Goal: Task Accomplishment & Management: Complete application form

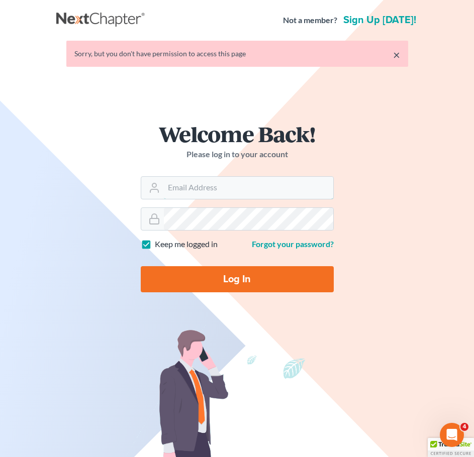
type input "[EMAIL_ADDRESS][DOMAIN_NAME]"
drag, startPoint x: 0, startPoint y: 0, endPoint x: 259, endPoint y: 278, distance: 380.2
click at [259, 278] on input "Log In" at bounding box center [237, 279] width 193 height 26
type input "Thinking..."
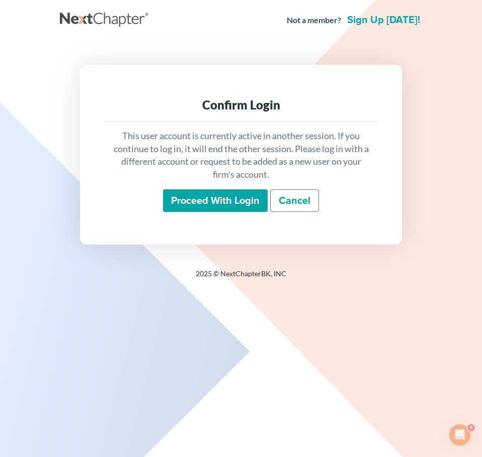
click at [226, 199] on input "Proceed with login" at bounding box center [215, 200] width 105 height 23
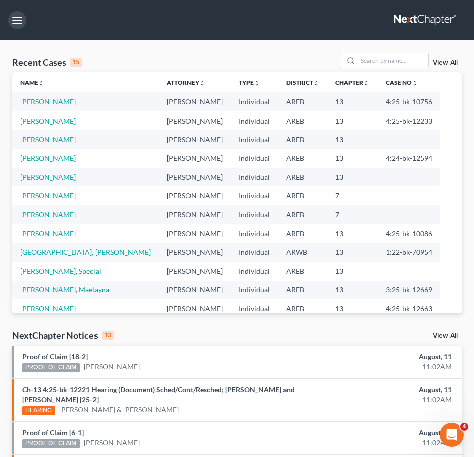
click at [12, 20] on button "button" at bounding box center [17, 20] width 18 height 18
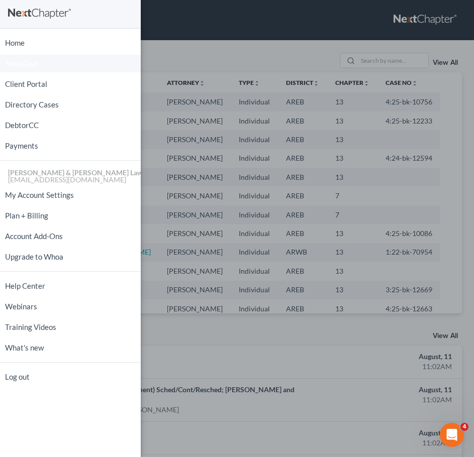
click at [45, 64] on link "New Case" at bounding box center [70, 64] width 141 height 18
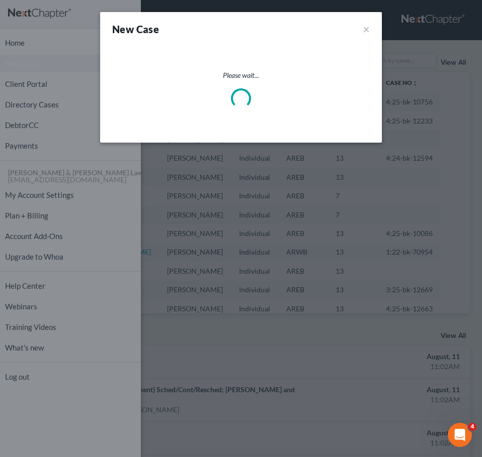
select select "5"
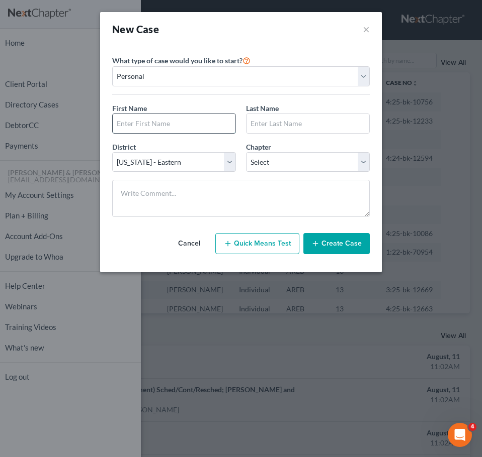
click at [157, 132] on input "text" at bounding box center [174, 123] width 123 height 19
type input "Josilen"
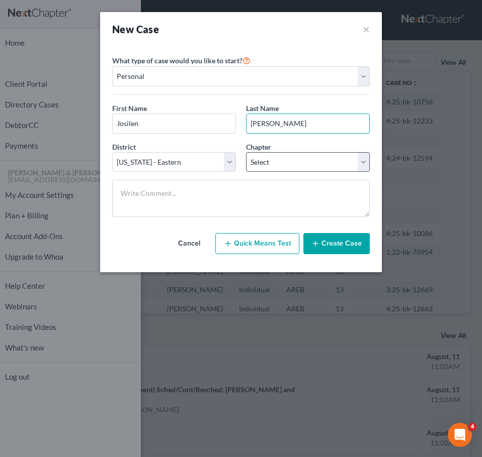
type input "Fearson"
click at [287, 168] on select "Select 7 11 12 13" at bounding box center [308, 162] width 124 height 20
select select "3"
click at [246, 152] on select "Select 7 11 12 13" at bounding box center [308, 162] width 124 height 20
click at [371, 253] on div "Please select case type * Bankruptcy Bankruptcy What type of case would you lik…" at bounding box center [240, 154] width 267 height 216
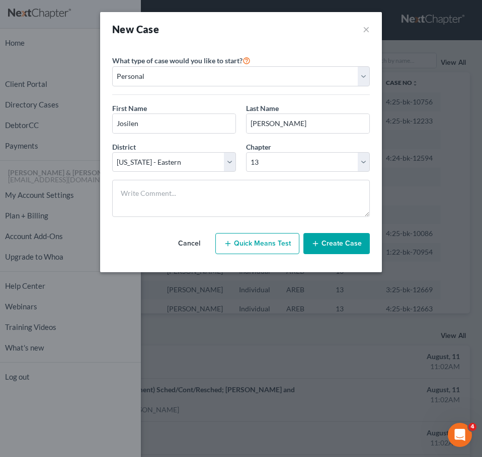
click at [354, 244] on button "Create Case" at bounding box center [336, 243] width 66 height 21
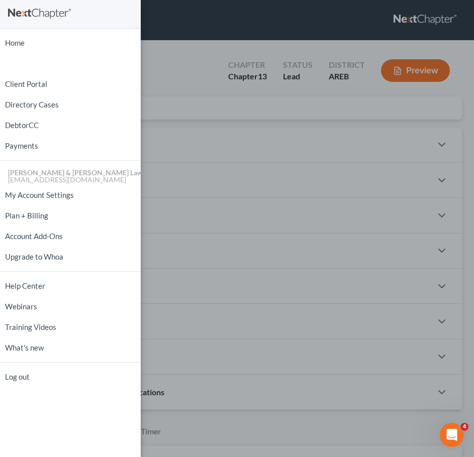
click at [297, 200] on div "Home New Case Client Portal Directory Cases DebtorCC Payments Lambert & Perry L…" at bounding box center [237, 228] width 474 height 457
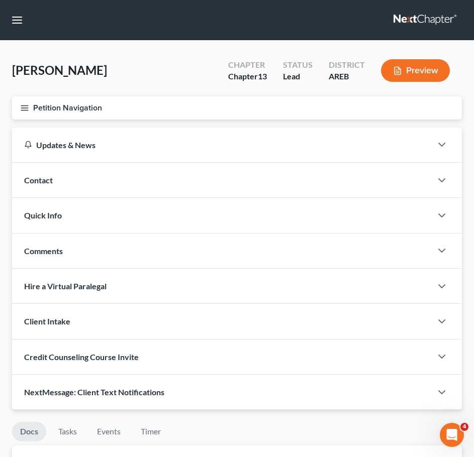
click at [229, 187] on div "Contact" at bounding box center [222, 180] width 420 height 35
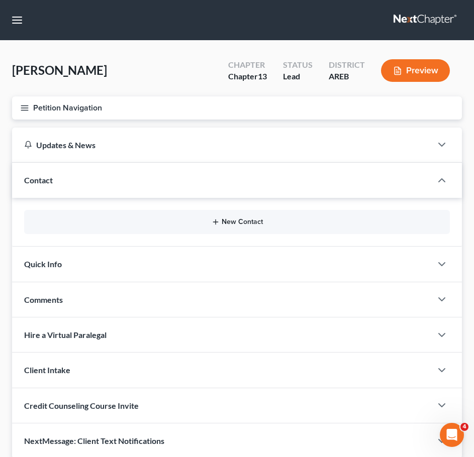
click at [220, 223] on button "New Contact" at bounding box center [237, 222] width 410 height 8
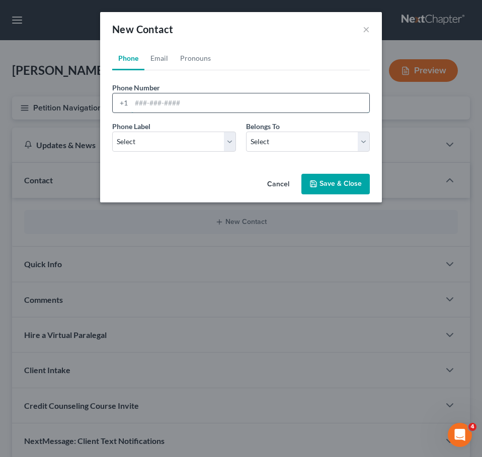
click at [149, 108] on input "tel" at bounding box center [250, 102] width 238 height 19
type input "501-580-4242"
click at [260, 130] on span "Belongs To" at bounding box center [263, 126] width 34 height 9
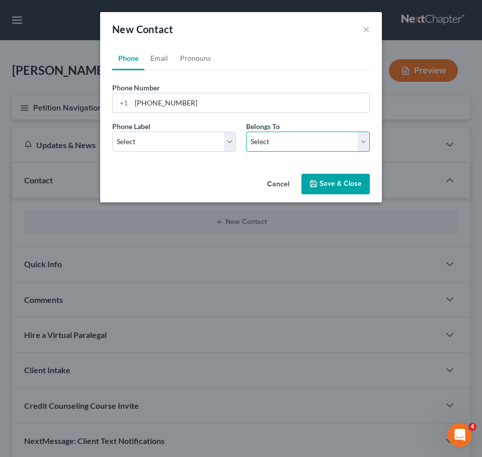
click at [262, 136] on select "Select Client Other" at bounding box center [308, 142] width 124 height 20
select select "0"
click at [246, 132] on select "Select Client Other" at bounding box center [308, 142] width 124 height 20
click at [215, 143] on select "Select Mobile Home Work Other" at bounding box center [174, 142] width 124 height 20
select select "0"
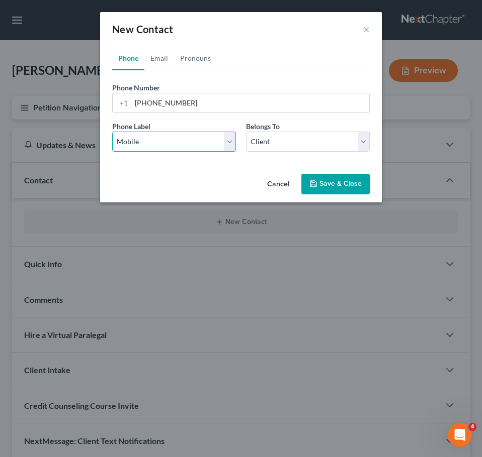
click at [112, 132] on select "Select Mobile Home Work Other" at bounding box center [174, 142] width 124 height 20
click at [195, 64] on link "Pronouns" at bounding box center [195, 58] width 43 height 24
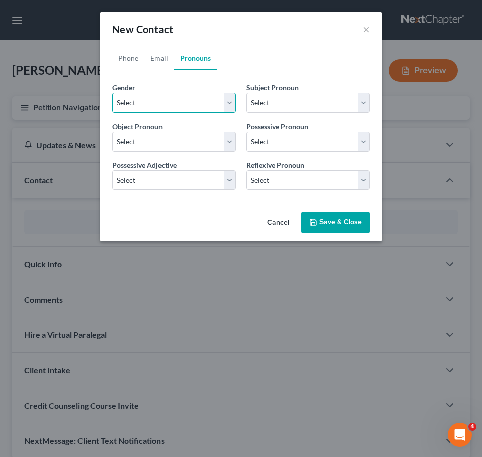
click at [177, 102] on select "Select Male Female Non Binary More Than One Person" at bounding box center [174, 103] width 124 height 20
select select "1"
click at [112, 93] on select "Select Male Female Non Binary More Than One Person" at bounding box center [174, 103] width 124 height 20
select select "1"
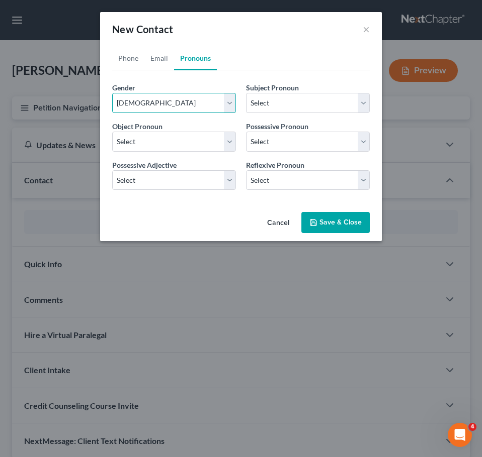
select select "1"
click at [157, 53] on link "Email" at bounding box center [159, 58] width 30 height 24
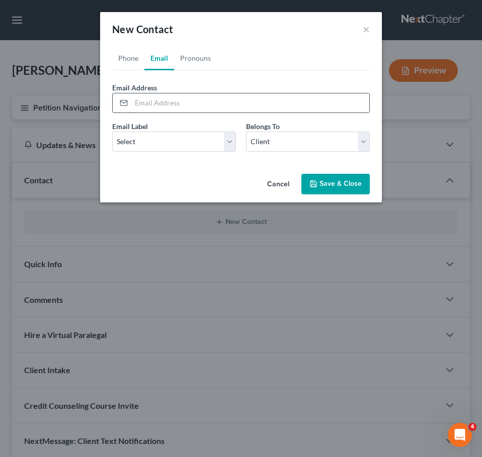
click at [173, 99] on input "email" at bounding box center [250, 102] width 238 height 19
type input "joso.alyson@gmail.com"
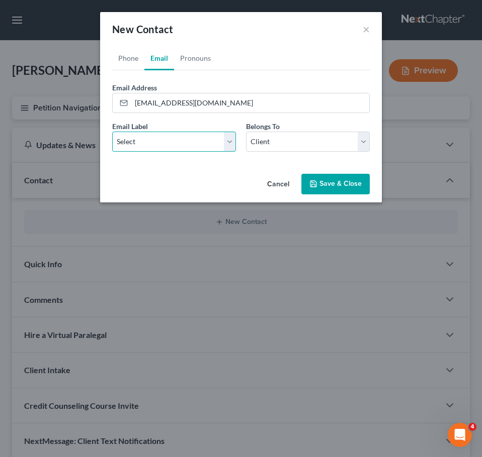
click at [203, 138] on select "Select Home Work Other" at bounding box center [174, 142] width 124 height 20
select select "0"
click at [112, 132] on select "Select Home Work Other" at bounding box center [174, 142] width 124 height 20
click at [357, 182] on button "Save & Close" at bounding box center [335, 184] width 68 height 21
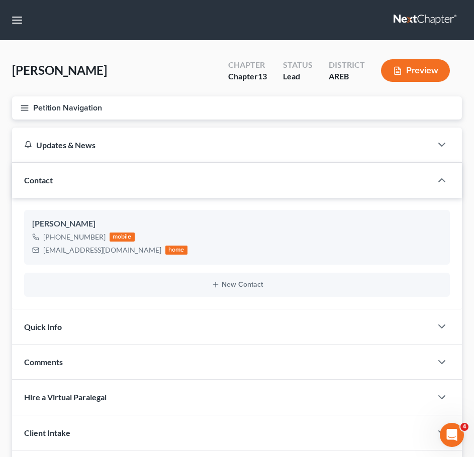
click at [22, 112] on icon "button" at bounding box center [24, 108] width 9 height 9
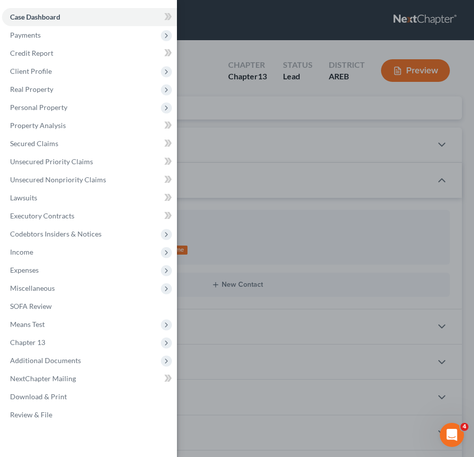
click at [328, 120] on div "Case Dashboard Payments Invoices Payments Payments Credit Report Client Profile" at bounding box center [237, 228] width 474 height 457
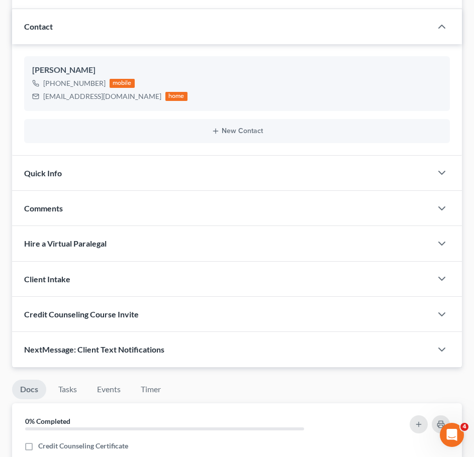
scroll to position [154, 0]
click at [247, 176] on div "Quick Info" at bounding box center [222, 172] width 420 height 35
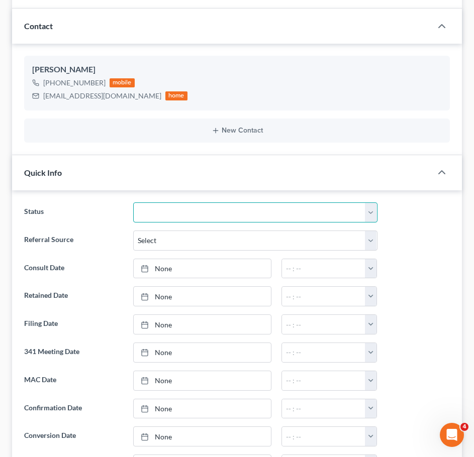
click at [224, 210] on select "Awaiting 341 Chapter 7 - Attended Meeting Confirmed Discharged Dismissed New Co…" at bounding box center [255, 213] width 244 height 20
select select "5"
click at [133, 203] on select "Awaiting 341 Chapter 7 - Attended Meeting Confirmed Discharged Dismissed New Co…" at bounding box center [255, 213] width 244 height 20
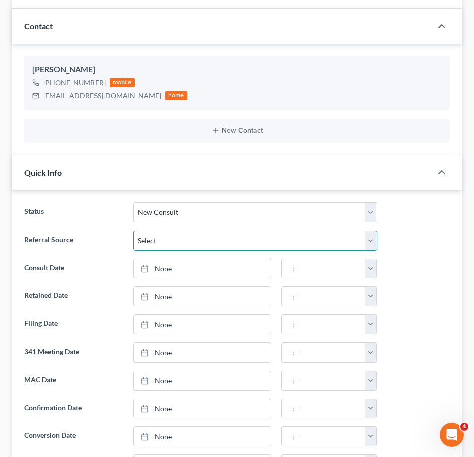
click at [199, 239] on select "Select Word Of Mouth Previous Clients Direct Mail Website Google Search Modern …" at bounding box center [255, 241] width 244 height 20
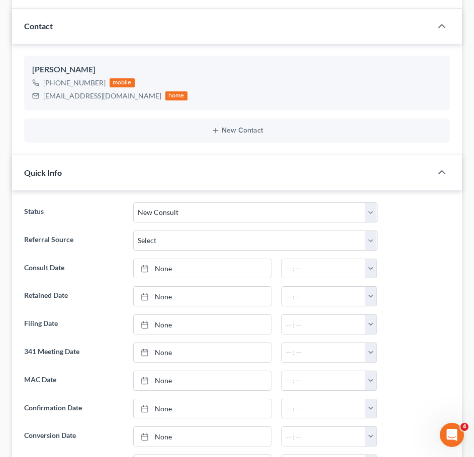
click at [90, 280] on ng-include "Status Awaiting 341 Chapter 7 - Attended Meeting Confirmed Discharged Dismissed…" at bounding box center [237, 367] width 426 height 328
click at [168, 276] on link "None" at bounding box center [202, 268] width 137 height 19
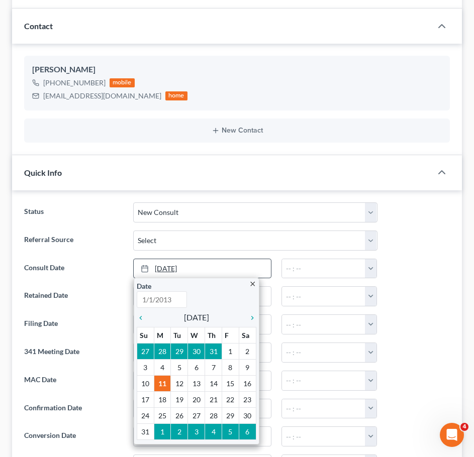
type input "8/11/2025"
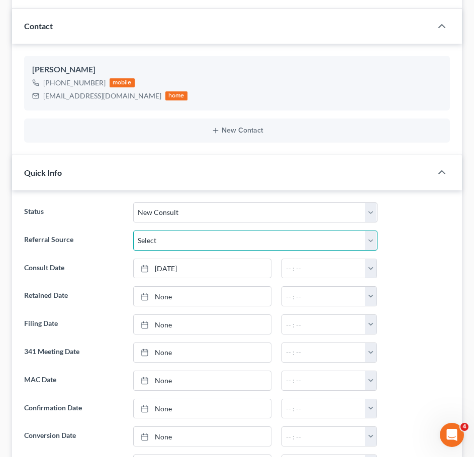
click at [200, 235] on select "Select Word Of Mouth Previous Clients Direct Mail Website Google Search Modern …" at bounding box center [255, 241] width 244 height 20
select select "0"
click at [133, 231] on select "Select Word Of Mouth Previous Clients Direct Mail Website Google Search Modern …" at bounding box center [255, 241] width 244 height 20
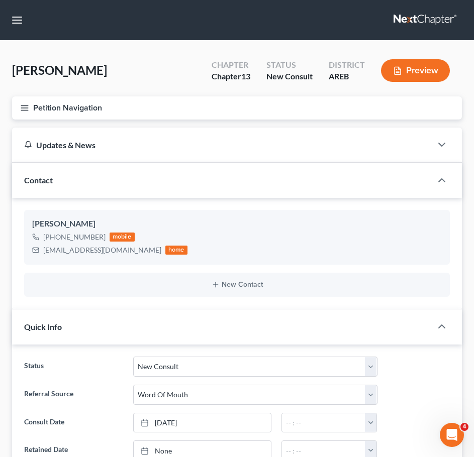
click at [28, 101] on button "Petition Navigation" at bounding box center [237, 108] width 450 height 23
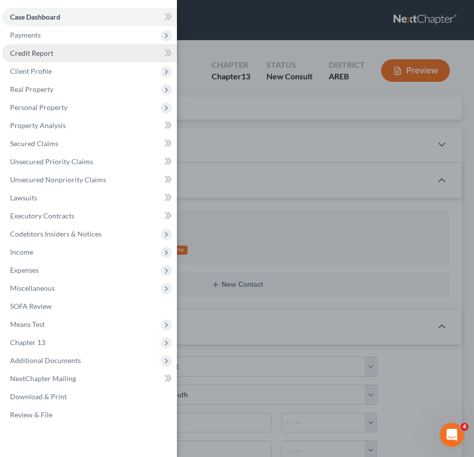
click at [41, 54] on span "Credit Report" at bounding box center [31, 53] width 43 height 9
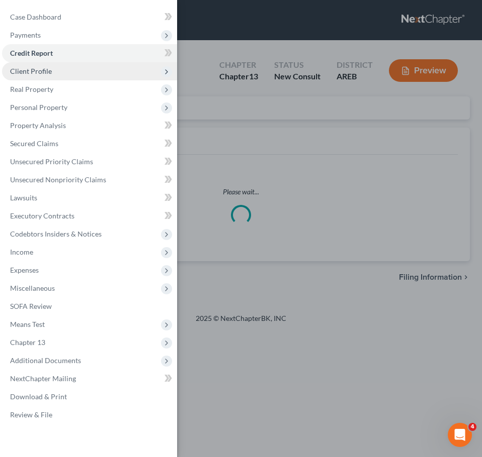
click at [41, 71] on span "Client Profile" at bounding box center [31, 71] width 42 height 9
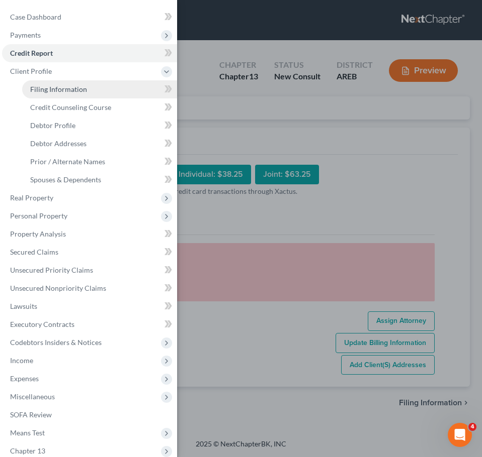
click at [52, 86] on span "Filing Information" at bounding box center [58, 89] width 57 height 9
select select "1"
select select "0"
select select "3"
select select "5"
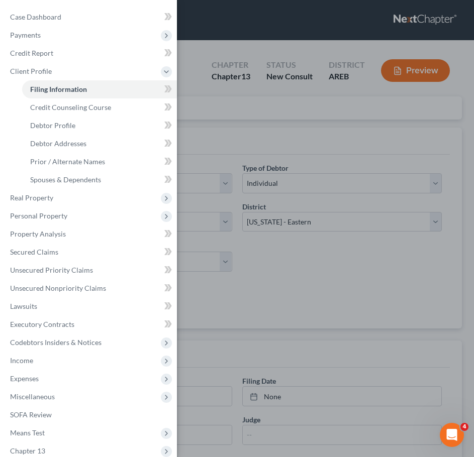
click at [349, 179] on div "Case Dashboard Payments Invoices Payments Payments Credit Report Client Profile" at bounding box center [237, 228] width 474 height 457
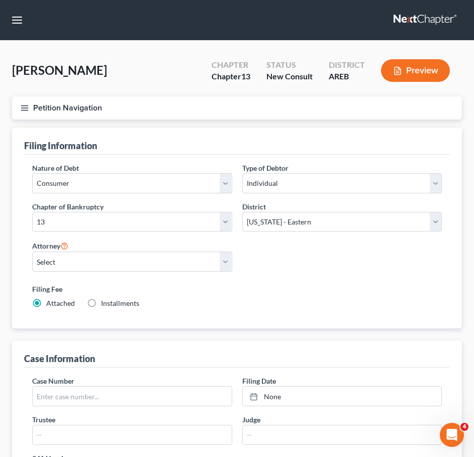
click at [214, 249] on div "Attorney Select Samantha Lambert - AREB Samantha Lambert - ARWB Ben D. Perry - …" at bounding box center [132, 256] width 200 height 32
click at [177, 265] on select "Select Samantha Lambert - AREB Samantha Lambert - ARWB Ben D. Perry - AREB Ben …" at bounding box center [132, 262] width 200 height 20
select select "0"
click at [32, 252] on select "Select Samantha Lambert - AREB Samantha Lambert - ARWB Ben D. Perry - AREB Ben …" at bounding box center [132, 262] width 200 height 20
click at [115, 301] on span "Installments" at bounding box center [120, 303] width 38 height 9
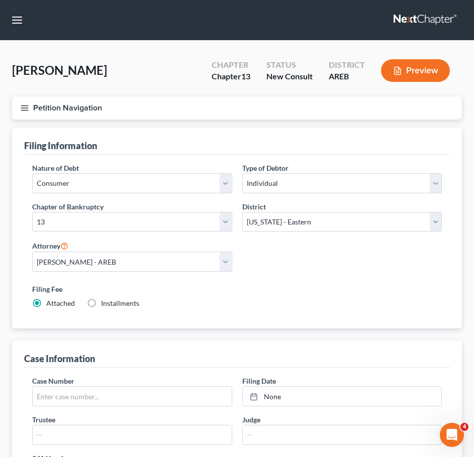
click at [112, 301] on input "Installments Installments" at bounding box center [108, 302] width 7 height 7
radio input "true"
radio input "false"
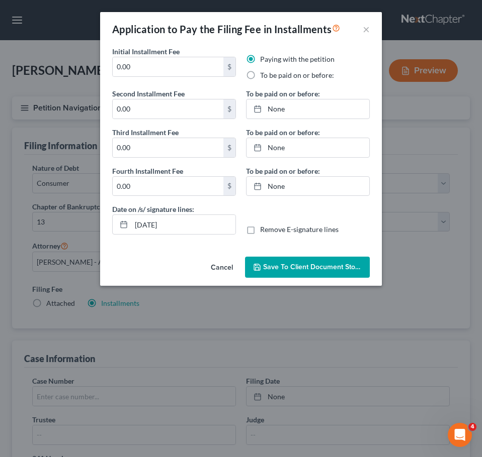
click at [230, 264] on button "Cancel" at bounding box center [222, 268] width 38 height 20
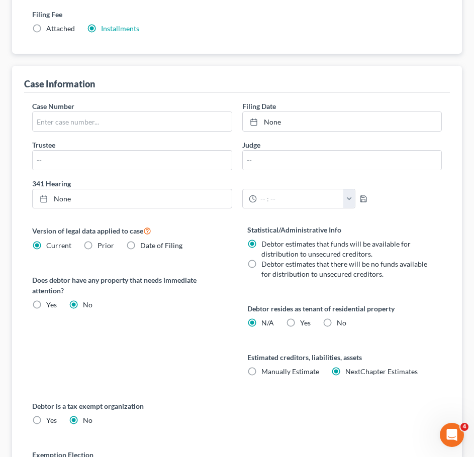
scroll to position [387, 0]
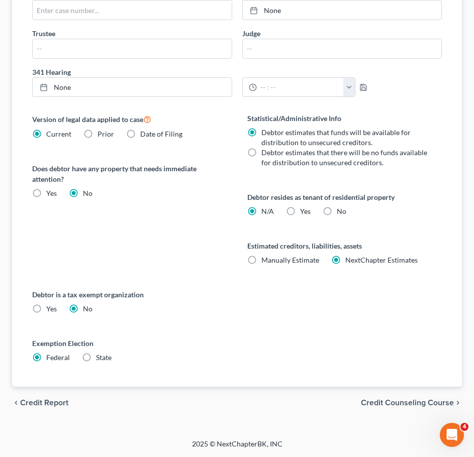
click at [399, 406] on span "Credit Counseling Course" at bounding box center [407, 403] width 93 height 8
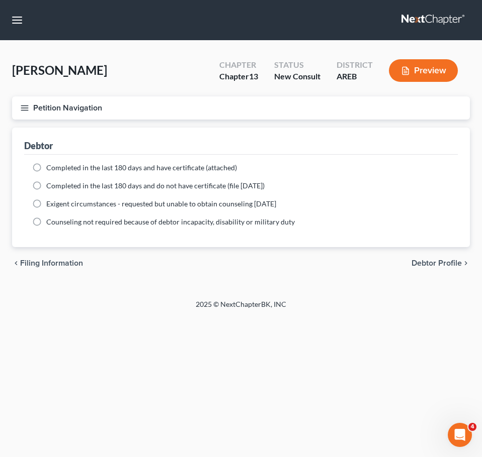
click at [438, 257] on div "chevron_left Filing Information Debtor Profile chevron_right" at bounding box center [240, 263] width 457 height 32
click at [427, 265] on span "Debtor Profile" at bounding box center [436, 263] width 50 height 8
select select "0"
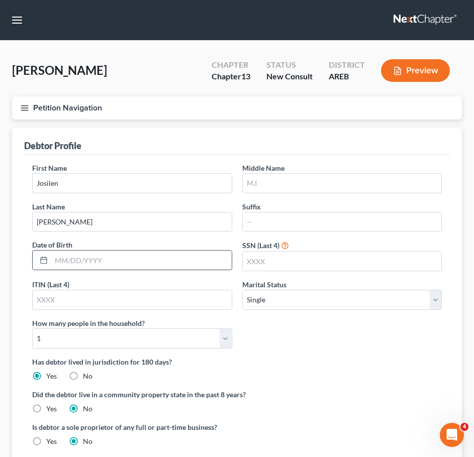
click at [64, 261] on input "text" at bounding box center [141, 260] width 180 height 19
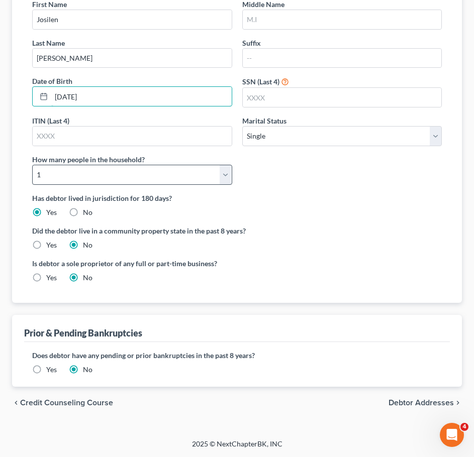
type input "03/20/1991"
click at [223, 179] on select "Select 1 2 3 4 5 6 7 8 9 10 11 12 13 14 15 16 17 18 19 20" at bounding box center [132, 175] width 200 height 20
select select "1"
click at [32, 165] on select "Select 1 2 3 4 5 6 7 8 9 10 11 12 13 14 15 16 17 18 19 20" at bounding box center [132, 175] width 200 height 20
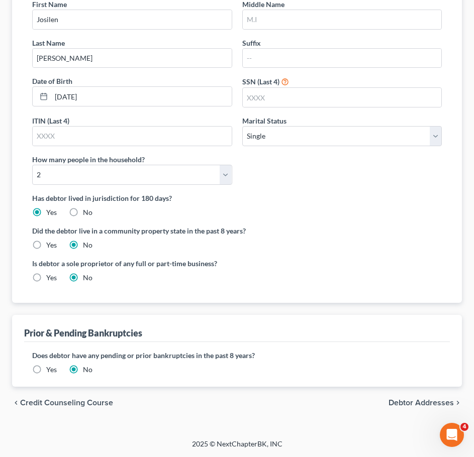
click at [410, 398] on div "chevron_left Credit Counseling Course Debtor Addresses chevron_right" at bounding box center [237, 403] width 450 height 32
click at [405, 403] on span "Debtor Addresses" at bounding box center [421, 403] width 65 height 8
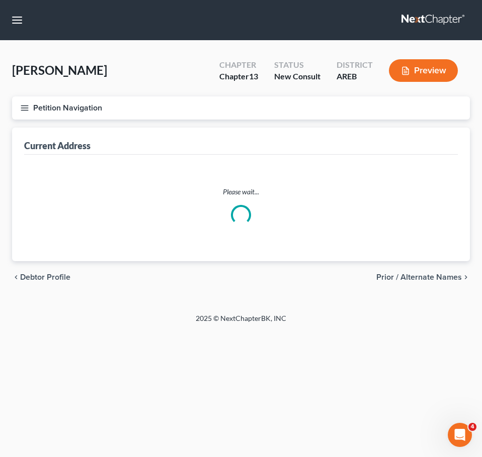
select select "0"
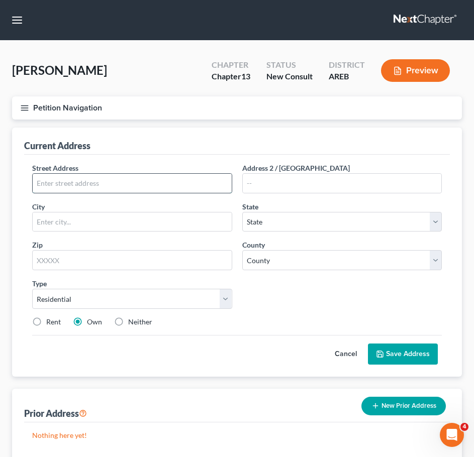
click at [147, 181] on input "text" at bounding box center [132, 183] width 199 height 19
type input "1420 Breckenridge Dr"
type input "Apt 126"
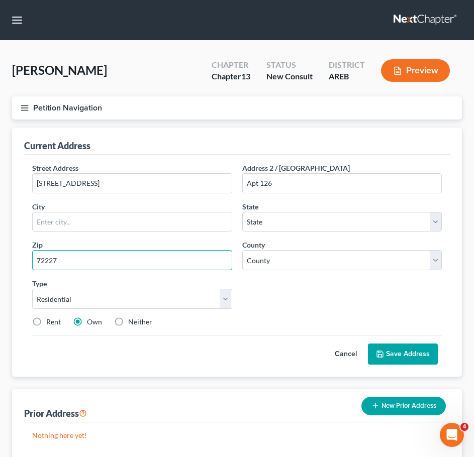
type input "72227"
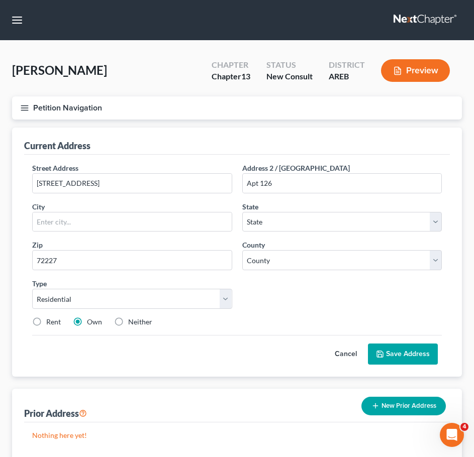
click at [250, 280] on div "Street Address * 1420 Breckenridge Dr Address 2 / PO Box Apt 126 City * State *…" at bounding box center [237, 249] width 420 height 172
type input "Little Rock"
select select "2"
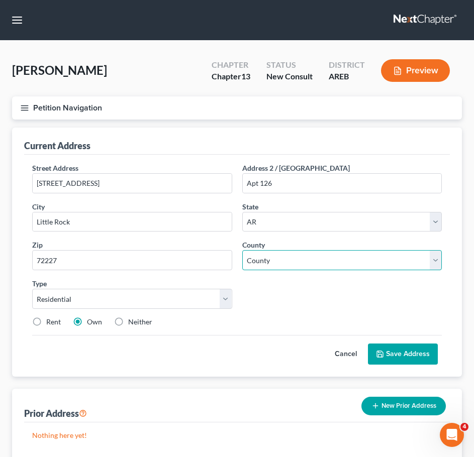
click at [278, 263] on select "County" at bounding box center [342, 260] width 200 height 20
select select "59"
click at [242, 250] on select "County Arkansas County Ashley County Baxter County Benton County Boone County B…" at bounding box center [342, 260] width 200 height 20
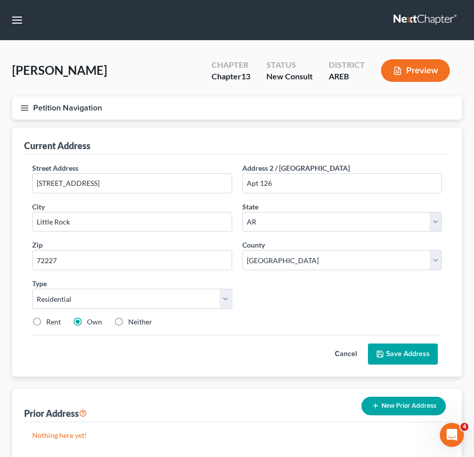
click at [46, 323] on label "Rent" at bounding box center [53, 322] width 15 height 10
click at [50, 323] on input "Rent" at bounding box center [53, 320] width 7 height 7
radio input "true"
click at [401, 354] on button "Save Address" at bounding box center [403, 354] width 70 height 21
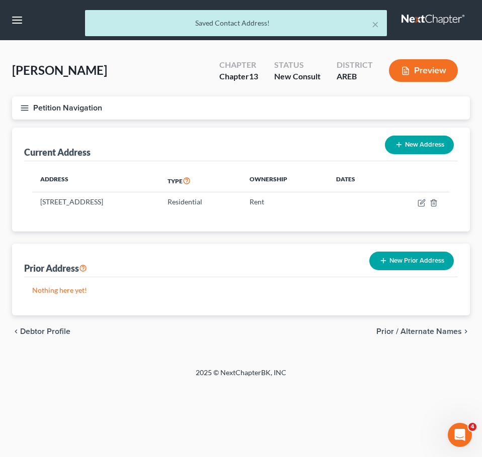
click at [408, 339] on div "chevron_left Debtor Profile Prior / Alternate Names chevron_right" at bounding box center [240, 332] width 457 height 32
click at [408, 329] on span "Prior / Alternate Names" at bounding box center [418, 332] width 85 height 8
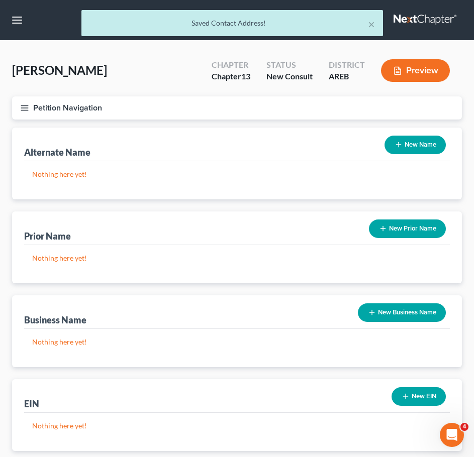
scroll to position [64, 0]
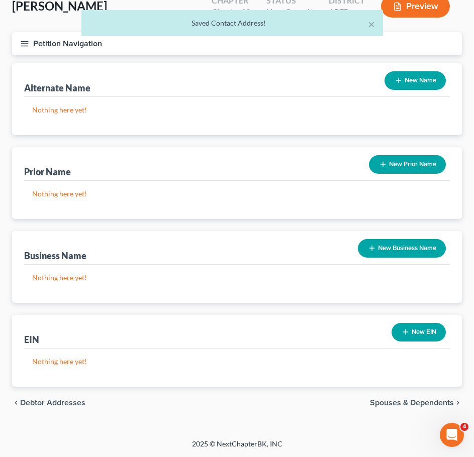
click at [413, 397] on div "chevron_left Debtor Addresses Spouses & Dependents chevron_right" at bounding box center [237, 403] width 450 height 32
click at [397, 401] on span "Spouses & Dependents" at bounding box center [412, 403] width 84 height 8
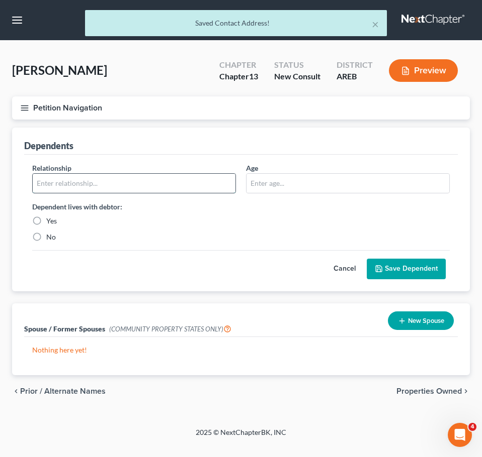
click at [106, 178] on input "text" at bounding box center [134, 183] width 203 height 19
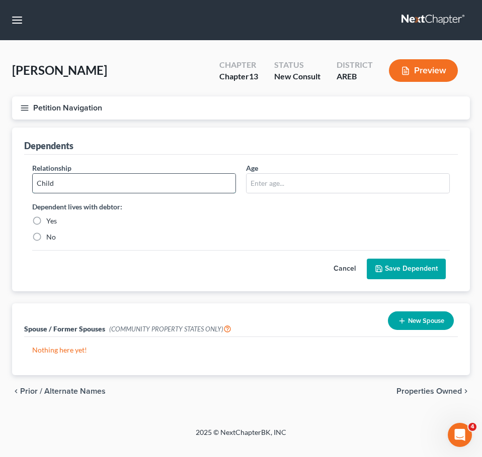
type input "Child"
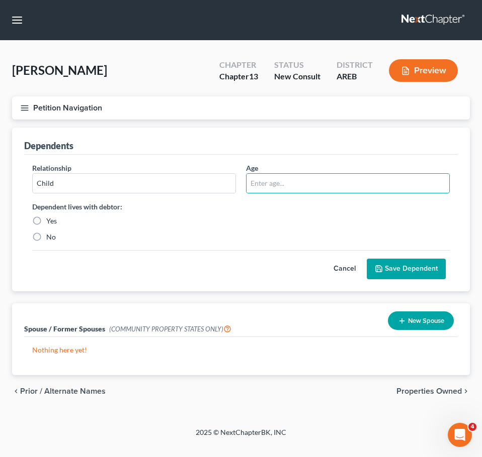
click at [54, 221] on label "Yes" at bounding box center [51, 221] width 11 height 10
click at [54, 221] on input "Yes" at bounding box center [53, 219] width 7 height 7
radio input "true"
click at [313, 200] on div "Relationship * Child Age Dependent lives with debtor: Yes No" at bounding box center [240, 206] width 427 height 87
click at [297, 185] on input "text" at bounding box center [347, 183] width 203 height 19
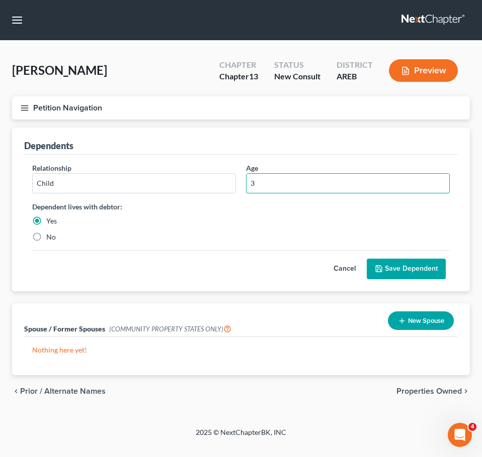
type input "3"
click at [411, 261] on button "Save Dependent" at bounding box center [405, 269] width 79 height 21
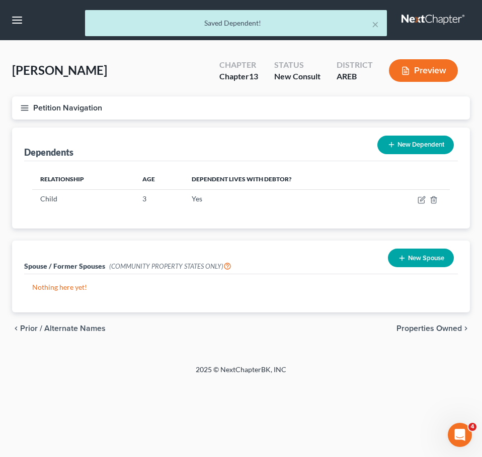
click at [448, 329] on span "Properties Owned" at bounding box center [428, 329] width 65 height 8
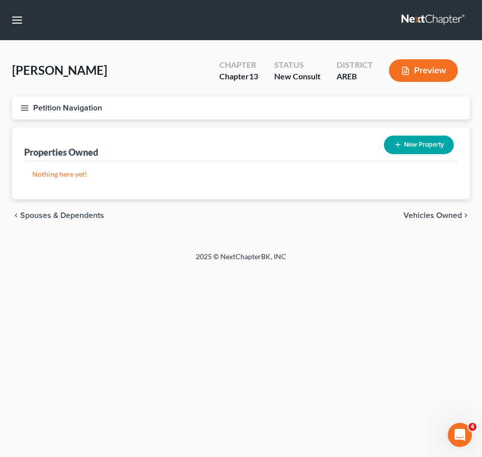
click at [444, 217] on span "Vehicles Owned" at bounding box center [432, 216] width 58 height 8
click at [367, 282] on div "Home New Case Client Portal Directory Cases DebtorCC Payments Lambert & Perry L…" at bounding box center [241, 228] width 482 height 457
click at [429, 221] on div "chevron_left Properties Owned Vehicles Leased chevron_right" at bounding box center [240, 216] width 457 height 32
click at [426, 215] on span "Vehicles Leased" at bounding box center [432, 216] width 59 height 8
click at [438, 215] on span "Secured Assets" at bounding box center [433, 216] width 57 height 8
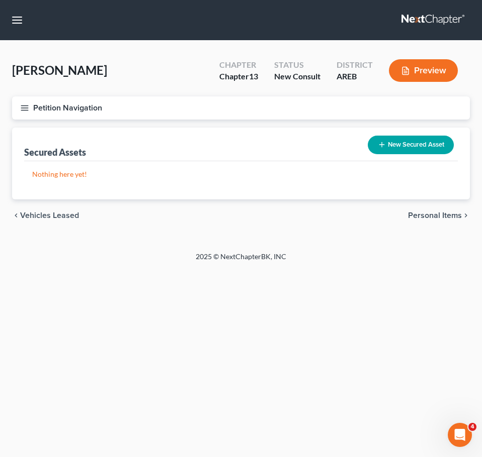
click at [438, 215] on span "Personal Items" at bounding box center [435, 216] width 54 height 8
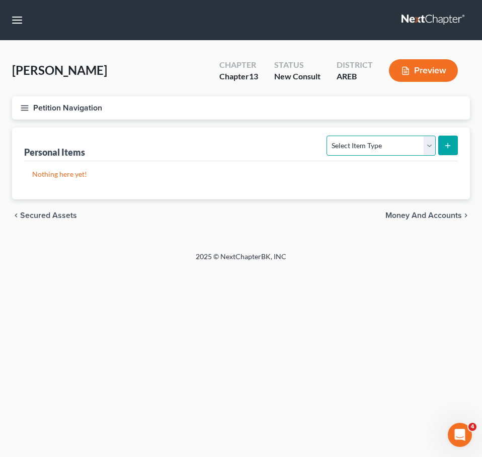
click at [414, 145] on select "Select Item Type Clothing Collectibles Of Value Electronics Firearms Household …" at bounding box center [380, 146] width 109 height 20
select select "household_goods"
click at [328, 136] on select "Select Item Type Clothing Collectibles Of Value Electronics Firearms Household …" at bounding box center [380, 146] width 109 height 20
click at [450, 136] on button "submit" at bounding box center [448, 146] width 20 height 20
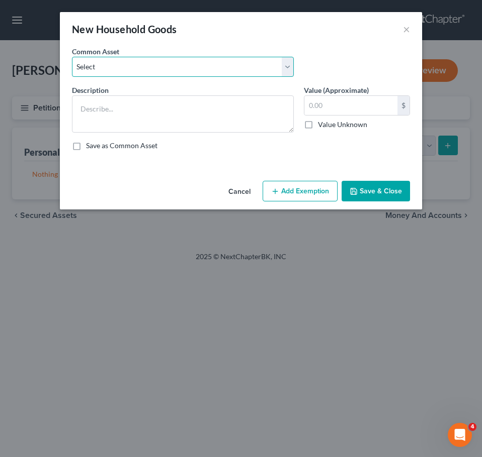
click at [209, 69] on select "Select Household goods and furnishings" at bounding box center [183, 67] width 222 height 20
select select "0"
click at [72, 57] on select "Select Household goods and furnishings" at bounding box center [183, 67] width 222 height 20
type textarea "Household goods and furnishings"
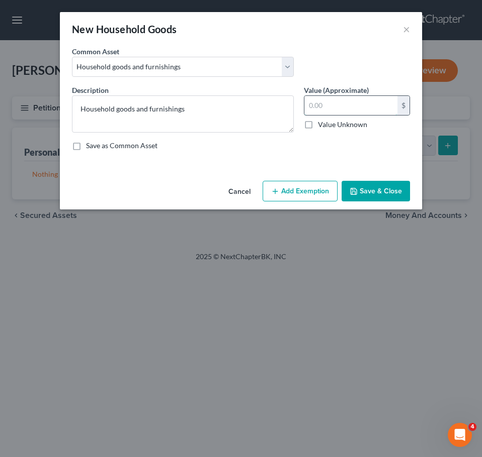
click at [332, 105] on input "text" at bounding box center [350, 105] width 93 height 19
type input "3,600"
click at [393, 190] on button "Save & Close" at bounding box center [375, 191] width 68 height 21
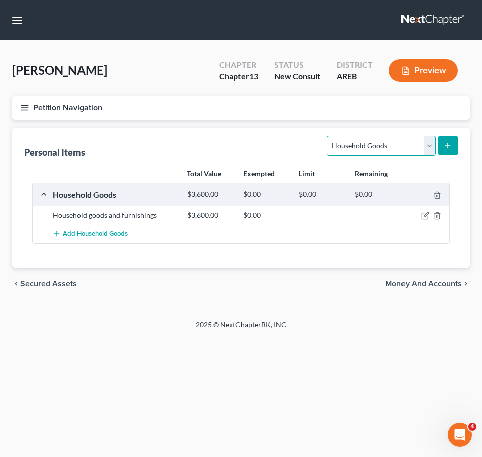
click at [385, 150] on select "Select Item Type Clothing Collectibles Of Value Electronics Firearms Household …" at bounding box center [380, 146] width 109 height 20
select select "electronics"
click at [328, 136] on select "Select Item Type Clothing Collectibles Of Value Electronics Firearms Household …" at bounding box center [380, 146] width 109 height 20
click at [443, 146] on button "submit" at bounding box center [448, 146] width 20 height 20
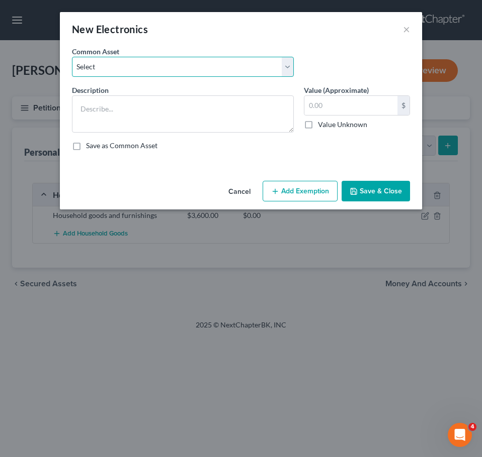
click at [163, 62] on select "Select Household electronics" at bounding box center [183, 67] width 222 height 20
select select "0"
click at [72, 57] on select "Select Household electronics" at bounding box center [183, 67] width 222 height 20
type textarea "Household electronics"
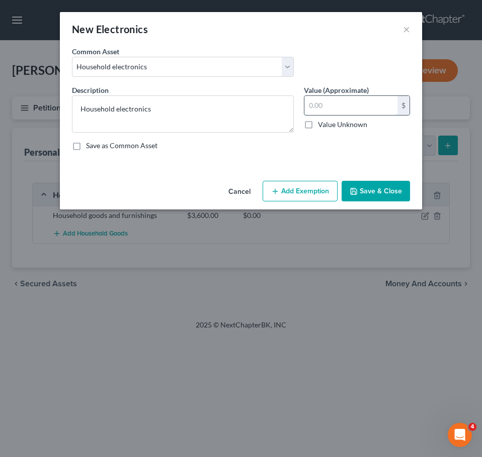
click at [385, 103] on input "text" at bounding box center [350, 105] width 93 height 19
type input "450"
click at [376, 193] on button "Save & Close" at bounding box center [375, 191] width 68 height 21
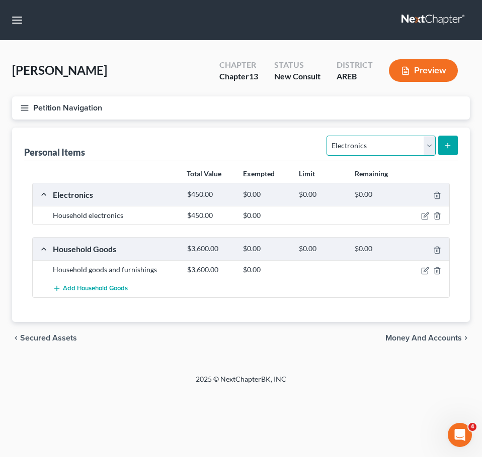
click at [395, 148] on select "Select Item Type Clothing Collectibles Of Value Electronics Firearms Household …" at bounding box center [380, 146] width 109 height 20
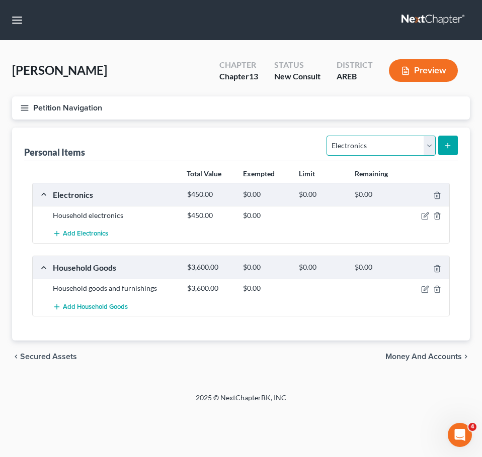
select select "clothing"
click at [328, 136] on select "Select Item Type Clothing Collectibles Of Value Electronics Firearms Household …" at bounding box center [380, 146] width 109 height 20
click at [452, 153] on button "submit" at bounding box center [448, 146] width 20 height 20
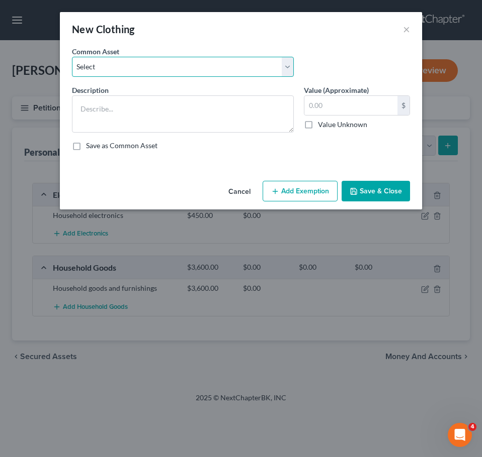
click at [179, 72] on select "Select Clothing" at bounding box center [183, 67] width 222 height 20
select select "0"
click at [72, 57] on select "Select Clothing" at bounding box center [183, 67] width 222 height 20
type textarea "Clothing"
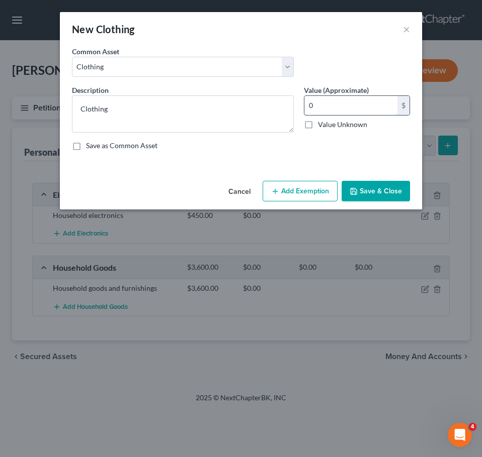
click at [348, 105] on input "0" at bounding box center [350, 105] width 93 height 19
type input "350"
click at [379, 189] on button "Save & Close" at bounding box center [375, 191] width 68 height 21
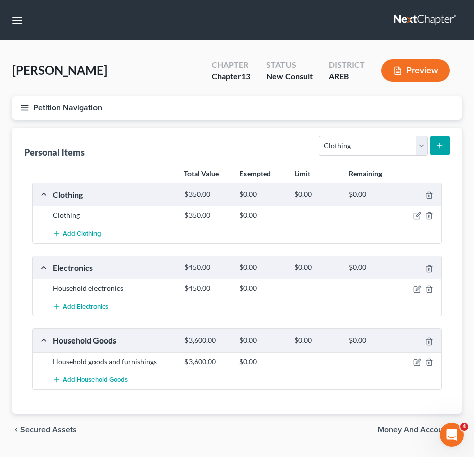
scroll to position [27, 0]
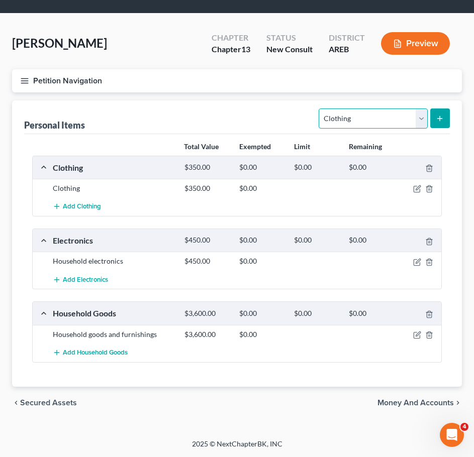
click at [390, 118] on select "Select Item Type Clothing Collectibles Of Value Electronics Firearms Household …" at bounding box center [373, 119] width 109 height 20
select select "firearms"
click at [320, 109] on select "Select Item Type Clothing Collectibles Of Value Electronics Firearms Household …" at bounding box center [373, 119] width 109 height 20
click at [445, 113] on button "submit" at bounding box center [440, 119] width 20 height 20
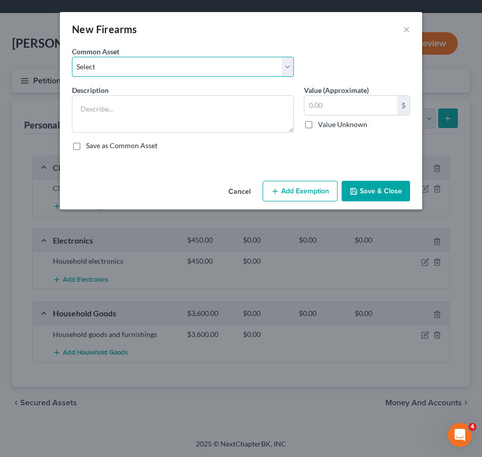
click at [163, 57] on select "Select Firearms, ammunition, & related equipment" at bounding box center [183, 67] width 222 height 20
select select "0"
click at [72, 57] on select "Select Firearms, ammunition, & related equipment" at bounding box center [183, 67] width 222 height 20
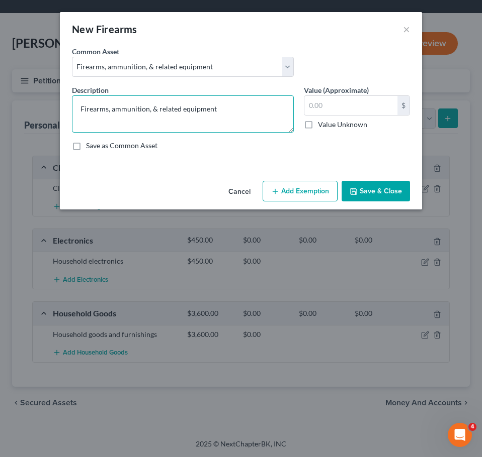
click at [232, 116] on textarea "Firearms, ammunition, & related equipment" at bounding box center [183, 113] width 222 height 37
type textarea "Firearms, ammunition, & related equipment (1)"
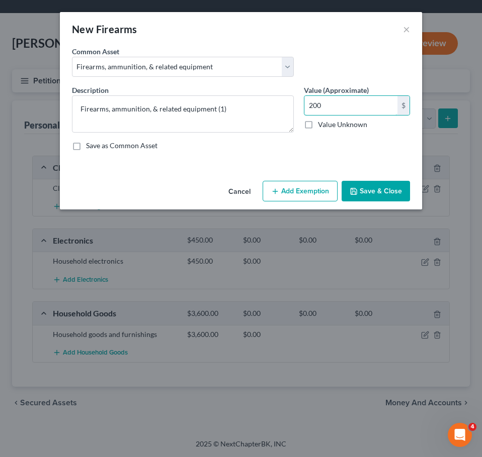
type input "200"
click at [364, 187] on button "Save & Close" at bounding box center [375, 191] width 68 height 21
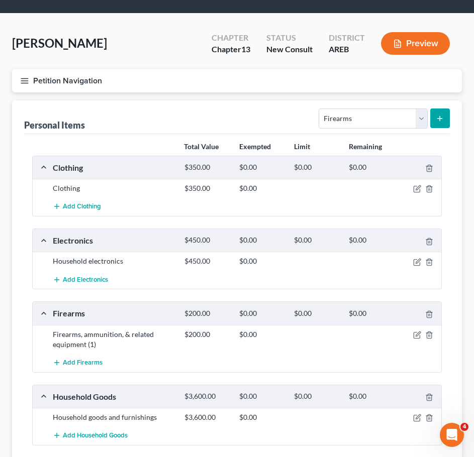
scroll to position [110, 0]
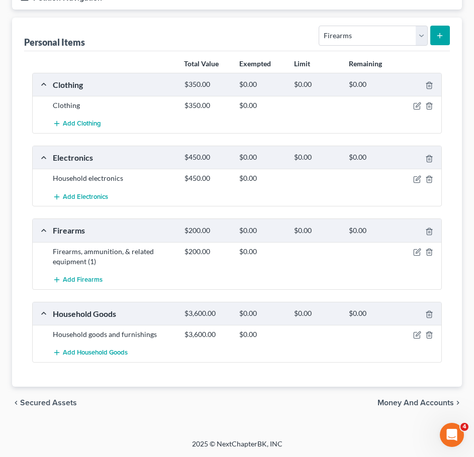
click at [413, 404] on span "Money and Accounts" at bounding box center [415, 403] width 76 height 8
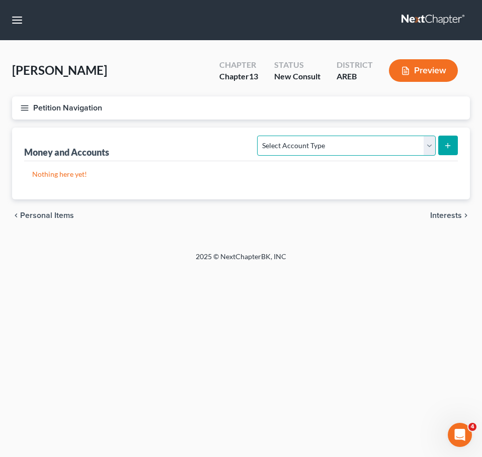
click at [364, 146] on select "Select Account Type Brokerage Cash on Hand Certificates of Deposit Checking Acc…" at bounding box center [346, 146] width 178 height 20
select select "checking"
click at [259, 136] on select "Select Account Type Brokerage Cash on Hand Certificates of Deposit Checking Acc…" at bounding box center [346, 146] width 178 height 20
click at [442, 150] on button "submit" at bounding box center [448, 146] width 20 height 20
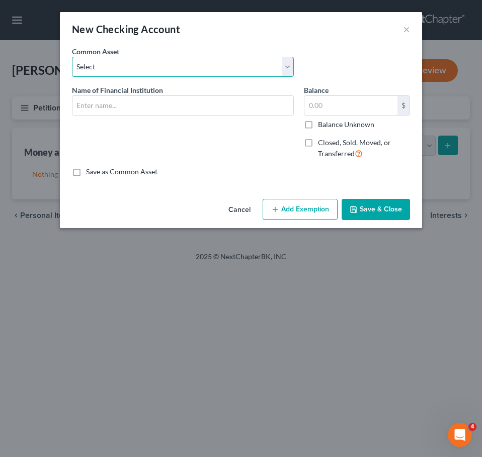
click at [202, 70] on select "Select Checking account" at bounding box center [183, 67] width 222 height 20
select select "0"
click at [72, 57] on select "Select Checking account" at bounding box center [183, 67] width 222 height 20
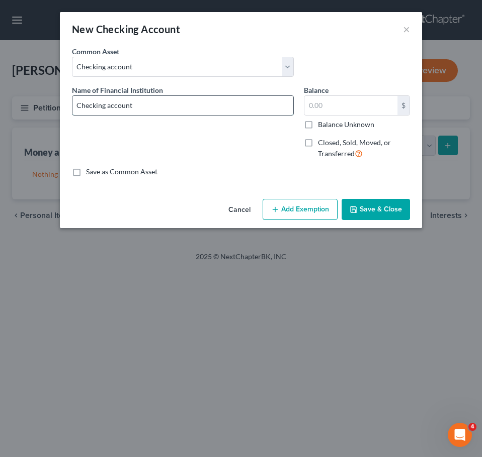
click at [223, 104] on input "Checking account" at bounding box center [182, 105] width 221 height 19
type input "Checking account - Chime"
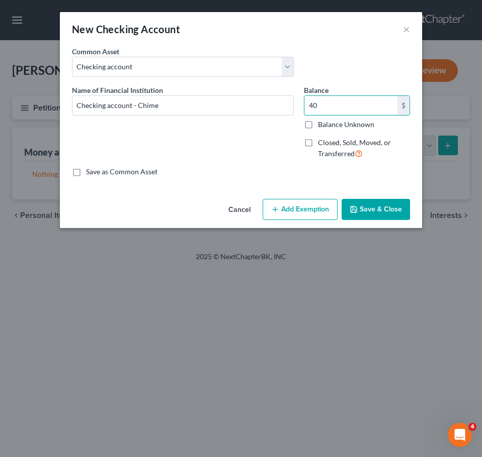
type input "40"
click at [390, 211] on button "Save & Close" at bounding box center [375, 209] width 68 height 21
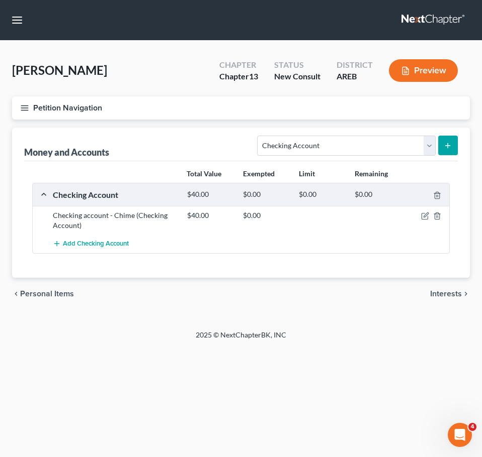
click at [431, 318] on div "Petition Navigation Case Dashboard Payments Invoices Payments Payments Credit R…" at bounding box center [240, 208] width 457 height 222
click at [443, 291] on span "Interests" at bounding box center [446, 294] width 32 height 8
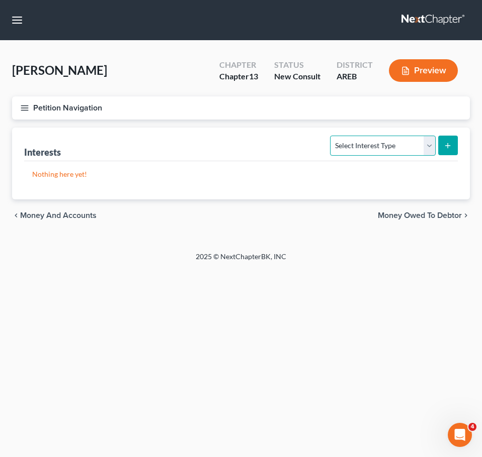
click at [409, 143] on select "Select Interest Type 401K Annuity Bond Education IRA Government Bond Government…" at bounding box center [382, 146] width 105 height 20
select select "401k"
click at [331, 136] on select "Select Interest Type 401K Annuity Bond Education IRA Government Bond Government…" at bounding box center [382, 146] width 105 height 20
click at [451, 144] on icon "submit" at bounding box center [447, 146] width 8 height 8
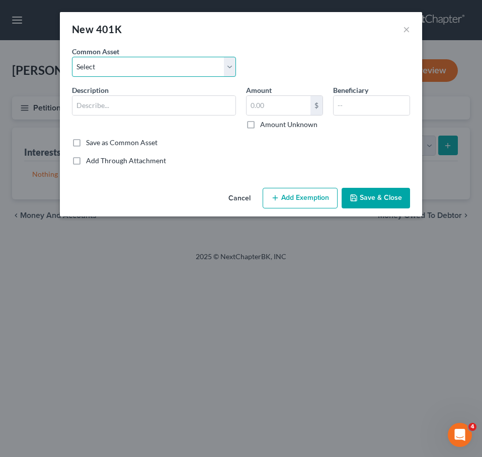
click at [166, 73] on select "Select 401k through work" at bounding box center [154, 67] width 164 height 20
select select "0"
click at [72, 57] on select "Select 401k through work" at bounding box center [154, 67] width 164 height 20
type input "401k through work"
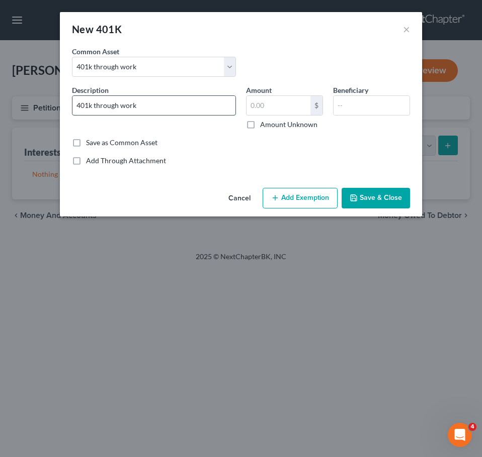
click at [172, 105] on input "401k through work" at bounding box center [153, 105] width 163 height 19
click at [335, 51] on div "Common Asset Select 401k through work" at bounding box center [241, 65] width 348 height 39
click at [297, 112] on input "text" at bounding box center [278, 105] width 64 height 19
type input "1,000"
click at [378, 192] on button "Save & Close" at bounding box center [375, 198] width 68 height 21
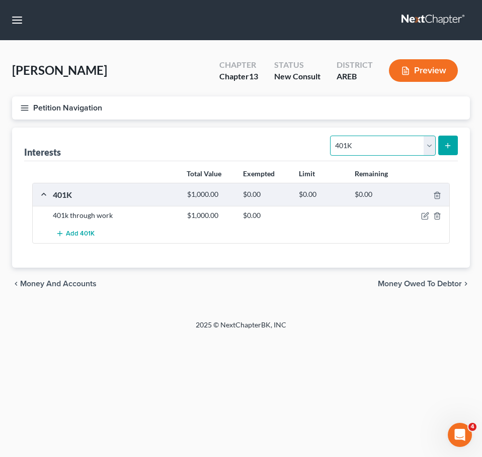
click at [408, 140] on select "Select Interest Type 401K Annuity Bond Education IRA Government Bond Government…" at bounding box center [382, 146] width 105 height 20
click at [233, 345] on div "Home New Case Client Portal Directory Cases DebtorCC Payments Lambert & Perry L…" at bounding box center [241, 228] width 482 height 457
click at [402, 158] on div "Interests Select Interest Type 401K Annuity Bond Education IRA Government Bond …" at bounding box center [240, 145] width 433 height 34
click at [389, 148] on select "Select Interest Type 401K Annuity Bond Education IRA Government Bond Government…" at bounding box center [382, 146] width 105 height 20
click at [331, 136] on select "Select Interest Type 401K Annuity Bond Education IRA Government Bond Government…" at bounding box center [382, 146] width 105 height 20
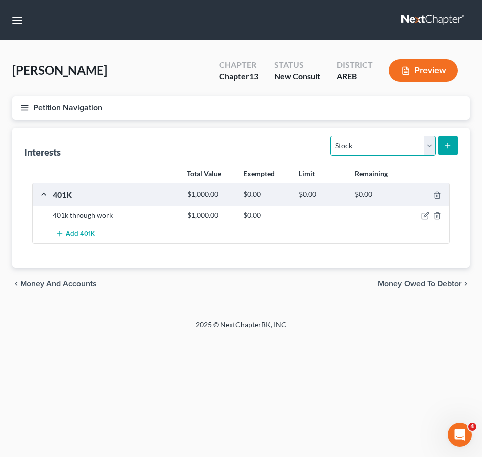
click at [379, 142] on select "Select Interest Type 401K Annuity Bond Education IRA Government Bond Government…" at bounding box center [382, 146] width 105 height 20
select select "term_life_insurance"
click at [331, 136] on select "Select Interest Type 401K Annuity Bond Education IRA Government Bond Government…" at bounding box center [382, 146] width 105 height 20
click at [453, 145] on button "submit" at bounding box center [448, 146] width 20 height 20
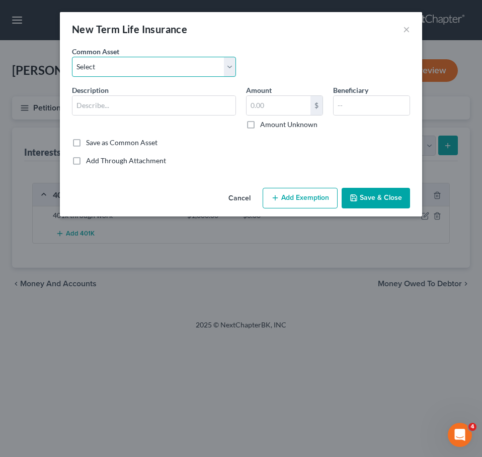
click at [171, 65] on select "Select Term life insurance" at bounding box center [154, 67] width 164 height 20
select select "0"
click at [72, 57] on select "Select Term life insurance" at bounding box center [154, 67] width 164 height 20
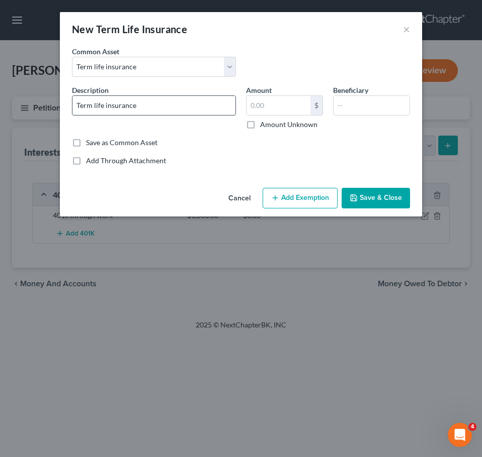
click at [181, 102] on input "Term life insurance" at bounding box center [153, 105] width 163 height 19
type input "Term Life Insurance - no cash value"
click at [390, 200] on button "Save & Close" at bounding box center [375, 198] width 68 height 21
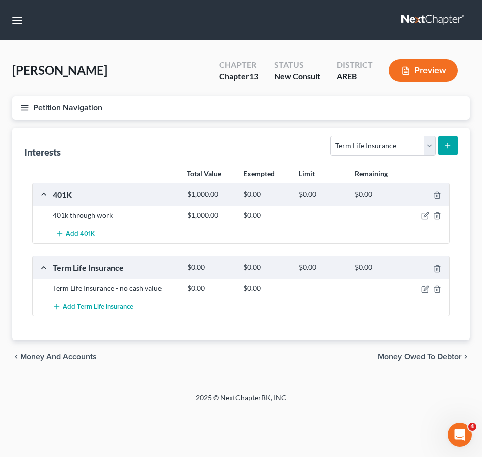
click at [417, 356] on span "Money Owed to Debtor" at bounding box center [419, 357] width 84 height 8
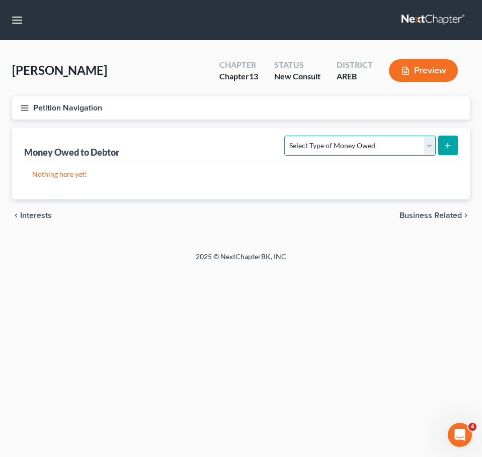
click at [376, 148] on select "Select Type of Money Owed Accounts Receivable Alimony Child Support Claims Agai…" at bounding box center [359, 146] width 151 height 20
select select "expected_tax_refund"
click at [286, 136] on select "Select Type of Money Owed Accounts Receivable Alimony Child Support Claims Agai…" at bounding box center [359, 146] width 151 height 20
click at [449, 147] on icon "submit" at bounding box center [447, 146] width 8 height 8
select select "0"
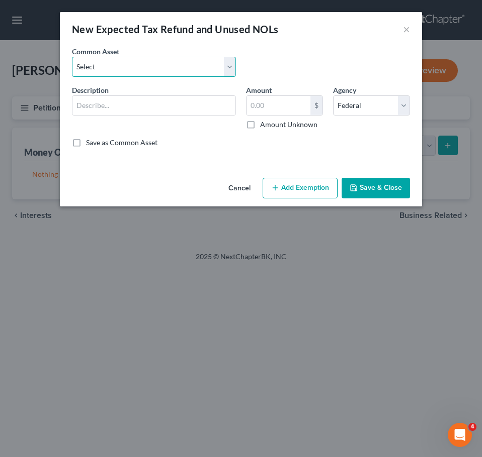
click at [195, 68] on select "Select Expected refund for 2024 tax refund" at bounding box center [154, 67] width 164 height 20
select select "1"
click at [72, 57] on select "Select Expected refund for 2024 tax refund" at bounding box center [154, 67] width 164 height 20
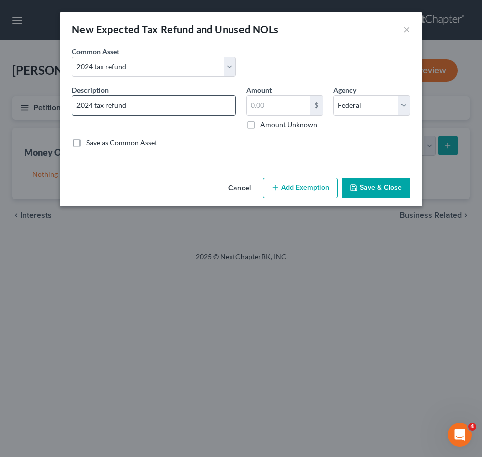
click at [185, 104] on input "2024 tax refund" at bounding box center [153, 105] width 163 height 19
type input "2024 tax refund $2000"
click at [379, 179] on button "Save & Close" at bounding box center [375, 188] width 68 height 21
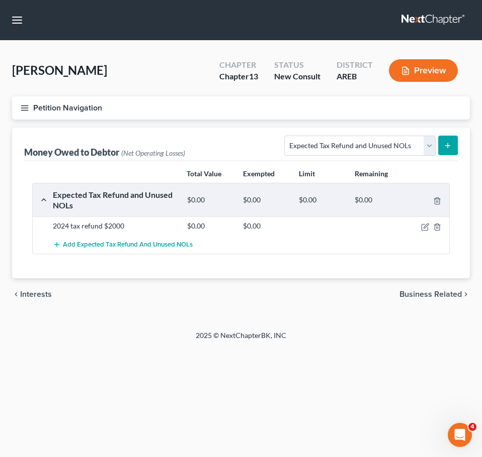
click at [438, 291] on span "Business Related" at bounding box center [430, 295] width 62 height 8
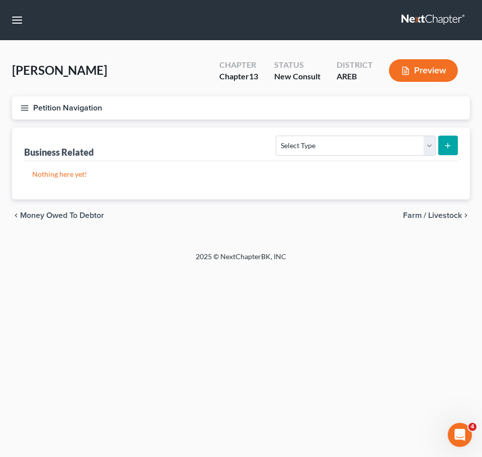
click at [434, 215] on span "Farm / Livestock" at bounding box center [432, 216] width 59 height 8
click at [445, 217] on span "Miscellaneous Property" at bounding box center [418, 216] width 85 height 8
click at [445, 217] on span "Property Analysis" at bounding box center [430, 216] width 64 height 8
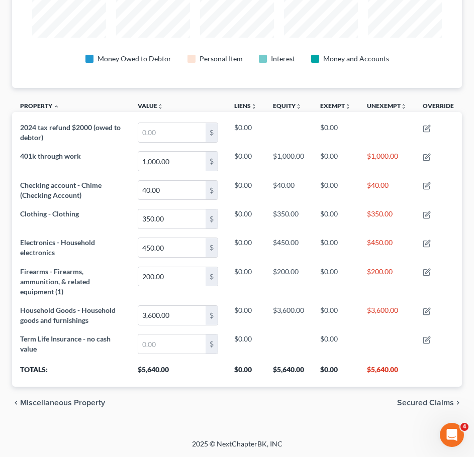
click at [409, 402] on span "Secured Claims" at bounding box center [425, 403] width 57 height 8
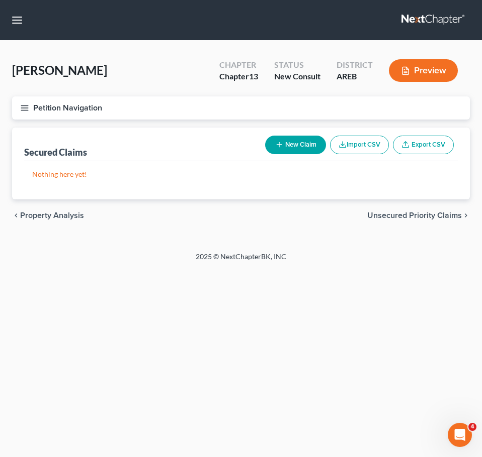
click at [446, 223] on div "chevron_left Property Analysis Unsecured Priority Claims chevron_right" at bounding box center [240, 216] width 457 height 32
click at [440, 220] on span "Unsecured Priority Claims" at bounding box center [414, 216] width 94 height 8
click at [432, 219] on span "Unsecured Nonpriority Claims" at bounding box center [406, 216] width 109 height 8
click at [449, 215] on span "Lawsuits" at bounding box center [446, 216] width 32 height 8
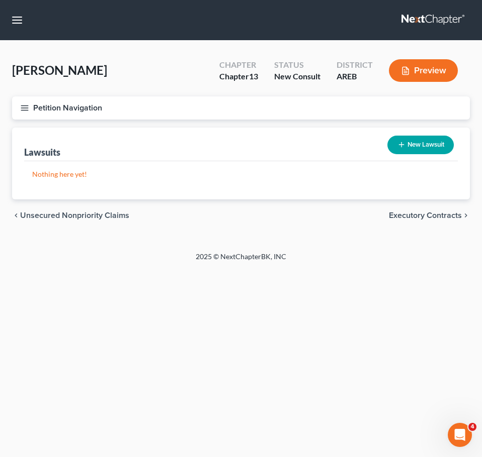
click at [436, 218] on span "Executory Contracts" at bounding box center [425, 216] width 73 height 8
click at [445, 217] on span "Codebtors" at bounding box center [443, 216] width 38 height 8
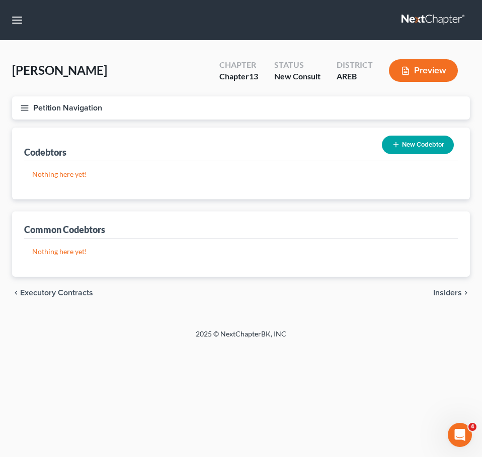
click at [73, 297] on span "Executory Contracts" at bounding box center [56, 293] width 73 height 8
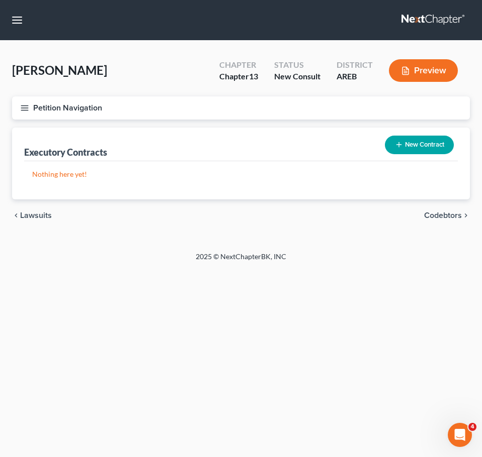
click at [398, 143] on icon "button" at bounding box center [399, 145] width 8 height 8
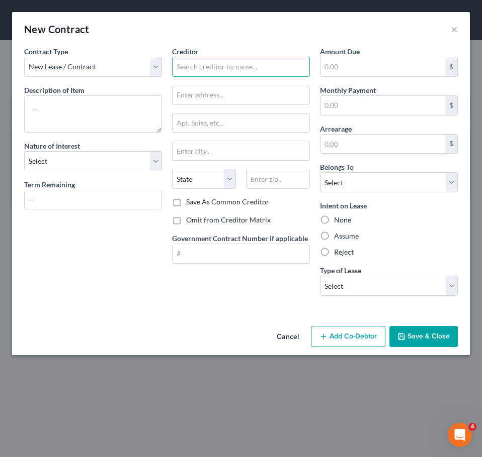
click at [221, 64] on input "text" at bounding box center [241, 67] width 138 height 20
type input "Aaron's"
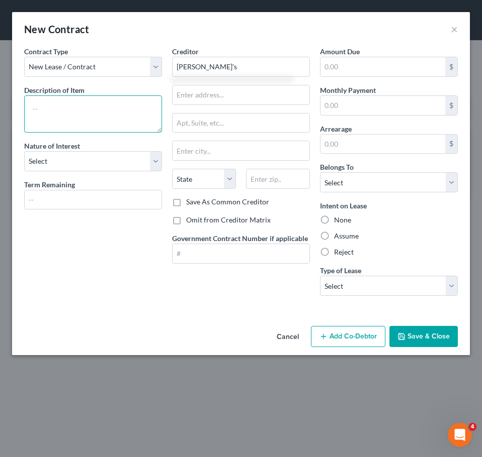
click at [140, 106] on textarea at bounding box center [93, 113] width 138 height 37
click at [59, 116] on textarea "RTO for 2 televisions $178" at bounding box center [93, 113] width 138 height 37
type textarea "RTO for 2 televisions $178 Balance unknown"
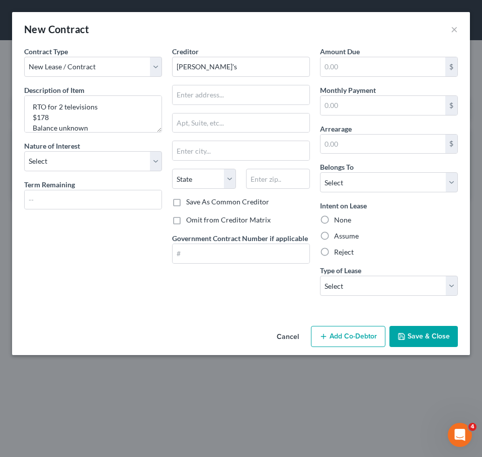
click at [340, 238] on label "Assume" at bounding box center [346, 236] width 25 height 10
click at [340, 238] on input "Assume" at bounding box center [341, 234] width 7 height 7
radio input "true"
click at [364, 189] on select "Select Debtor 1 Only Debtor 2 Only Debtor 1 And Debtor 2 Only At Least One Of T…" at bounding box center [389, 182] width 138 height 20
select select "0"
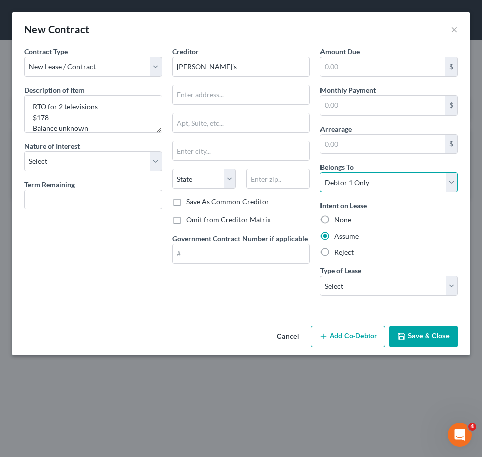
click at [320, 172] on select "Select Debtor 1 Only Debtor 2 Only Debtor 1 And Debtor 2 Only At Least One Of T…" at bounding box center [389, 182] width 138 height 20
click at [422, 343] on button "Save & Close" at bounding box center [423, 336] width 68 height 21
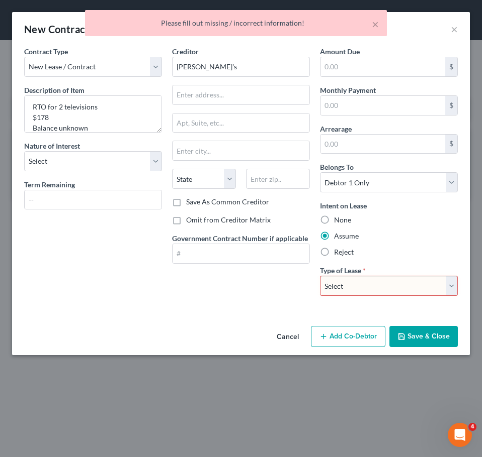
click at [384, 277] on select "Select Real Estate Car Other" at bounding box center [389, 286] width 138 height 20
select select "2"
click at [320, 276] on select "Select Real Estate Car Other" at bounding box center [389, 286] width 138 height 20
click at [418, 332] on button "Save & Close" at bounding box center [423, 336] width 68 height 21
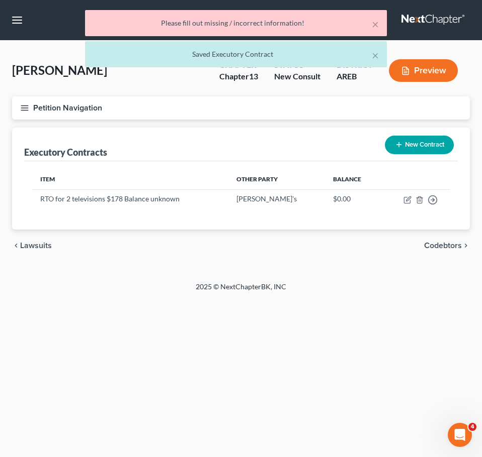
click at [441, 244] on span "Codebtors" at bounding box center [443, 246] width 38 height 8
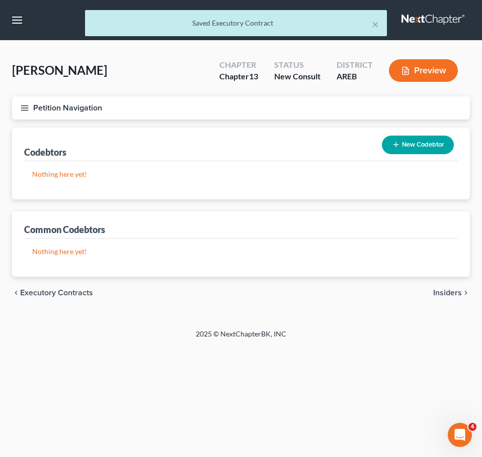
click at [448, 297] on span "Insiders" at bounding box center [447, 293] width 29 height 8
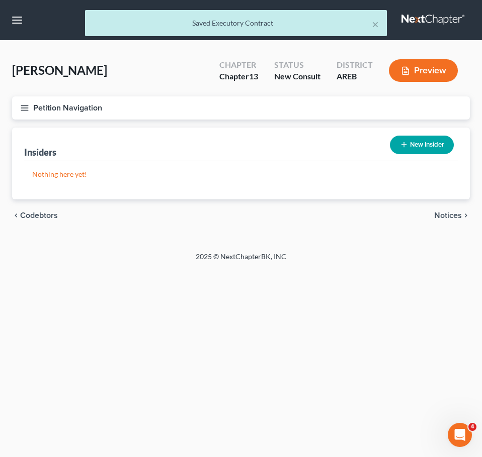
click at [446, 218] on span "Notices" at bounding box center [448, 216] width 28 height 8
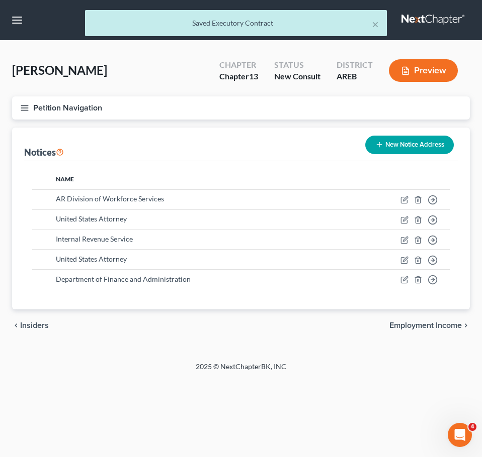
click at [456, 330] on span "Employment Income" at bounding box center [425, 326] width 72 height 8
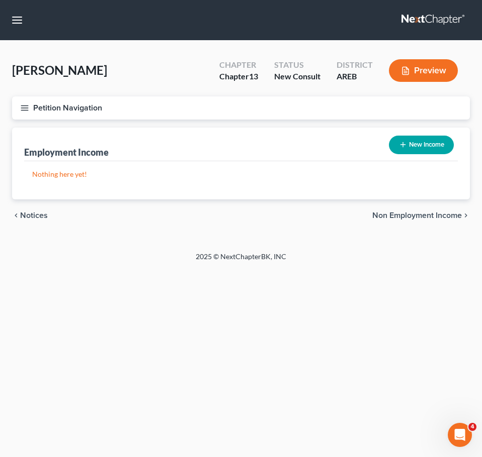
click at [414, 144] on button "New Income" at bounding box center [421, 145] width 65 height 19
select select "0"
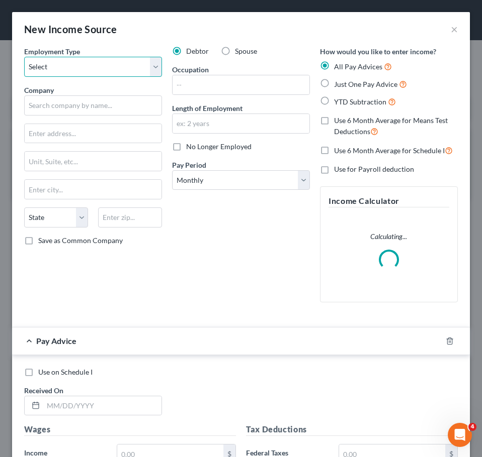
click at [97, 75] on select "Select Full or Part Time Employment Self Employment" at bounding box center [93, 67] width 138 height 20
select select "0"
click at [24, 57] on select "Select Full or Part Time Employment Self Employment" at bounding box center [93, 67] width 138 height 20
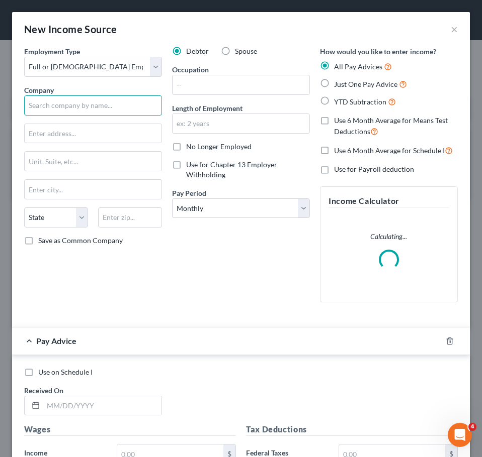
click at [93, 102] on input "text" at bounding box center [93, 105] width 138 height 20
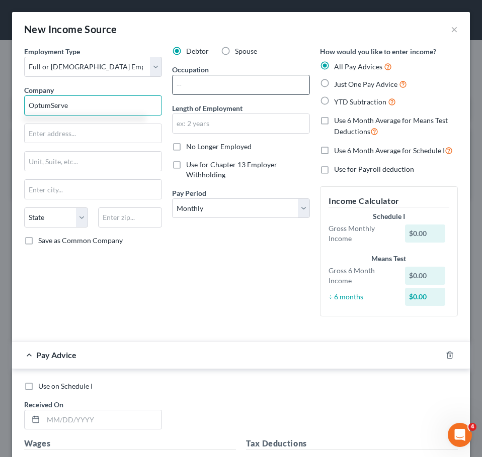
type input "OptumServe"
click at [192, 81] on input "text" at bounding box center [240, 84] width 137 height 19
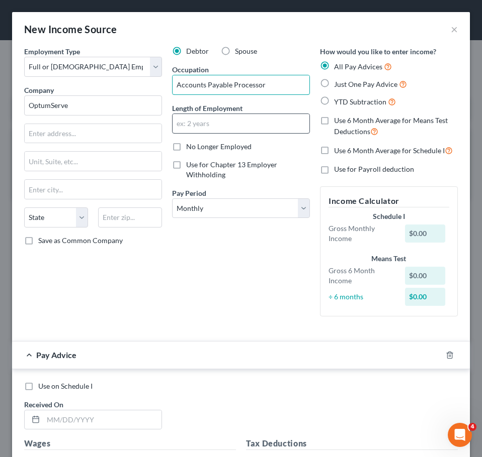
type input "Accounts Payable Processor"
click at [237, 129] on input "text" at bounding box center [240, 123] width 137 height 19
type input "1 year"
click at [277, 259] on div "Debtor Spouse Occupation Accounts Payable Processor Length of Employment 1 year…" at bounding box center [241, 185] width 148 height 278
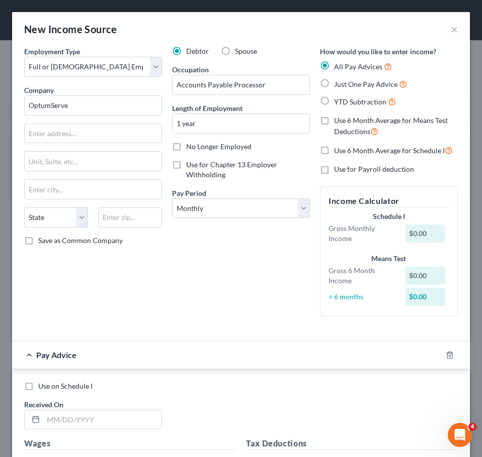
click at [334, 82] on span "Just One Pay Advice" at bounding box center [365, 84] width 63 height 9
click at [338, 82] on input "Just One Pay Advice" at bounding box center [341, 81] width 7 height 7
radio input "true"
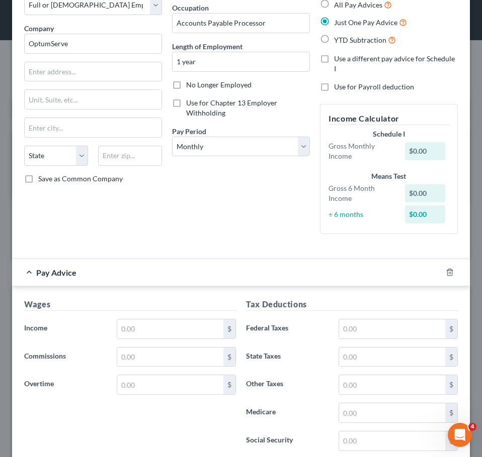
scroll to position [62, 0]
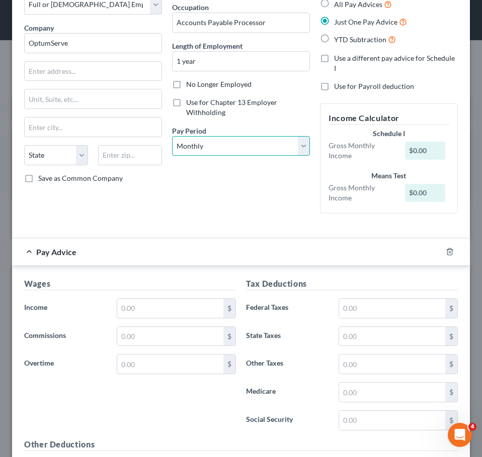
click at [232, 139] on select "Select Monthly Twice Monthly Every Other Week Weekly" at bounding box center [241, 146] width 138 height 20
select select "2"
click at [172, 136] on select "Select Monthly Twice Monthly Every Other Week Weekly" at bounding box center [241, 146] width 138 height 20
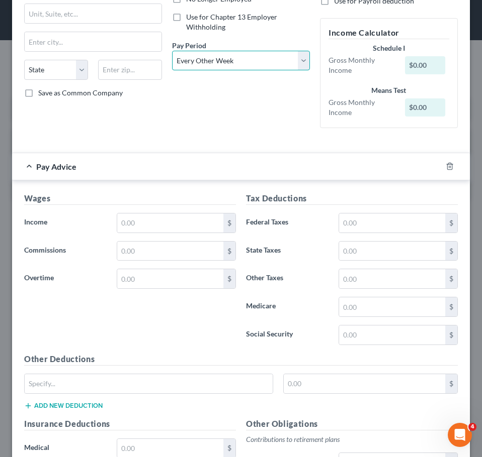
scroll to position [148, 0]
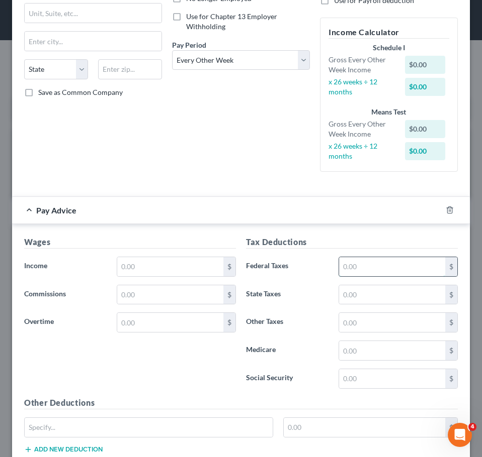
click at [358, 271] on input "text" at bounding box center [392, 266] width 106 height 19
type input "1,250"
click at [150, 269] on input "text" at bounding box center [170, 266] width 106 height 19
type input "1,600"
click at [339, 263] on input "1,250" at bounding box center [392, 266] width 106 height 19
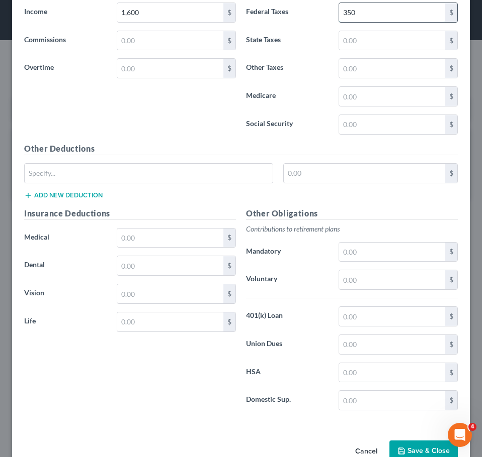
scroll to position [427, 0]
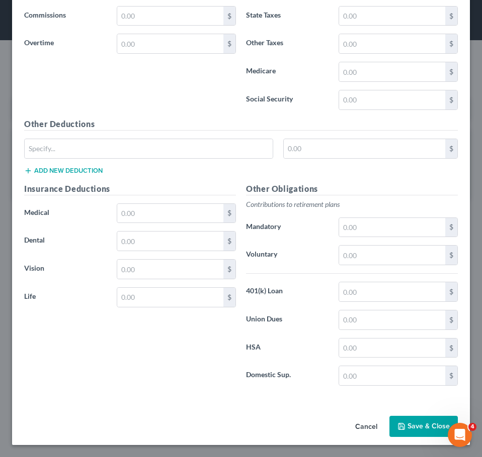
type input "350"
click at [414, 422] on button "Save & Close" at bounding box center [423, 426] width 68 height 21
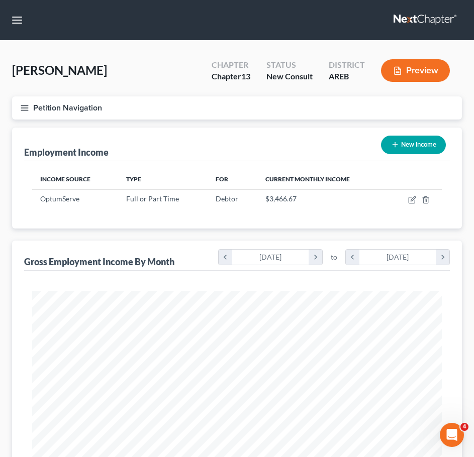
scroll to position [313, 0]
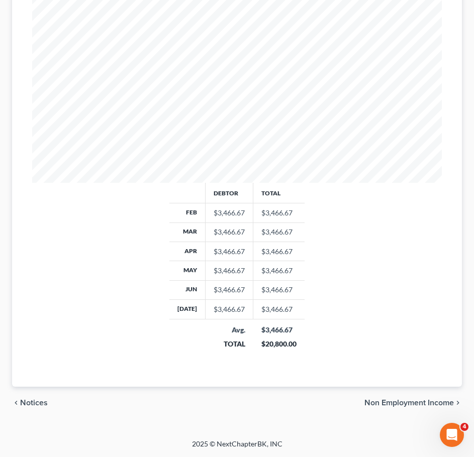
click at [423, 402] on span "Non Employment Income" at bounding box center [408, 403] width 89 height 8
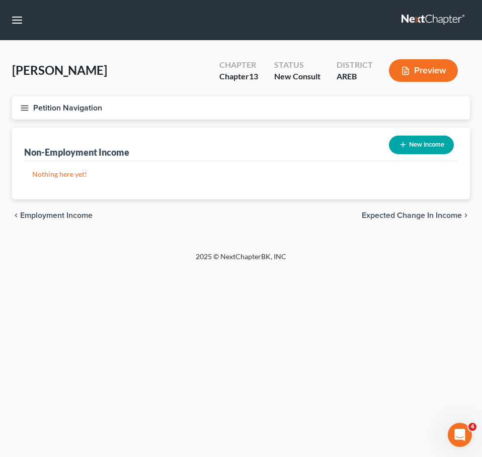
click at [413, 148] on button "New Income" at bounding box center [421, 145] width 65 height 19
select select "0"
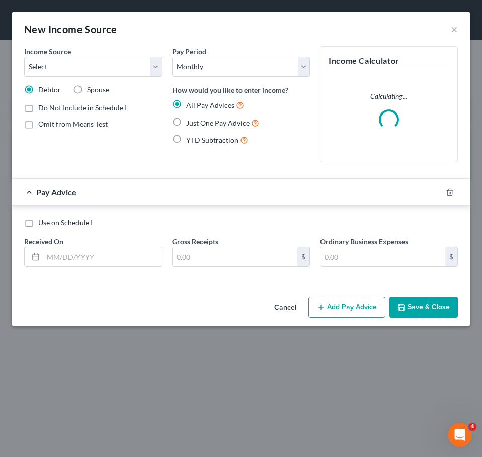
click at [54, 77] on div "Income Source * Select Unemployment Disability (from employer) Pension Retireme…" at bounding box center [93, 108] width 148 height 124
click at [53, 73] on select "Select Unemployment Disability (from employer) Pension Retirement Social Securi…" at bounding box center [93, 67] width 138 height 20
select select "13"
click at [24, 57] on select "Select Unemployment Disability (from employer) Pension Retirement Social Securi…" at bounding box center [93, 67] width 138 height 20
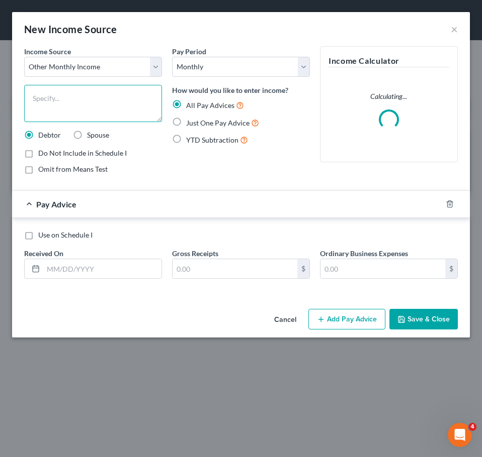
click at [78, 107] on textarea at bounding box center [93, 103] width 138 height 37
type textarea "tax refund"
click at [215, 126] on span "Just One Pay Advice" at bounding box center [217, 123] width 63 height 9
click at [197, 124] on input "Just One Pay Advice" at bounding box center [193, 120] width 7 height 7
radio input "true"
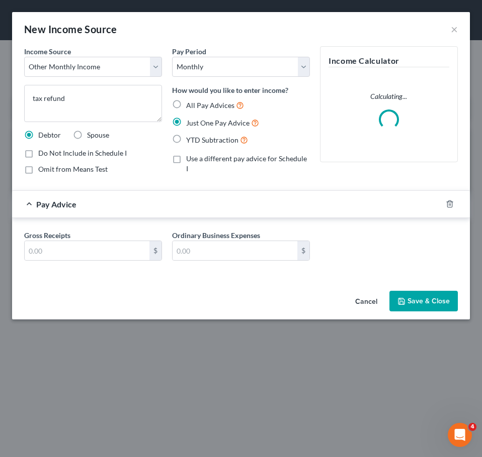
click at [107, 167] on div "Omit from Means Test" at bounding box center [93, 169] width 138 height 10
click at [98, 170] on span "Omit from Means Test" at bounding box center [72, 169] width 69 height 9
click at [49, 170] on input "Omit from Means Test" at bounding box center [45, 167] width 7 height 7
checkbox input "true"
click at [113, 245] on input "text" at bounding box center [87, 250] width 125 height 19
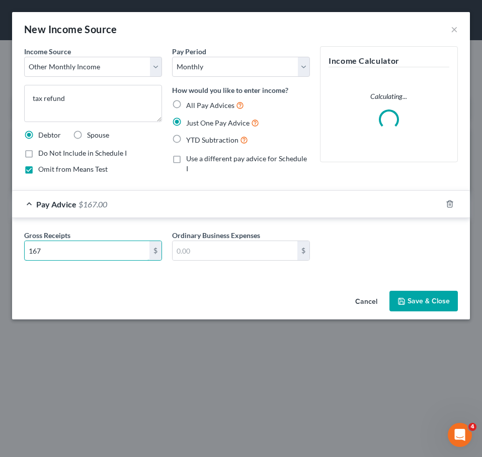
type input "167"
click at [443, 296] on button "Save & Close" at bounding box center [423, 301] width 68 height 21
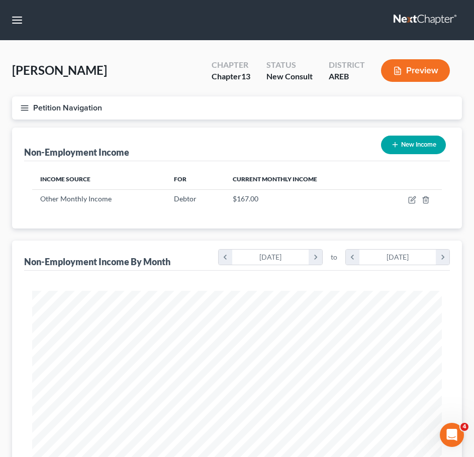
scroll to position [313, 0]
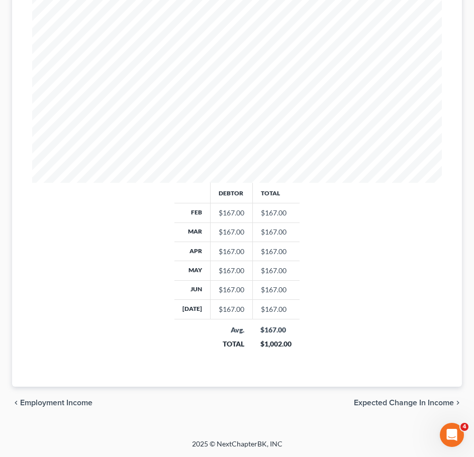
click at [419, 400] on span "Expected Change in Income" at bounding box center [404, 403] width 100 height 8
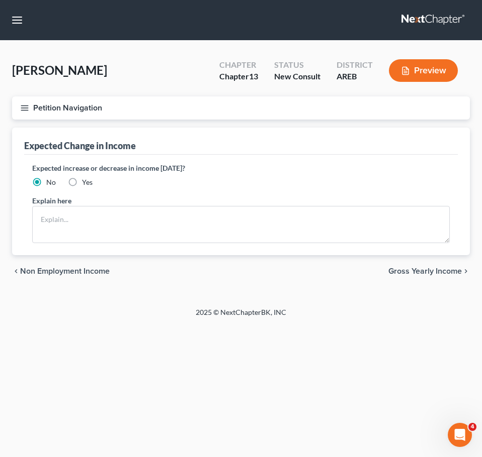
click at [431, 267] on span "Gross Yearly Income" at bounding box center [424, 271] width 73 height 8
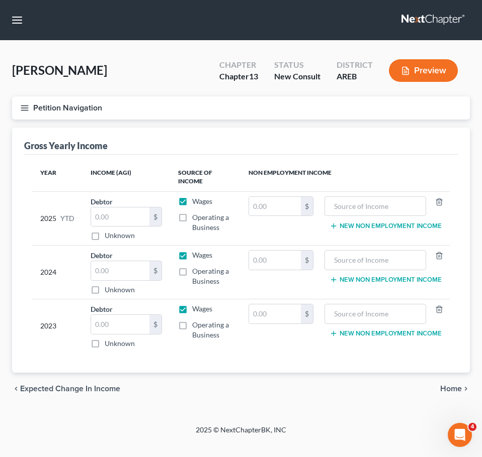
click at [456, 388] on span "Home" at bounding box center [451, 389] width 22 height 8
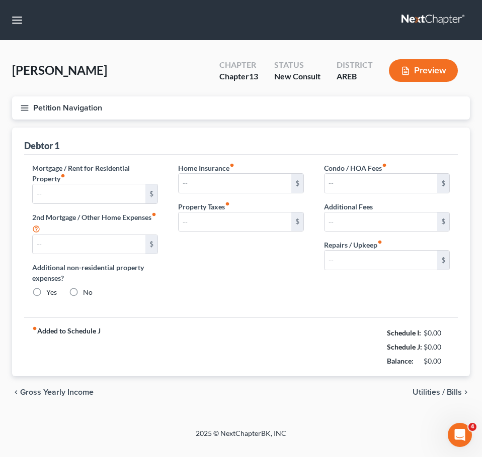
type input "0.00"
radio input "true"
type input "0.00"
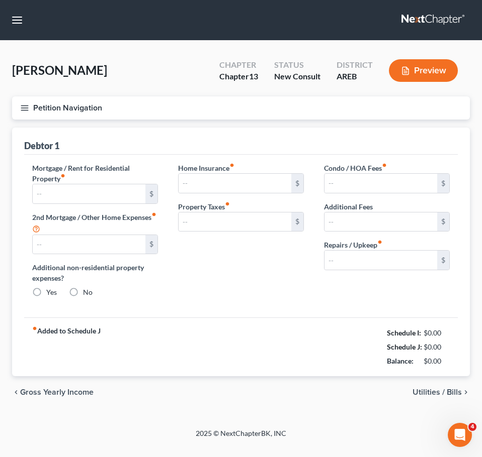
type input "0.00"
click at [95, 204] on div "Mortgage / Rent for Residential Property fiber_manual_record $ 2nd Mortgage / O…" at bounding box center [95, 234] width 146 height 143
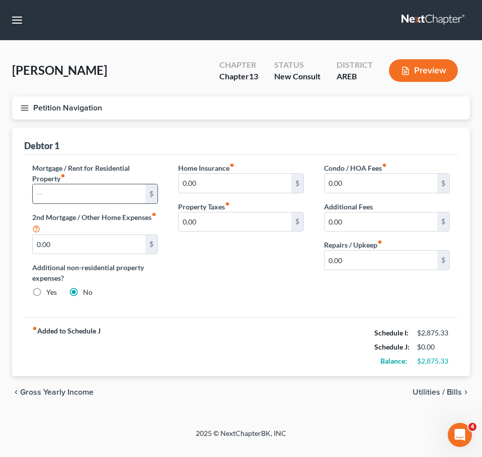
click at [90, 200] on input "text" at bounding box center [89, 193] width 113 height 19
type input "995"
click at [443, 393] on span "Utilities / Bills" at bounding box center [436, 393] width 49 height 8
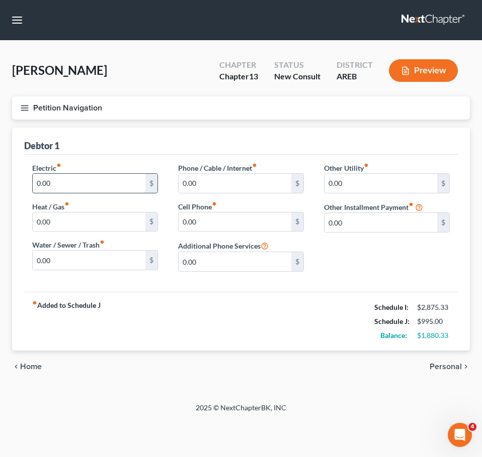
click at [104, 183] on input "0.00" at bounding box center [89, 183] width 113 height 19
type input "200"
click at [228, 227] on input "0.00" at bounding box center [234, 222] width 113 height 19
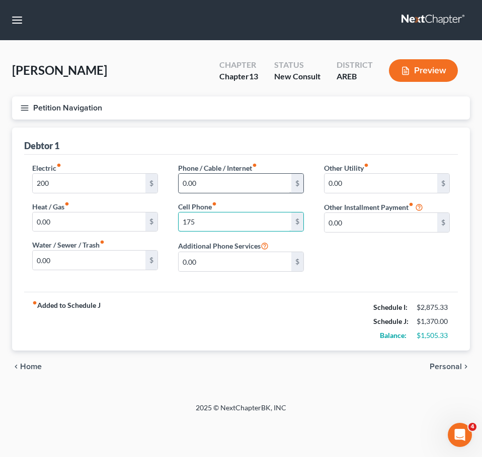
type input "175"
click at [217, 178] on input "0.00" at bounding box center [234, 183] width 113 height 19
type input "15"
click at [342, 252] on div "Other Utility fiber_manual_record 0.00 $ Other Installment Payment fiber_manual…" at bounding box center [387, 221] width 146 height 117
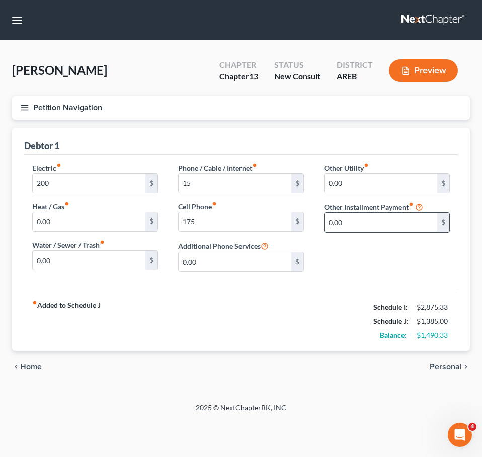
click at [350, 221] on input "0.00" at bounding box center [380, 222] width 113 height 19
type input "75"
type input "Streaming Services"
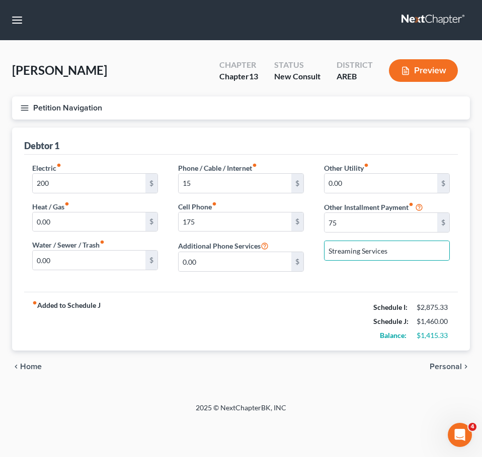
click at [444, 369] on span "Personal" at bounding box center [445, 367] width 32 height 8
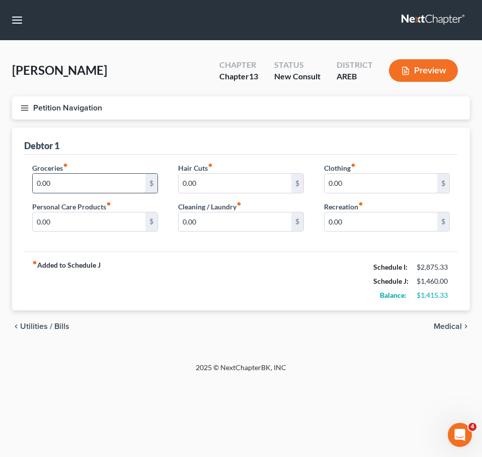
click at [93, 183] on input "0.00" at bounding box center [89, 183] width 113 height 19
type input "600"
type input "100"
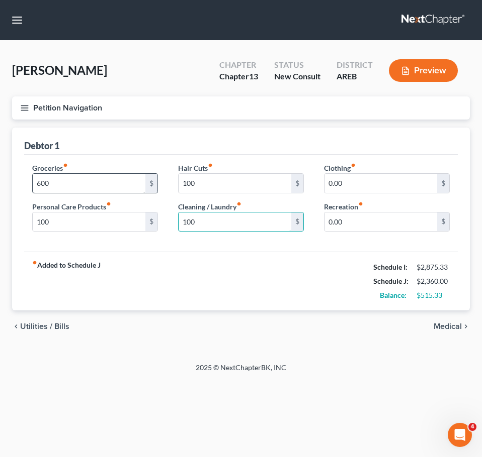
type input "100"
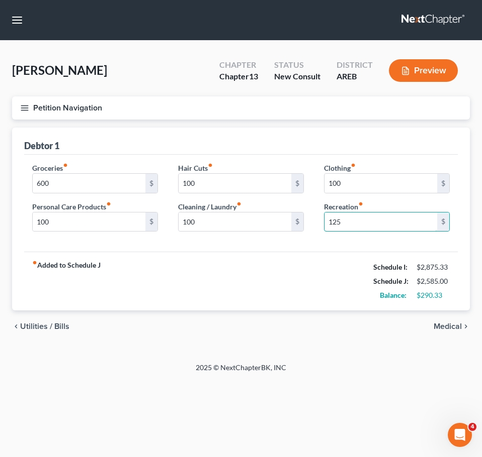
type input "125"
click at [448, 328] on span "Medical" at bounding box center [447, 327] width 28 height 8
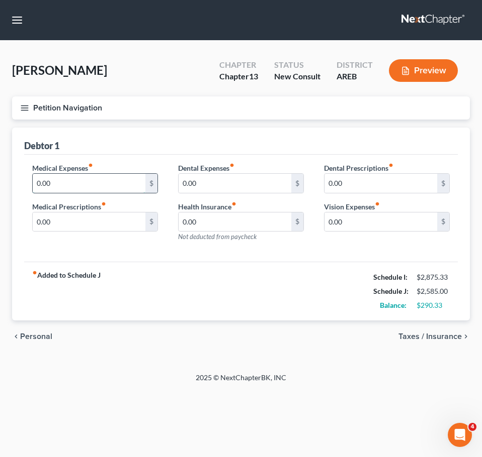
click at [78, 184] on input "0.00" at bounding box center [89, 183] width 113 height 19
type input "10"
click at [440, 336] on span "Taxes / Insurance" at bounding box center [429, 337] width 63 height 8
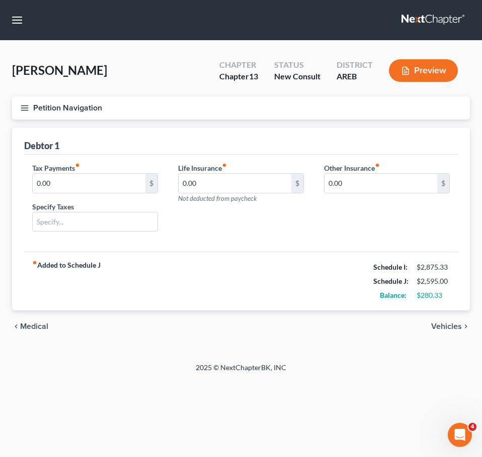
click at [449, 327] on span "Vehicles" at bounding box center [446, 327] width 31 height 8
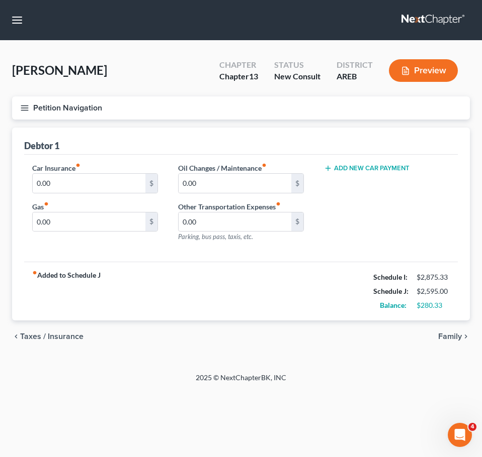
click at [241, 258] on div "Car Insurance fiber_manual_record 0.00 $ Gas fiber_manual_record 0.00 $ Oil Cha…" at bounding box center [240, 209] width 433 height 108
click at [214, 224] on input "0.00" at bounding box center [234, 222] width 113 height 19
type input "250"
click at [444, 336] on span "Family" at bounding box center [450, 337] width 24 height 8
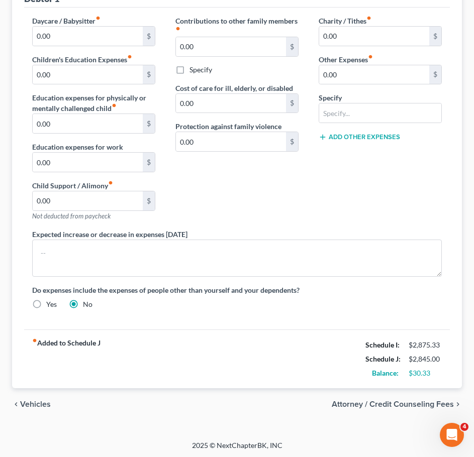
scroll to position [148, 0]
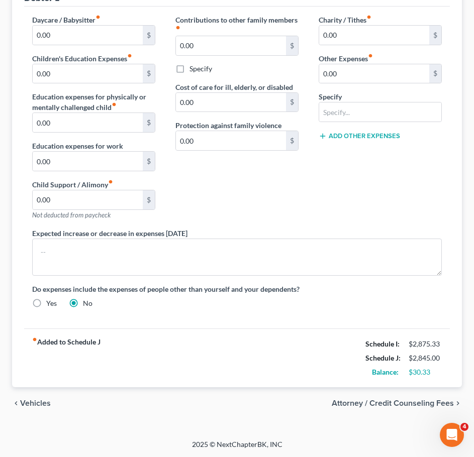
click at [35, 403] on span "Vehicles" at bounding box center [35, 404] width 31 height 8
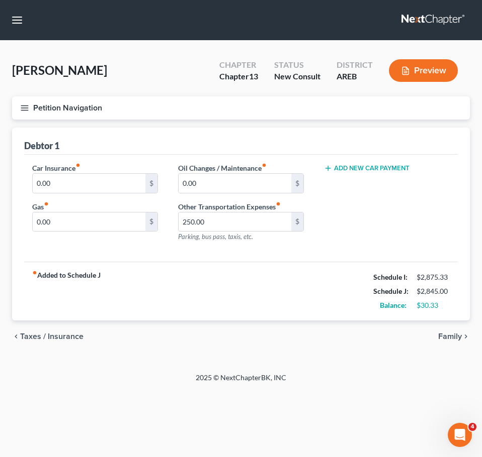
click at [53, 336] on span "Taxes / Insurance" at bounding box center [51, 337] width 63 height 8
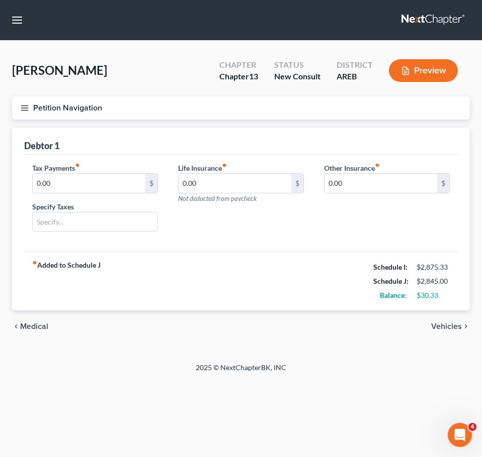
click at [36, 327] on span "Medical" at bounding box center [34, 327] width 28 height 8
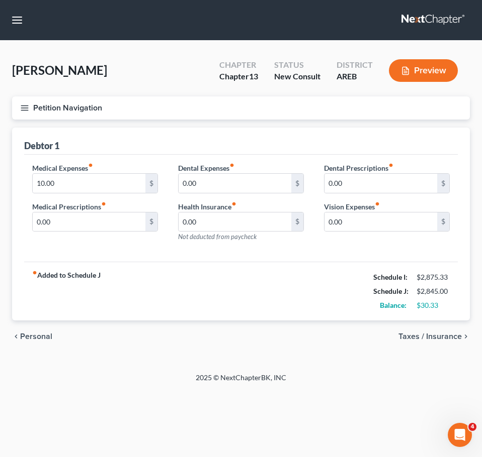
click at [33, 344] on div "chevron_left Personal Taxes / Insurance chevron_right" at bounding box center [240, 337] width 457 height 32
click at [34, 341] on span "Personal" at bounding box center [36, 337] width 32 height 8
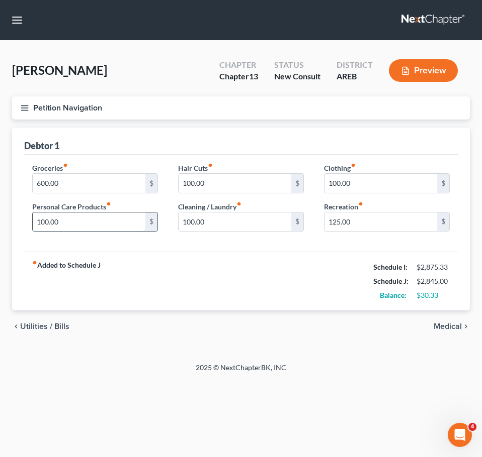
click at [63, 216] on input "100.00" at bounding box center [89, 222] width 113 height 19
type input "75"
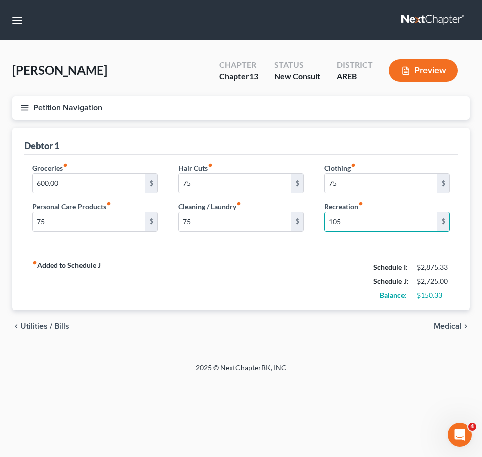
type input "105"
click at [447, 326] on span "Medical" at bounding box center [447, 327] width 28 height 8
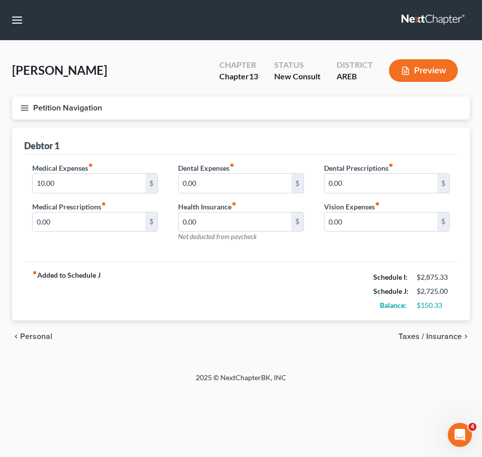
click at [427, 340] on span "Taxes / Insurance" at bounding box center [429, 337] width 63 height 8
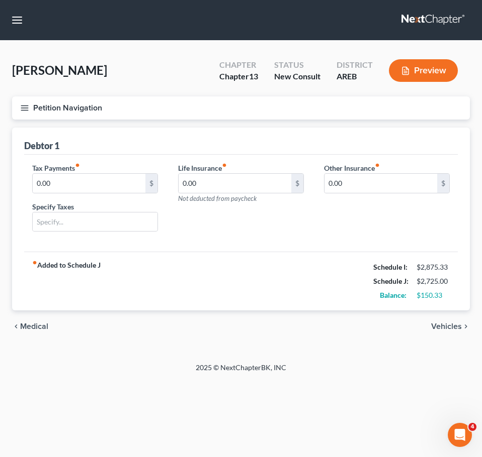
click at [444, 328] on span "Vehicles" at bounding box center [446, 327] width 31 height 8
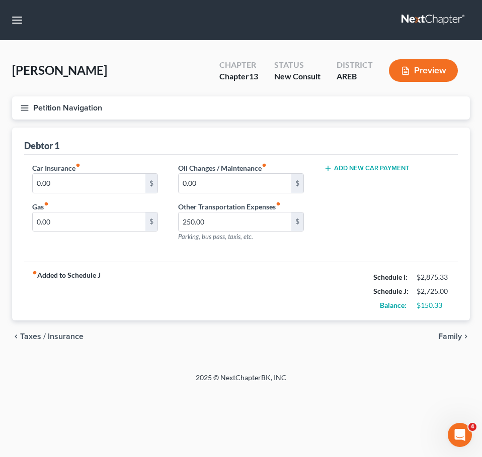
click at [458, 338] on span "Family" at bounding box center [450, 337] width 24 height 8
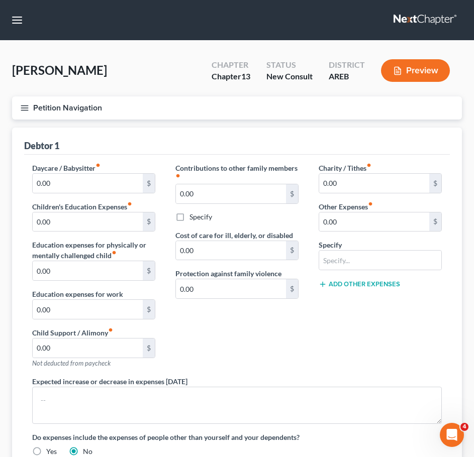
click at [380, 327] on div "Charity / Tithes fiber_manual_record 0.00 $ Other Expenses fiber_manual_record …" at bounding box center [380, 270] width 143 height 214
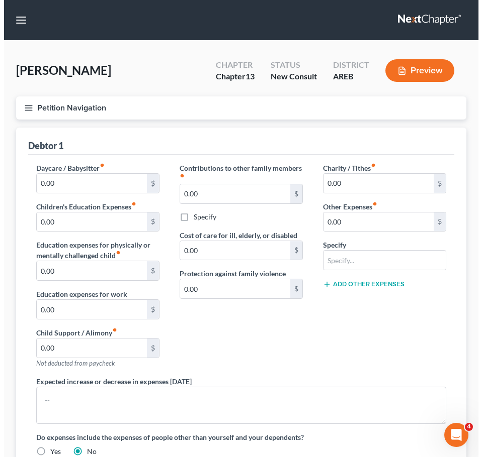
scroll to position [149, 0]
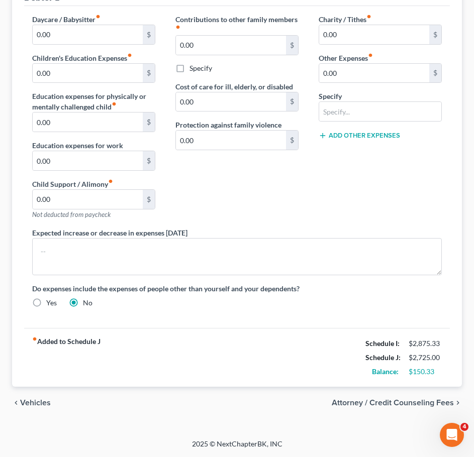
click at [402, 403] on span "Attorney / Credit Counseling Fees" at bounding box center [393, 403] width 122 height 8
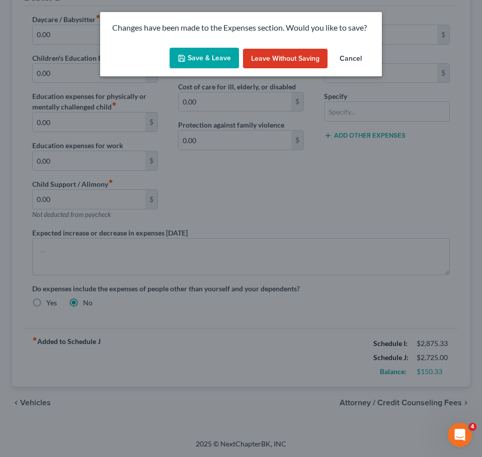
click at [206, 56] on button "Save & Leave" at bounding box center [203, 58] width 69 height 21
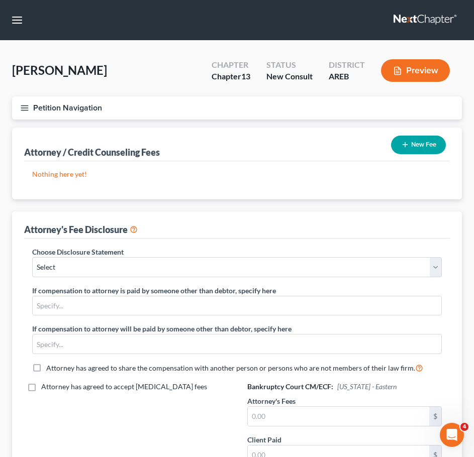
scroll to position [137, 0]
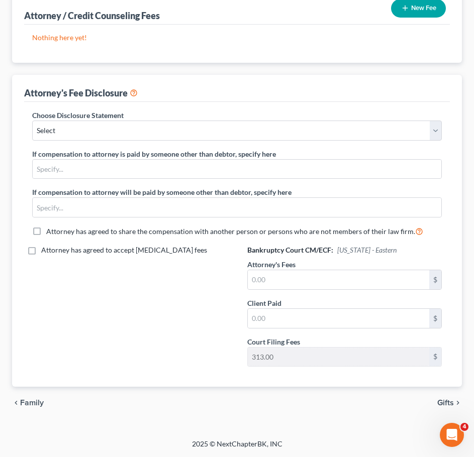
click at [450, 405] on span "Gifts" at bounding box center [445, 403] width 17 height 8
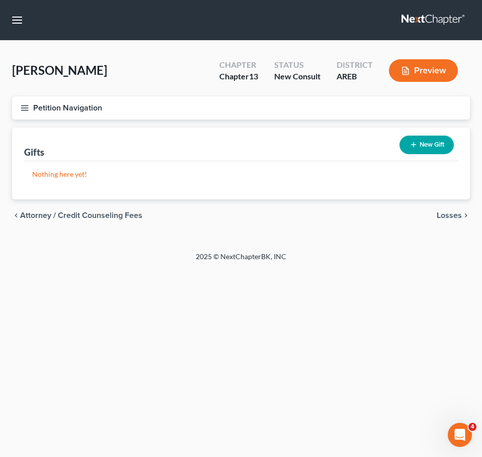
click at [449, 221] on div "chevron_left Attorney / Credit Counseling Fees Losses chevron_right" at bounding box center [240, 216] width 457 height 32
click at [444, 217] on span "Losses" at bounding box center [448, 216] width 25 height 8
click at [401, 213] on span "Environmental Hazards" at bounding box center [419, 216] width 84 height 8
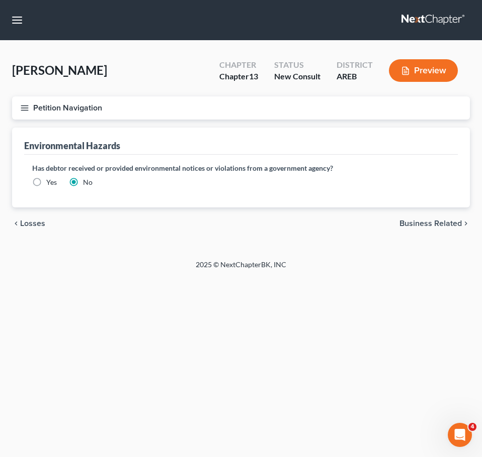
click at [421, 220] on span "Business Related" at bounding box center [430, 224] width 62 height 8
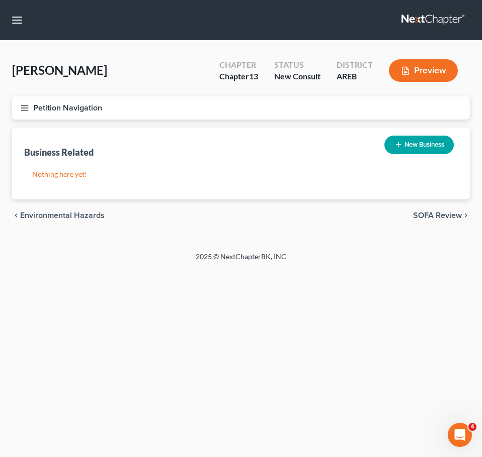
click at [432, 217] on span "SOFA Review" at bounding box center [437, 216] width 49 height 8
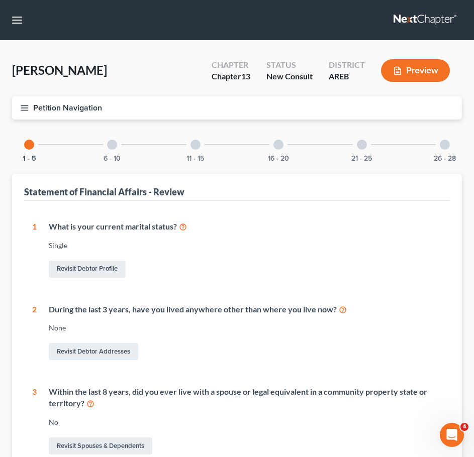
scroll to position [283, 0]
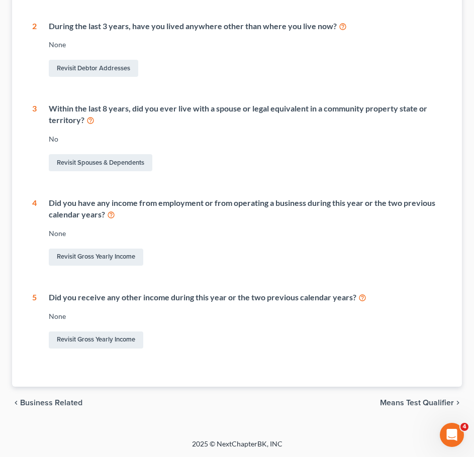
click at [412, 407] on span "Means Test Qualifier" at bounding box center [417, 403] width 74 height 8
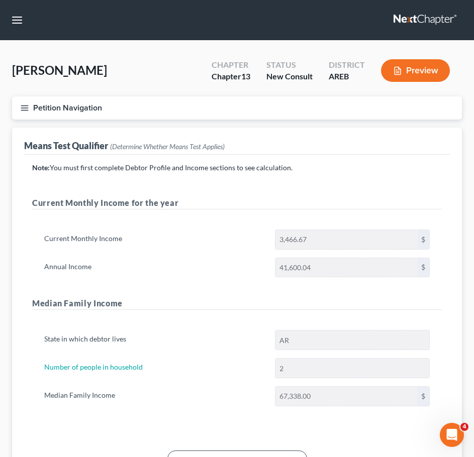
click at [19, 107] on button "Petition Navigation" at bounding box center [237, 108] width 450 height 23
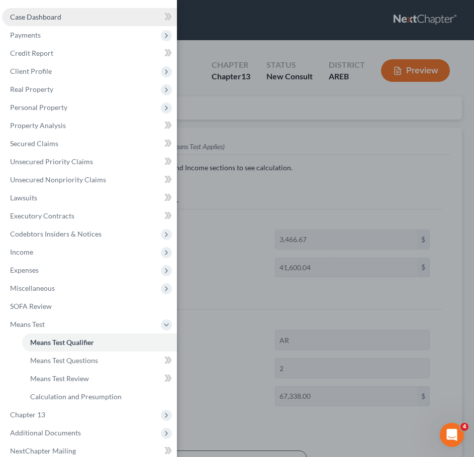
click at [59, 16] on span "Case Dashboard" at bounding box center [35, 17] width 51 height 9
select select "0"
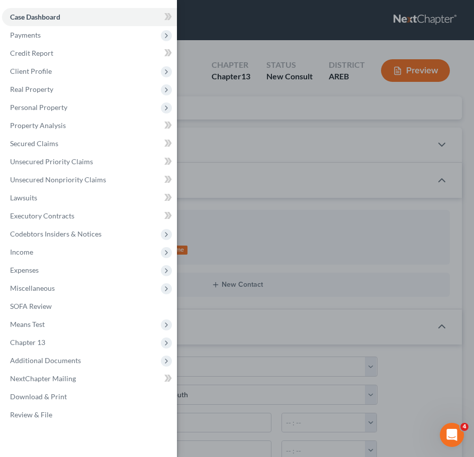
click at [308, 53] on div "Case Dashboard Payments Invoices Payments Payments Credit Report Client Profile" at bounding box center [237, 228] width 474 height 457
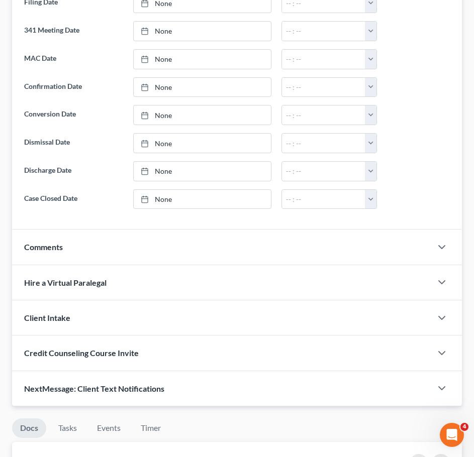
scroll to position [821, 0]
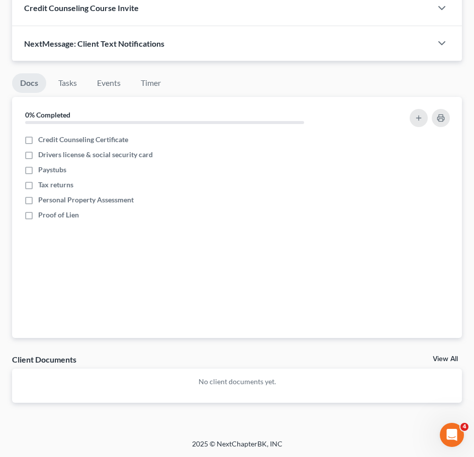
click at [449, 356] on link "View All" at bounding box center [445, 359] width 25 height 7
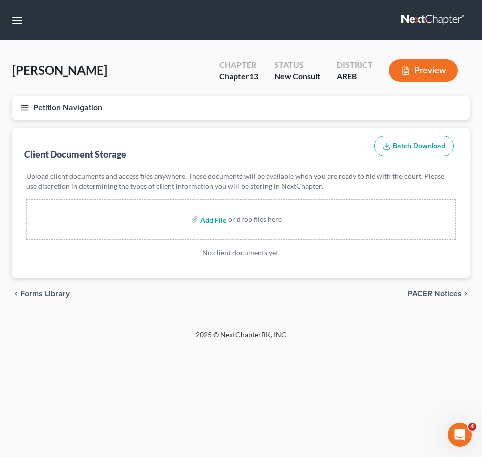
click at [213, 218] on input "file" at bounding box center [212, 220] width 24 height 18
type input "C:\fakepath\Consultation Worksheet J Fearson.docx"
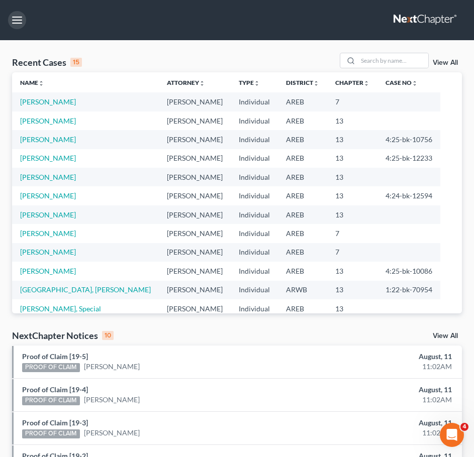
click at [15, 18] on button "button" at bounding box center [17, 20] width 18 height 18
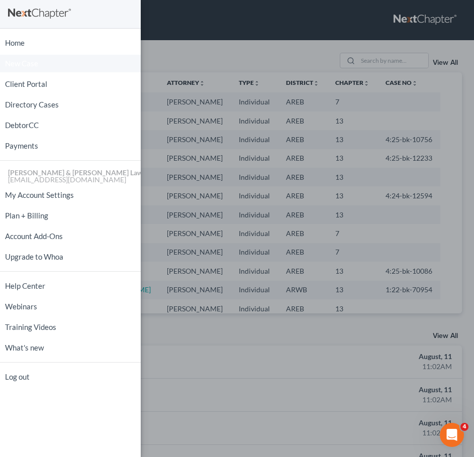
click at [37, 60] on span "New Case" at bounding box center [21, 64] width 33 height 8
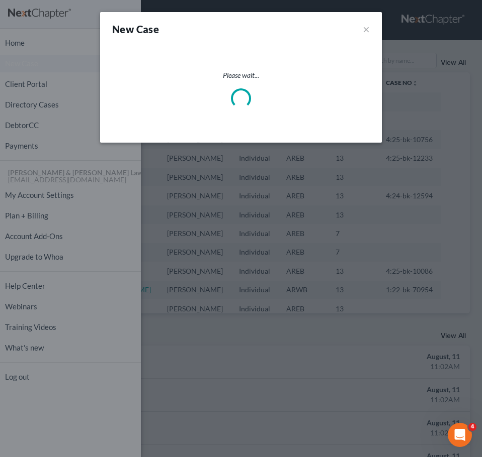
select select "5"
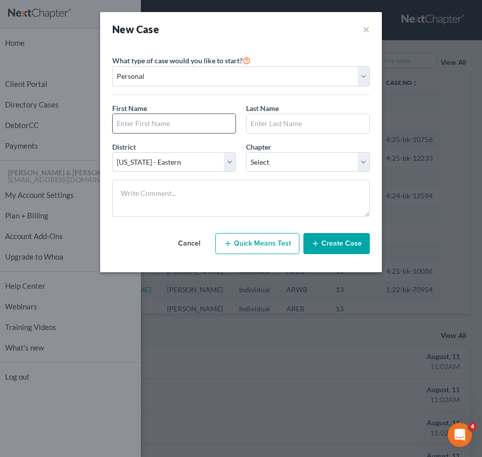
click at [189, 124] on input "text" at bounding box center [174, 123] width 123 height 19
type input "Megon"
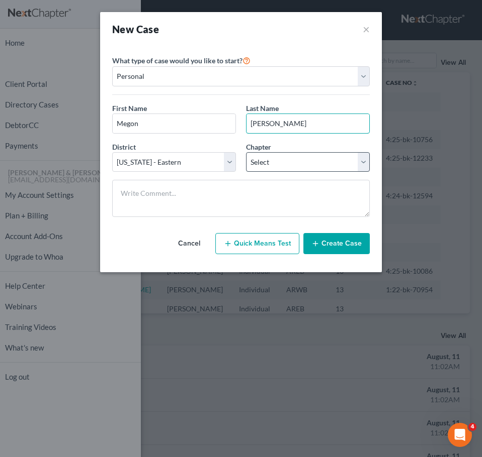
type input "Palmer"
click at [252, 163] on select "Select 7 11 12 13" at bounding box center [308, 162] width 124 height 20
select select "3"
click at [246, 152] on select "Select 7 11 12 13" at bounding box center [308, 162] width 124 height 20
click at [342, 256] on div "Cancel Quick Means Test Create Case" at bounding box center [240, 243] width 257 height 37
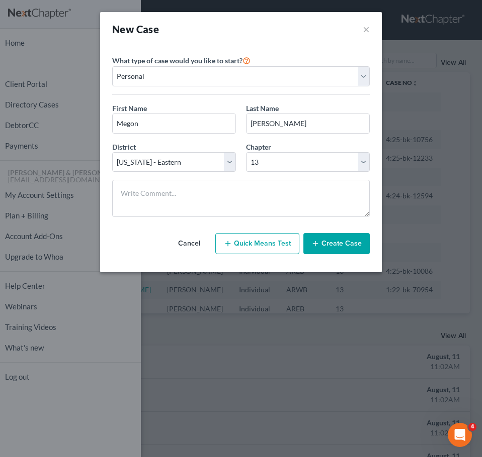
click at [329, 236] on button "Create Case" at bounding box center [336, 243] width 66 height 21
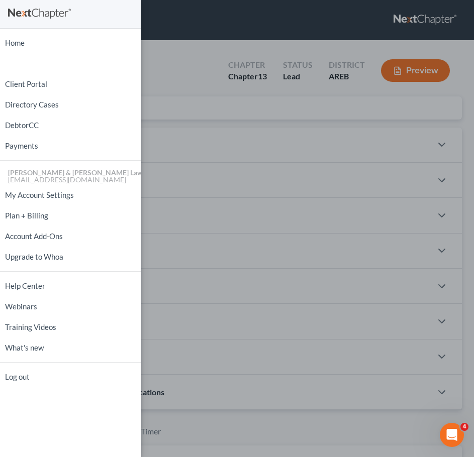
click at [239, 126] on div "Home New Case Client Portal Directory Cases DebtorCC Payments Lambert & Perry L…" at bounding box center [237, 228] width 474 height 457
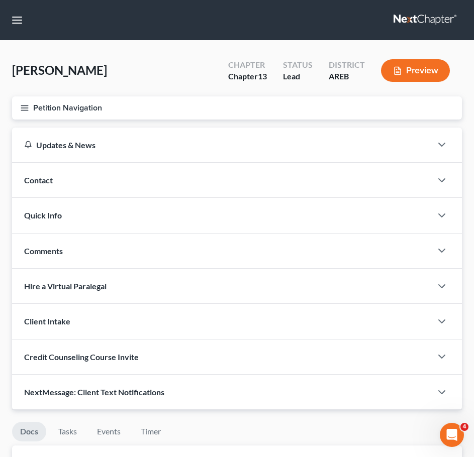
click at [245, 179] on div "Contact" at bounding box center [222, 180] width 420 height 35
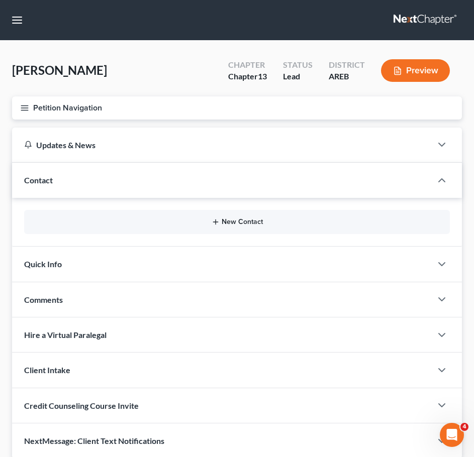
click at [247, 223] on button "New Contact" at bounding box center [237, 222] width 410 height 8
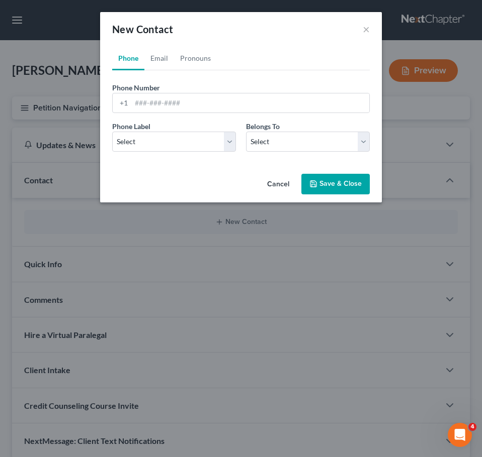
click at [319, 91] on div "Phone Number * +1" at bounding box center [240, 97] width 267 height 31
click at [309, 99] on input "tel" at bounding box center [250, 102] width 238 height 19
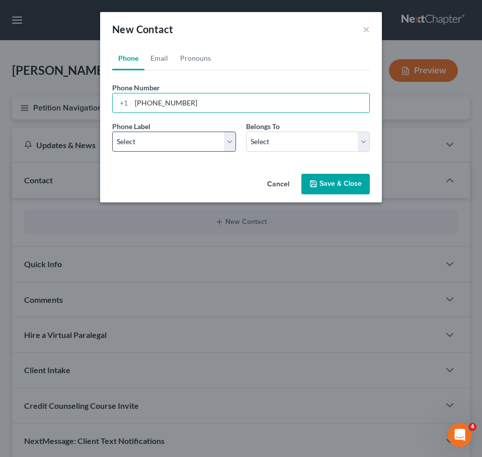
type input "501-993-2629"
click at [199, 148] on select "Select Mobile Home Work Other" at bounding box center [174, 142] width 124 height 20
select select "0"
click at [112, 132] on select "Select Mobile Home Work Other" at bounding box center [174, 142] width 124 height 20
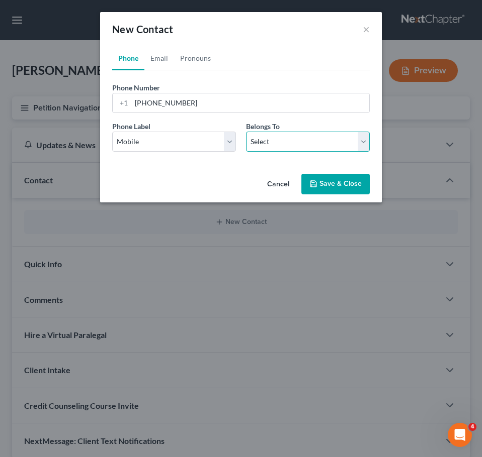
click at [279, 137] on select "Select Client Other" at bounding box center [308, 142] width 124 height 20
select select "0"
click at [246, 132] on select "Select Client Other" at bounding box center [308, 142] width 124 height 20
select select "0"
click at [194, 60] on link "Pronouns" at bounding box center [195, 58] width 43 height 24
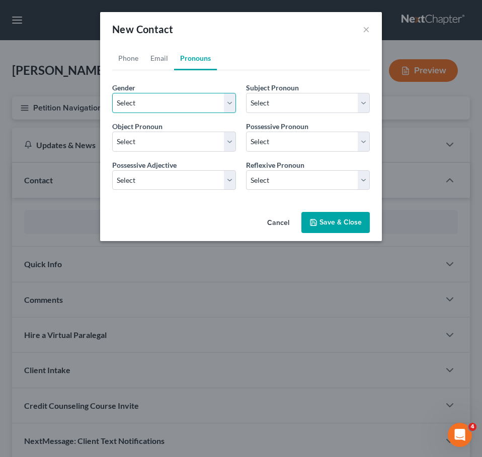
click at [202, 102] on select "Select Male Female Non Binary More Than One Person" at bounding box center [174, 103] width 124 height 20
select select "1"
click at [112, 93] on select "Select Male Female Non Binary More Than One Person" at bounding box center [174, 103] width 124 height 20
select select "1"
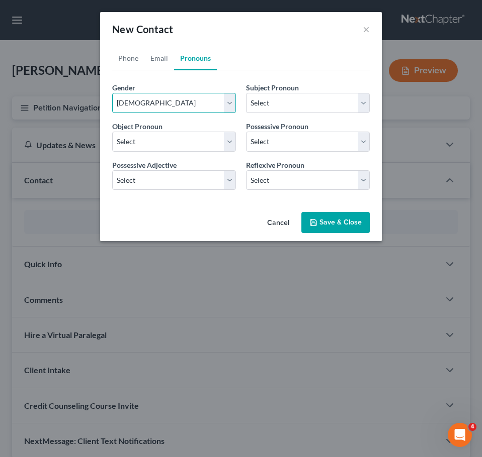
select select "1"
click at [157, 57] on link "Email" at bounding box center [159, 58] width 30 height 24
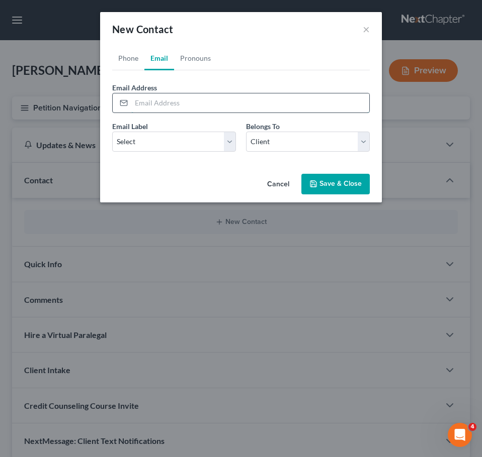
click at [175, 103] on input "email" at bounding box center [250, 102] width 238 height 19
type input "megonpalmer@gmail.com"
click at [189, 136] on select "Select Home Work Other" at bounding box center [174, 142] width 124 height 20
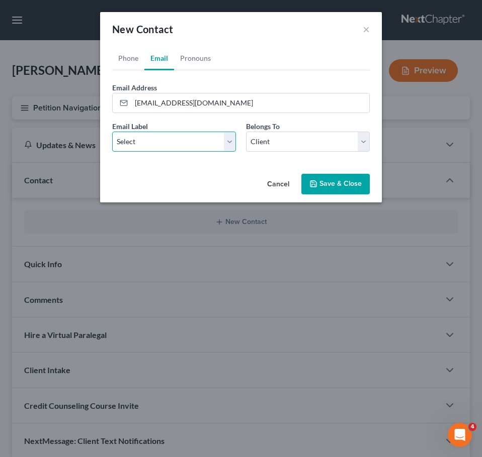
select select "0"
click at [112, 132] on select "Select Home Work Other" at bounding box center [174, 142] width 124 height 20
click at [331, 188] on button "Save & Close" at bounding box center [335, 184] width 68 height 21
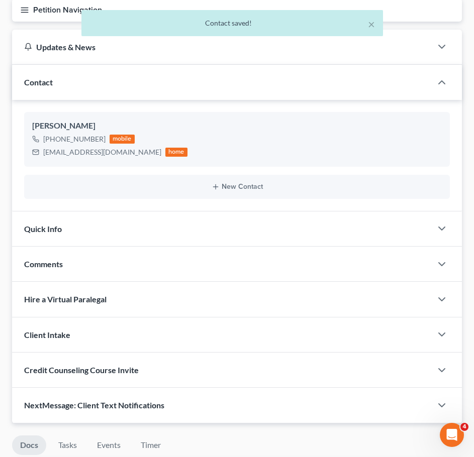
click at [284, 219] on div "Quick Info" at bounding box center [222, 229] width 420 height 35
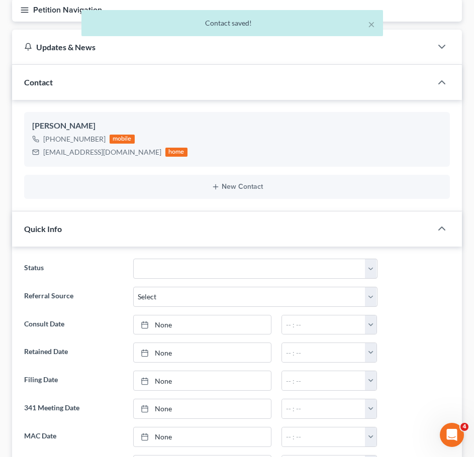
scroll to position [149, 0]
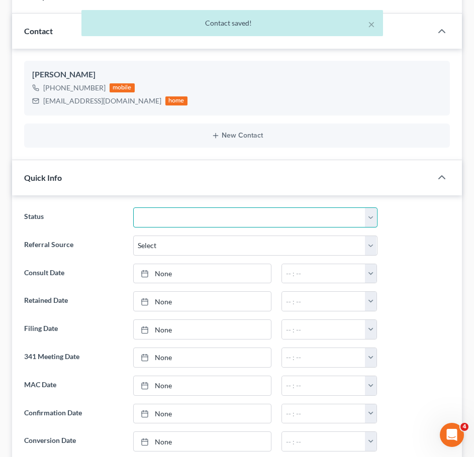
click at [239, 222] on select "Awaiting 341 Chapter 7 - Attended Meeting Confirmed Discharged Dismissed New Co…" at bounding box center [255, 218] width 244 height 20
select select "5"
click at [133, 208] on select "Awaiting 341 Chapter 7 - Attended Meeting Confirmed Discharged Dismissed New Co…" at bounding box center [255, 218] width 244 height 20
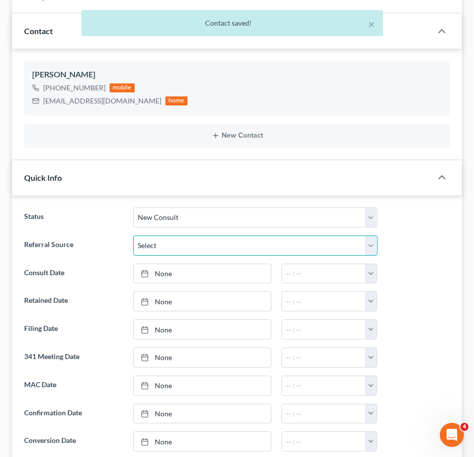
click at [197, 251] on select "Select Word Of Mouth Previous Clients Direct Mail Website Google Search Modern …" at bounding box center [255, 246] width 244 height 20
select select "2"
click at [133, 236] on select "Select Word Of Mouth Previous Clients Direct Mail Website Google Search Modern …" at bounding box center [255, 246] width 244 height 20
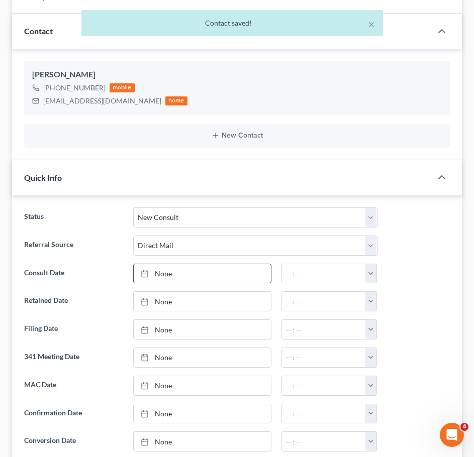
click at [179, 267] on link "None" at bounding box center [202, 273] width 137 height 19
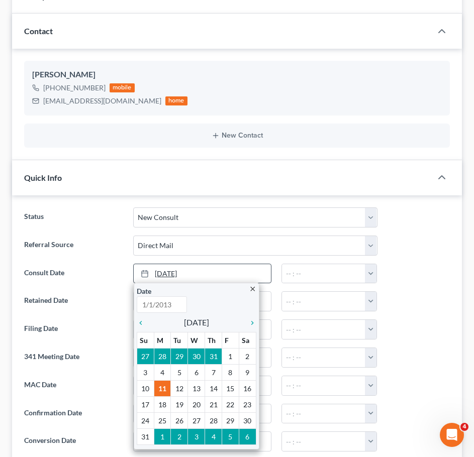
type input "8/11/2025"
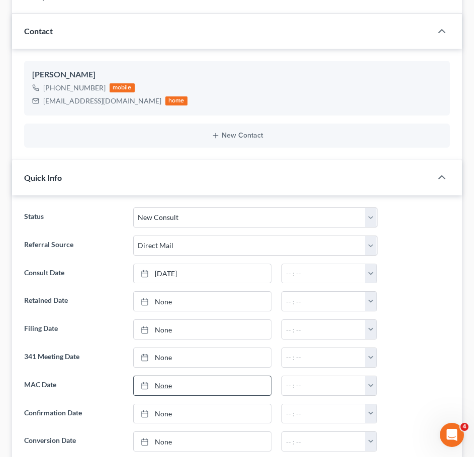
scroll to position [0, 0]
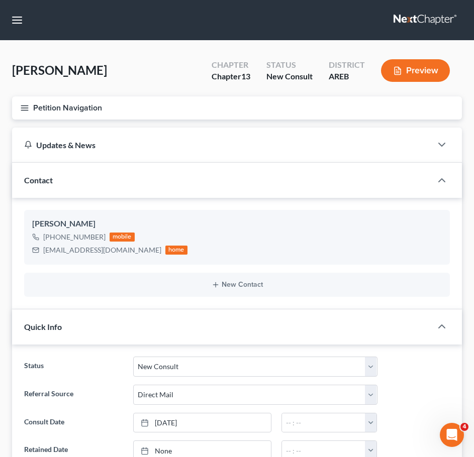
click at [26, 107] on icon "button" at bounding box center [24, 108] width 9 height 9
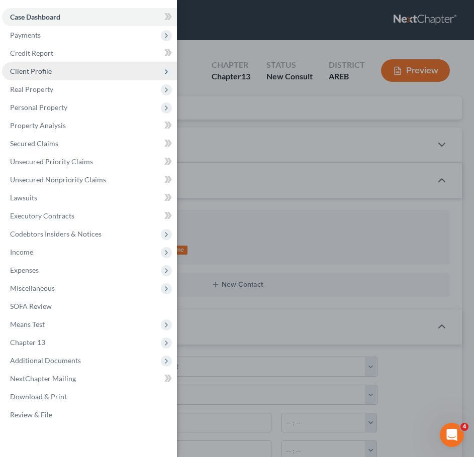
click at [32, 72] on span "Client Profile" at bounding box center [31, 71] width 42 height 9
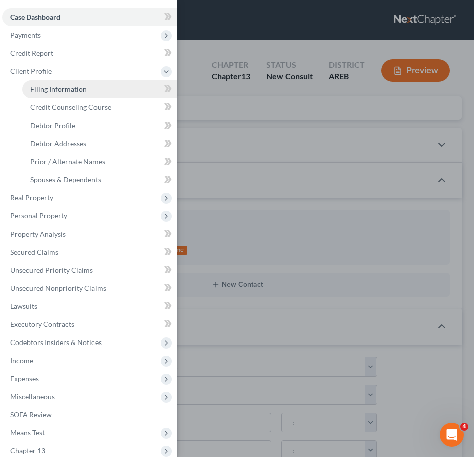
click at [41, 88] on span "Filing Information" at bounding box center [58, 89] width 57 height 9
select select "1"
select select "0"
select select "3"
select select "5"
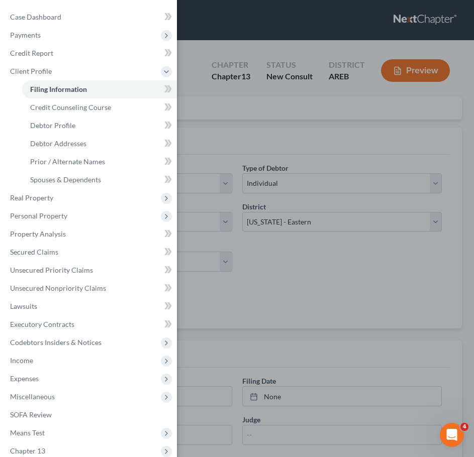
click at [278, 210] on div "Case Dashboard Payments Invoices Payments Payments Credit Report Client Profile" at bounding box center [237, 228] width 474 height 457
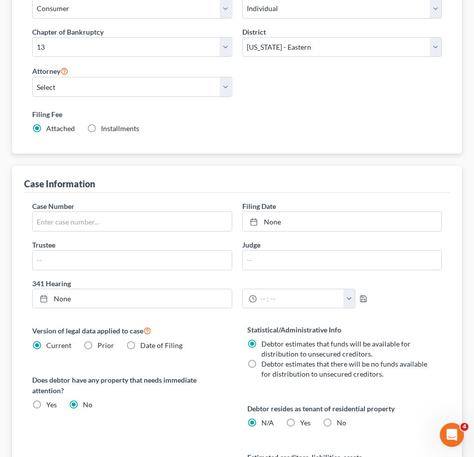
scroll to position [128, 0]
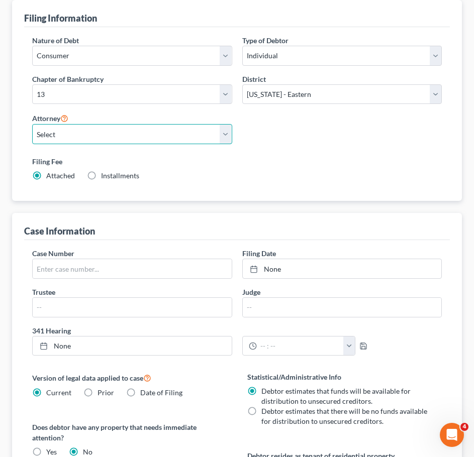
click at [146, 131] on select "Select Samantha Lambert - AREB Samantha Lambert - ARWB Ben D. Perry - AREB Ben …" at bounding box center [132, 134] width 200 height 20
select select "0"
click at [32, 124] on select "Select Samantha Lambert - AREB Samantha Lambert - ARWB Ben D. Perry - AREB Ben …" at bounding box center [132, 134] width 200 height 20
click at [106, 179] on span "Installments" at bounding box center [120, 175] width 38 height 9
click at [106, 177] on input "Installments Installments" at bounding box center [108, 174] width 7 height 7
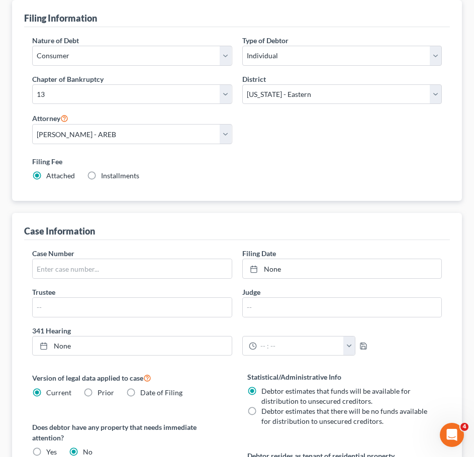
radio input "true"
radio input "false"
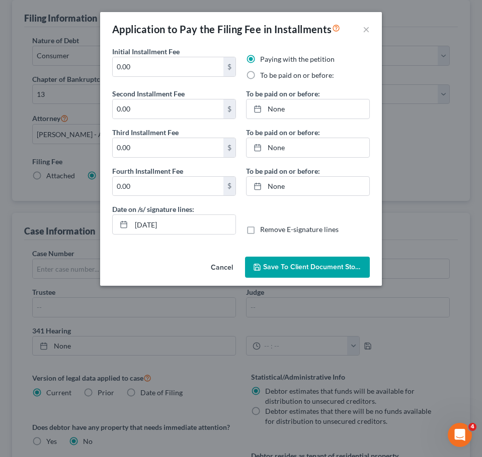
click at [293, 256] on div "Cancel Save to Client Document Storage" at bounding box center [240, 269] width 281 height 33
click at [220, 275] on button "Cancel" at bounding box center [222, 268] width 38 height 20
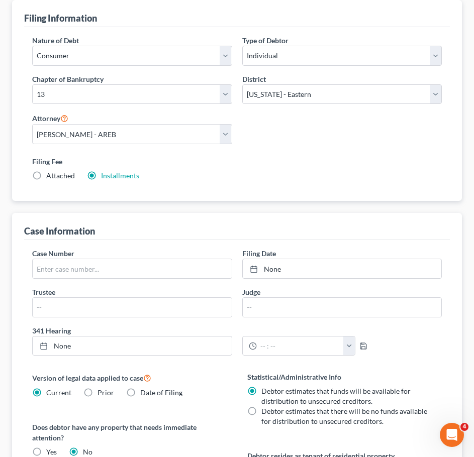
scroll to position [387, 0]
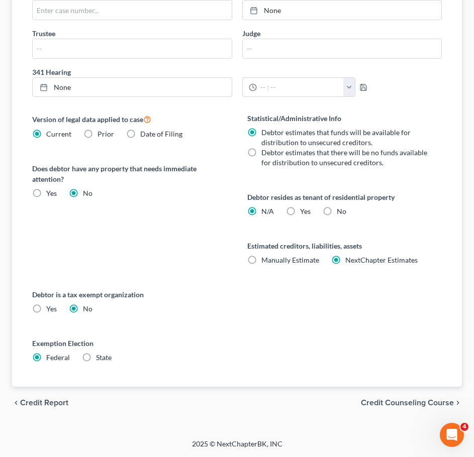
click at [412, 409] on div "chevron_left Credit Report Credit Counseling Course chevron_right" at bounding box center [237, 403] width 450 height 32
click at [404, 400] on span "Credit Counseling Course" at bounding box center [407, 403] width 93 height 8
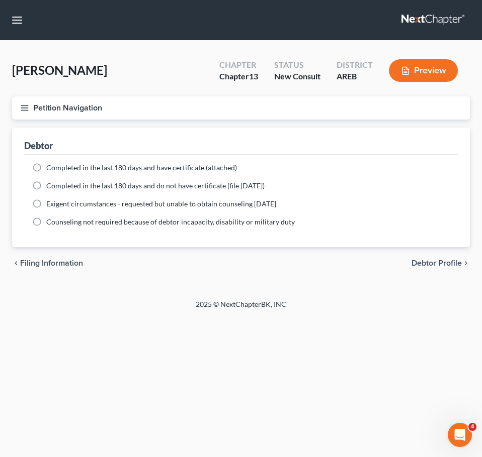
click at [429, 265] on span "Debtor Profile" at bounding box center [436, 263] width 50 height 8
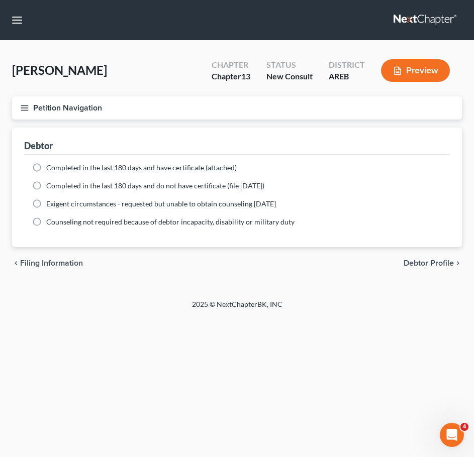
select select "0"
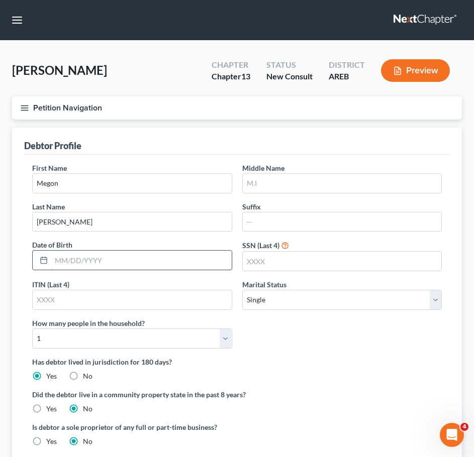
click at [110, 264] on input "text" at bounding box center [141, 260] width 180 height 19
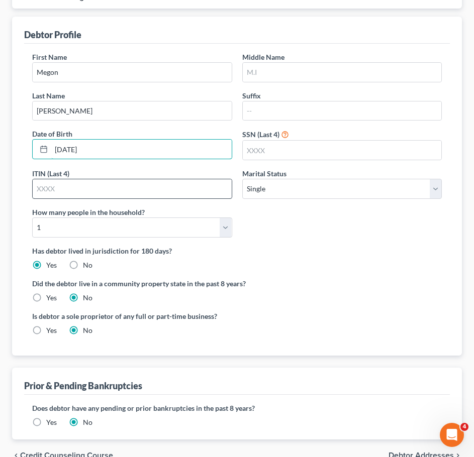
scroll to position [113, 0]
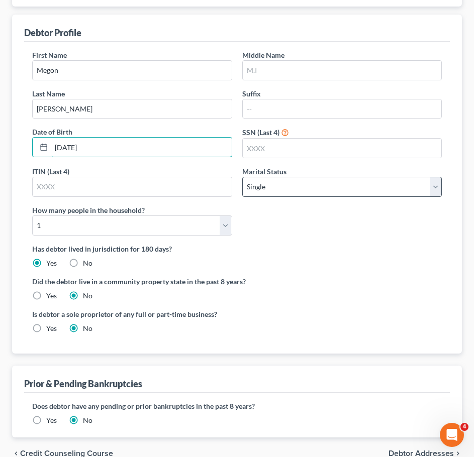
type input "01/23/1977"
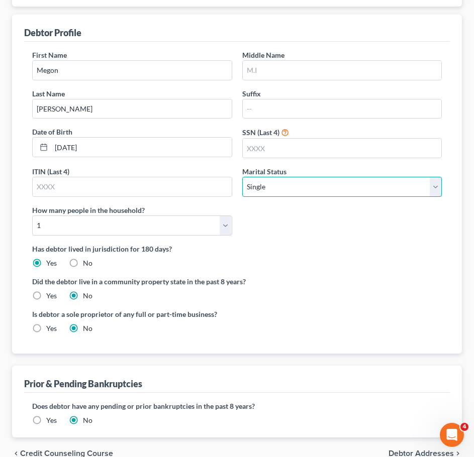
click at [286, 196] on select "Select Single Married Separated Divorced Widowed" at bounding box center [342, 187] width 200 height 20
select select "1"
click at [242, 177] on select "Select Single Married Separated Divorced Widowed" at bounding box center [342, 187] width 200 height 20
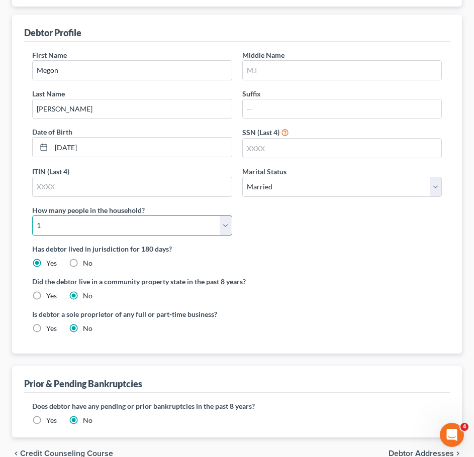
click at [203, 222] on select "Select 1 2 3 4 5 6 7 8 9 10 11 12 13 14 15 16 17 18 19 20" at bounding box center [132, 226] width 200 height 20
select select "3"
click at [32, 216] on select "Select 1 2 3 4 5 6 7 8 9 10 11 12 13 14 15 16 17 18 19 20" at bounding box center [132, 226] width 200 height 20
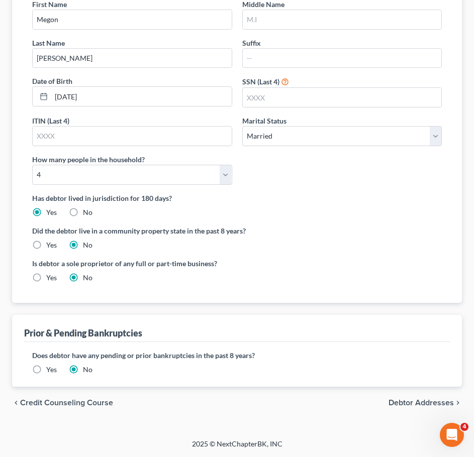
click at [403, 402] on span "Debtor Addresses" at bounding box center [421, 403] width 65 height 8
select select "0"
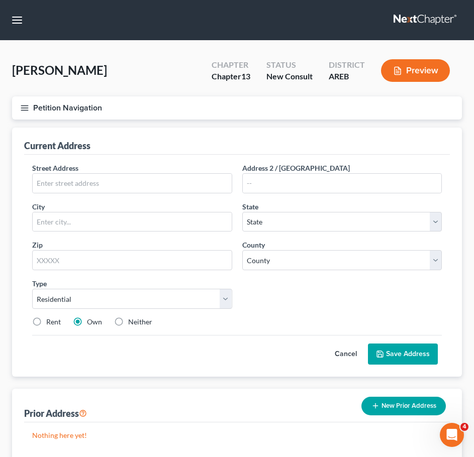
click at [190, 171] on div "Street Address *" at bounding box center [132, 178] width 210 height 31
click at [165, 176] on input "text" at bounding box center [132, 183] width 199 height 19
type input "508 Hayden Creek Dr"
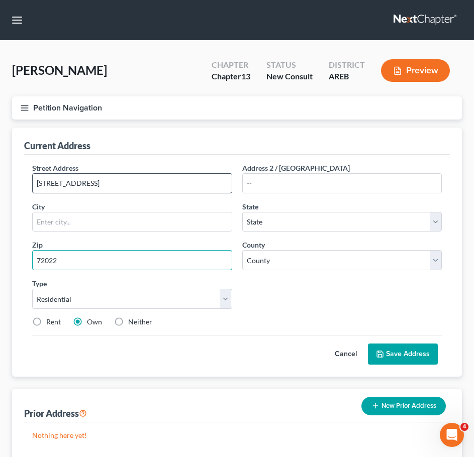
type input "72022"
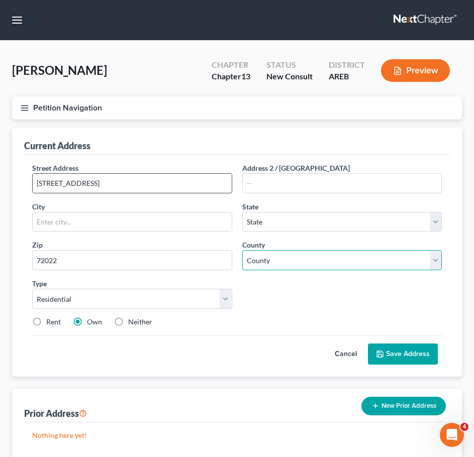
type input "Bryant"
select select "2"
click at [317, 267] on select "County Arkansas County Ashley County Baxter County Benton County Boone County B…" at bounding box center [342, 260] width 200 height 20
select select "61"
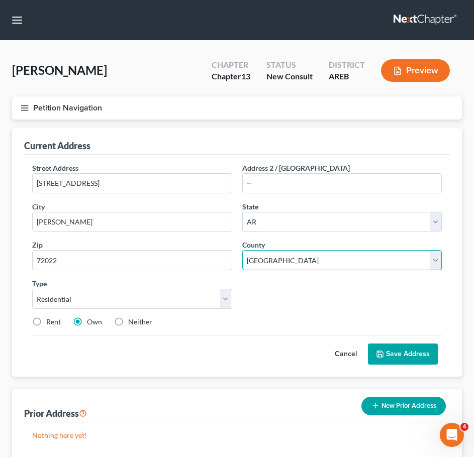
click at [242, 250] on select "County Arkansas County Ashley County Baxter County Benton County Boone County B…" at bounding box center [342, 260] width 200 height 20
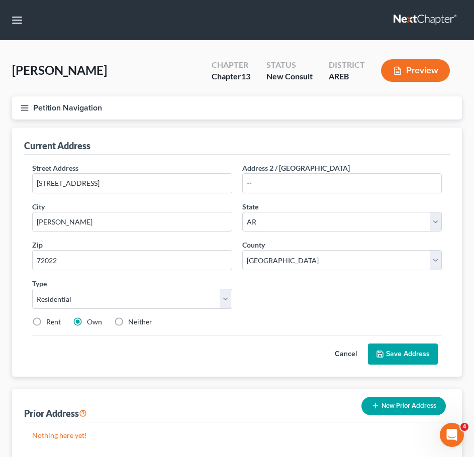
click at [55, 322] on label "Rent" at bounding box center [53, 322] width 15 height 10
click at [55, 322] on input "Rent" at bounding box center [53, 320] width 7 height 7
radio input "true"
click at [90, 326] on label "Own" at bounding box center [94, 322] width 15 height 10
click at [91, 324] on input "Own" at bounding box center [94, 320] width 7 height 7
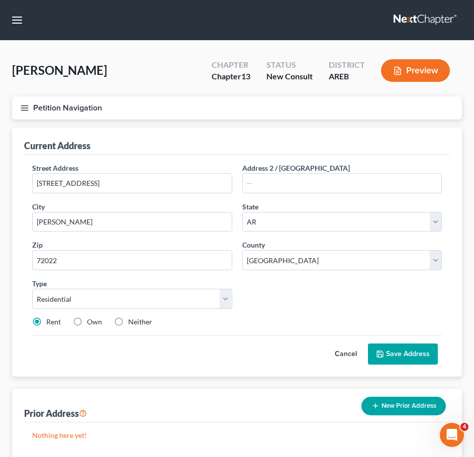
radio input "true"
click at [398, 348] on button "Save Address" at bounding box center [403, 354] width 70 height 21
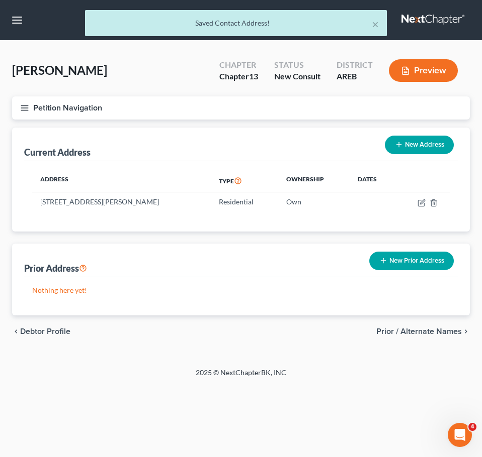
click at [396, 332] on span "Prior / Alternate Names" at bounding box center [418, 332] width 85 height 8
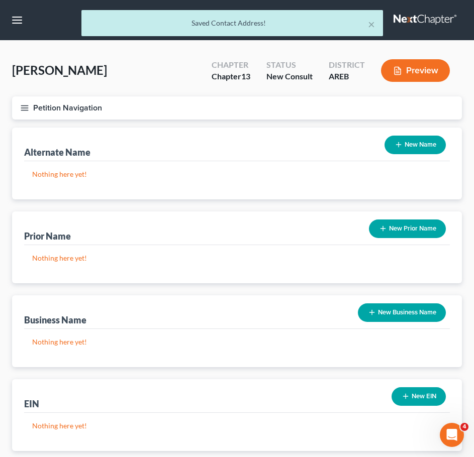
scroll to position [64, 0]
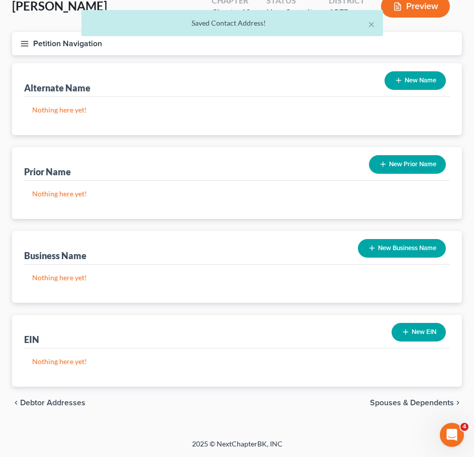
click at [426, 407] on span "Spouses & Dependents" at bounding box center [412, 403] width 84 height 8
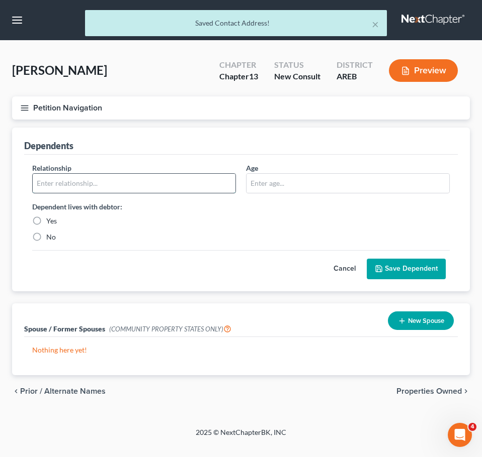
click at [146, 178] on input "text" at bounding box center [134, 183] width 203 height 19
type input "Child"
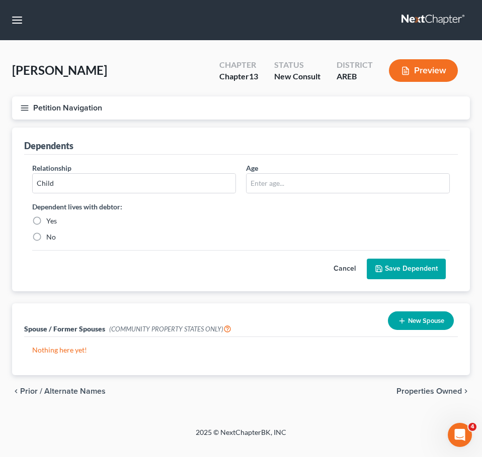
click at [51, 220] on label "Yes" at bounding box center [51, 221] width 11 height 10
click at [51, 220] on input "Yes" at bounding box center [53, 219] width 7 height 7
radio input "true"
click at [323, 185] on input "text" at bounding box center [347, 183] width 203 height 19
type input "16"
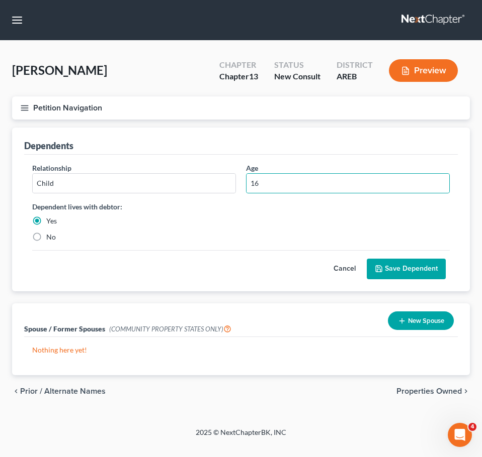
click at [408, 263] on button "Save Dependent" at bounding box center [405, 269] width 79 height 21
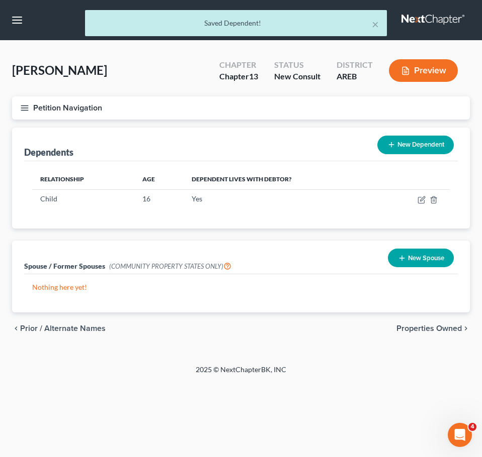
click at [408, 144] on button "New Dependent" at bounding box center [415, 145] width 76 height 19
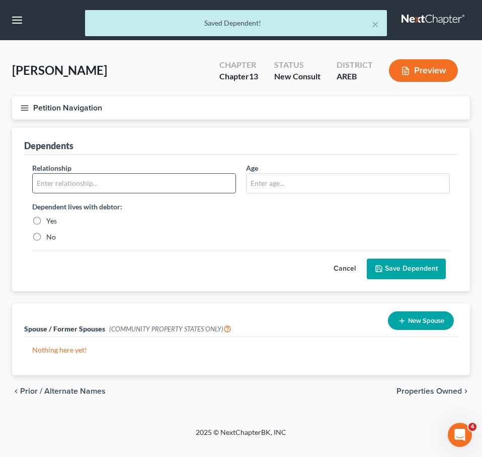
click at [121, 181] on input "text" at bounding box center [134, 183] width 203 height 19
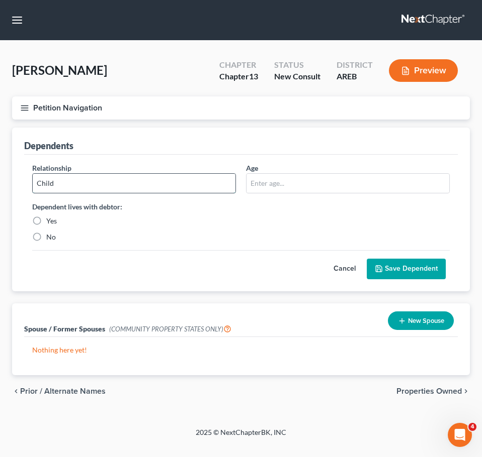
type input "Child"
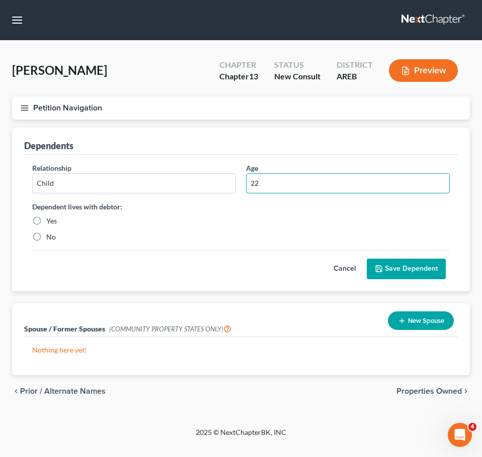
type input "22"
click at [51, 218] on label "Yes" at bounding box center [51, 221] width 11 height 10
click at [51, 218] on input "Yes" at bounding box center [53, 219] width 7 height 7
radio input "true"
click at [414, 269] on button "Save Dependent" at bounding box center [405, 269] width 79 height 21
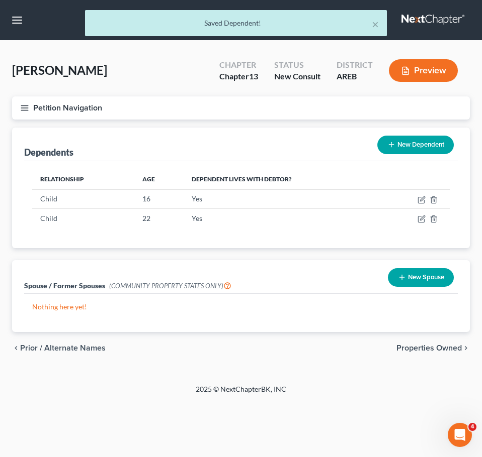
click at [422, 348] on span "Properties Owned" at bounding box center [428, 348] width 65 height 8
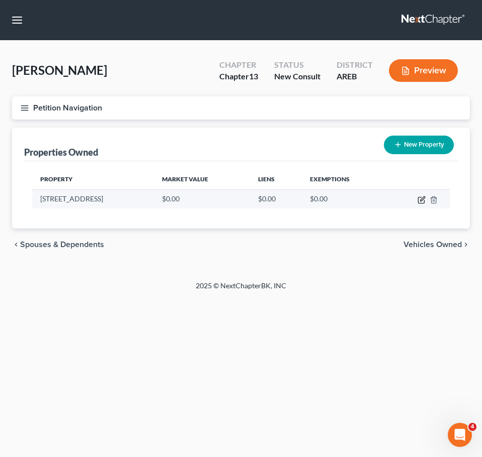
click at [419, 203] on icon "button" at bounding box center [421, 200] width 8 height 8
select select "2"
select select "61"
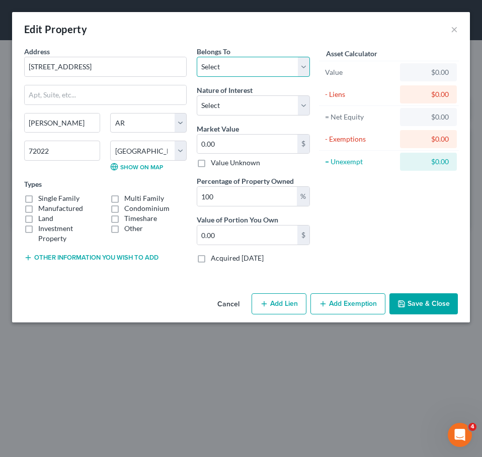
click at [288, 76] on select "Select Debtor 1 Only Debtor 2 Only Debtor 1 And Debtor 2 Only At Least One Of T…" at bounding box center [253, 67] width 113 height 20
select select "0"
click at [197, 57] on select "Select Debtor 1 Only Debtor 2 Only Debtor 1 And Debtor 2 Only At Least One Of T…" at bounding box center [253, 67] width 113 height 20
click at [221, 103] on select "Select Fee Simple Joint Tenant Life Estate Equitable Interest Future Interest T…" at bounding box center [253, 105] width 113 height 20
select select "0"
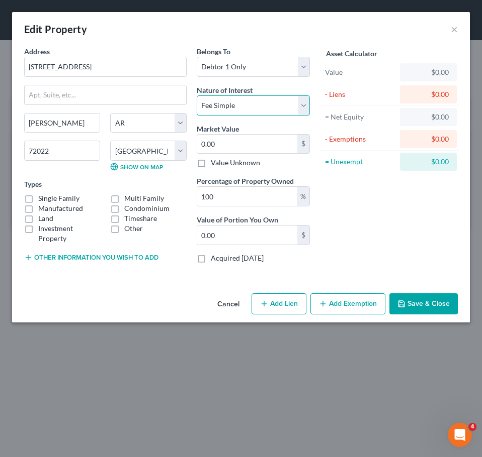
click at [197, 95] on select "Select Fee Simple Joint Tenant Life Estate Equitable Interest Future Interest T…" at bounding box center [253, 105] width 113 height 20
click at [48, 192] on div "Types Single Family Multi Family Manufactured Condominium Land Timeshare Invest…" at bounding box center [105, 211] width 162 height 65
click at [48, 198] on label "Single Family" at bounding box center [58, 199] width 41 height 10
click at [48, 198] on input "Single Family" at bounding box center [45, 197] width 7 height 7
checkbox input "true"
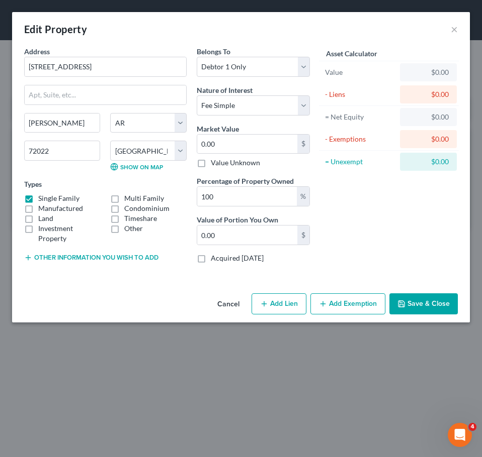
click at [49, 218] on label "Land" at bounding box center [45, 219] width 15 height 10
click at [49, 218] on input "Land" at bounding box center [45, 217] width 7 height 7
checkbox input "true"
click at [279, 300] on button "Add Lien" at bounding box center [278, 304] width 55 height 21
select select "0"
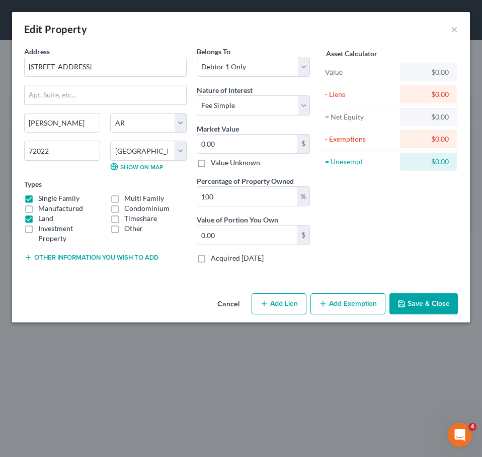
select select "0"
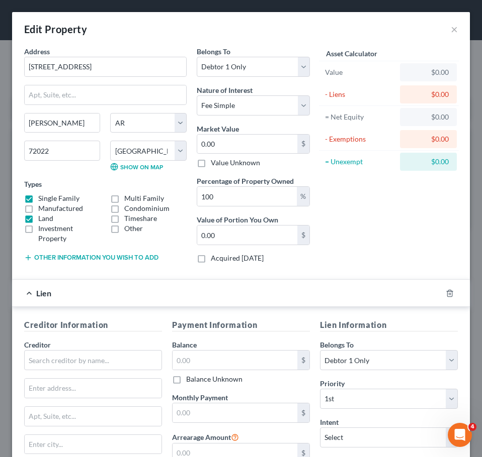
scroll to position [127, 0]
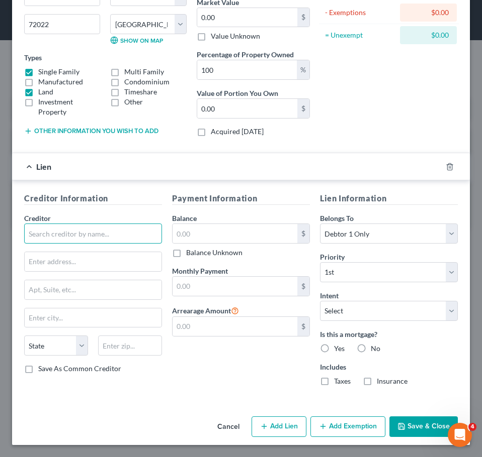
click at [133, 231] on input "text" at bounding box center [93, 234] width 138 height 20
type input "Arvest"
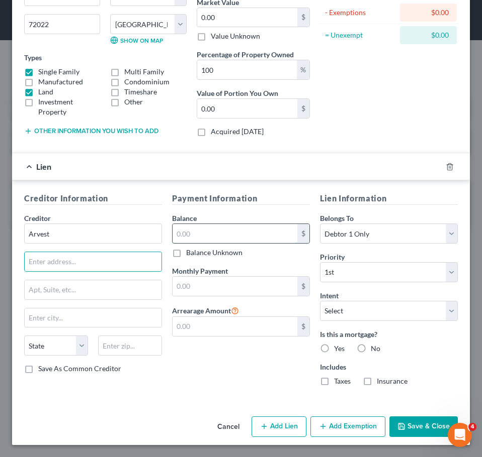
click at [230, 238] on input "text" at bounding box center [234, 233] width 125 height 19
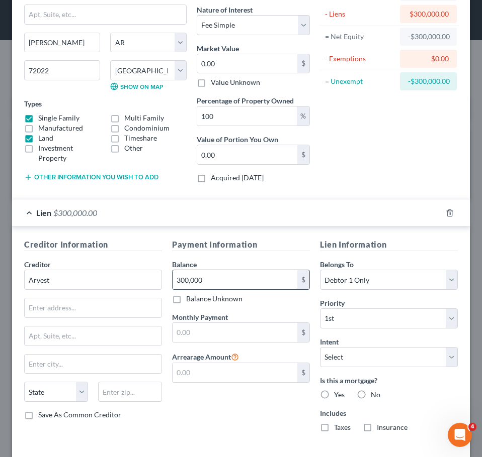
scroll to position [81, 0]
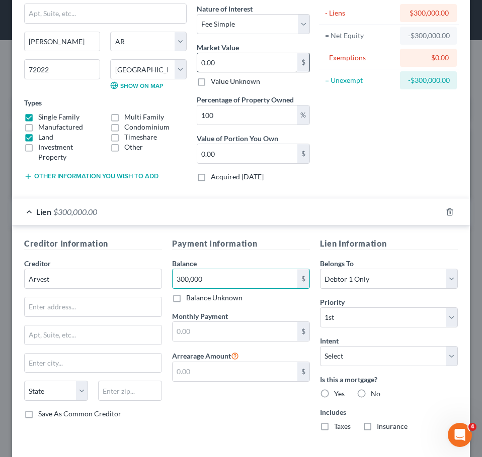
type input "300,000"
click at [216, 72] on input "0.00" at bounding box center [247, 62] width 100 height 19
type input "3"
type input "3.00"
type input "32"
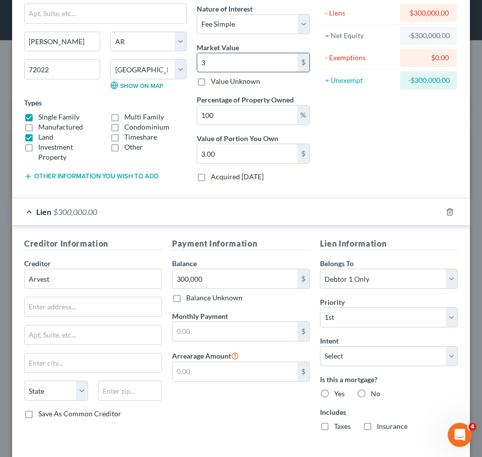
type input "32.00"
type input "327"
type input "327.00"
type input "3279"
type input "3,279.00"
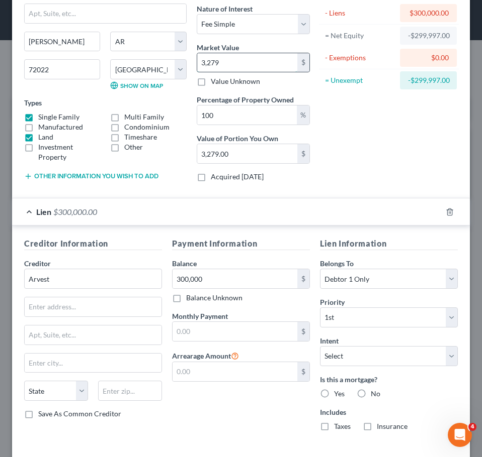
type input "3,27"
type input "327.00"
type input "3275"
type input "3,275.00"
type input "3,2759"
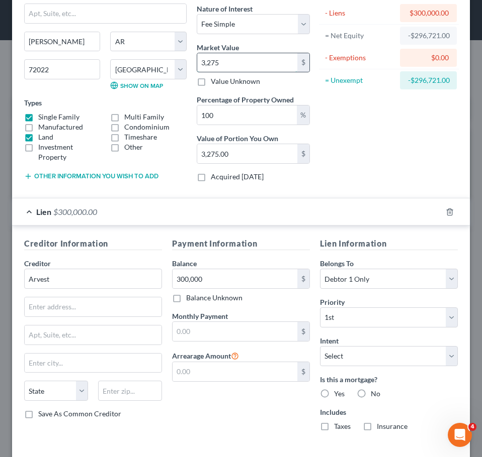
type input "32,759.00"
type input "3,27590"
type input "327,590.00"
type input "327,590"
click at [383, 133] on div "Asset Calculator Value $327,590.00 - Liens $300,000.00 = Net Equity -$299,673.0…" at bounding box center [389, 77] width 148 height 225
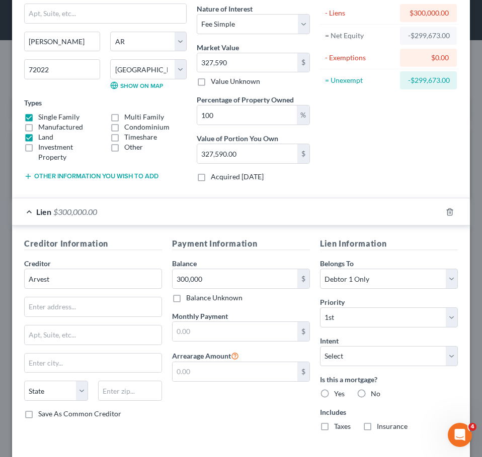
scroll to position [127, 0]
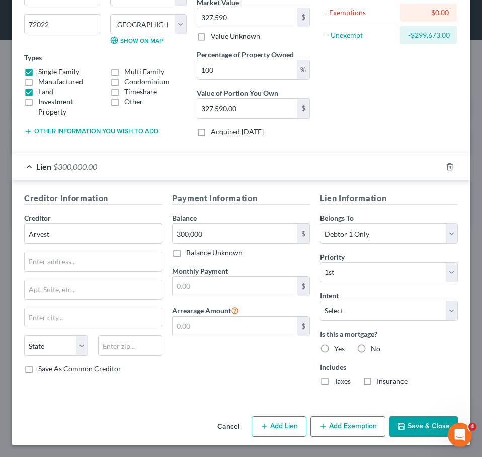
click at [334, 346] on label "Yes" at bounding box center [339, 349] width 11 height 10
click at [338, 346] on input "Yes" at bounding box center [341, 347] width 7 height 7
radio input "true"
click at [334, 383] on label "Taxes" at bounding box center [342, 381] width 17 height 10
click at [338, 383] on input "Taxes" at bounding box center [341, 379] width 7 height 7
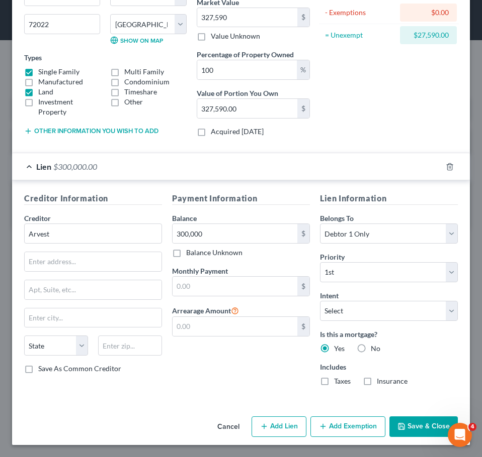
checkbox input "true"
click at [376, 382] on label "Insurance" at bounding box center [391, 381] width 31 height 10
click at [380, 382] on input "Insurance" at bounding box center [383, 379] width 7 height 7
checkbox input "true"
click at [185, 285] on input "text" at bounding box center [234, 286] width 125 height 19
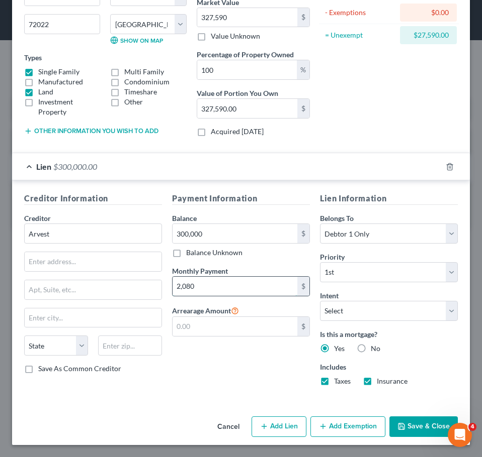
type input "2,080"
type input "0"
click at [415, 431] on button "Save & Close" at bounding box center [423, 427] width 68 height 21
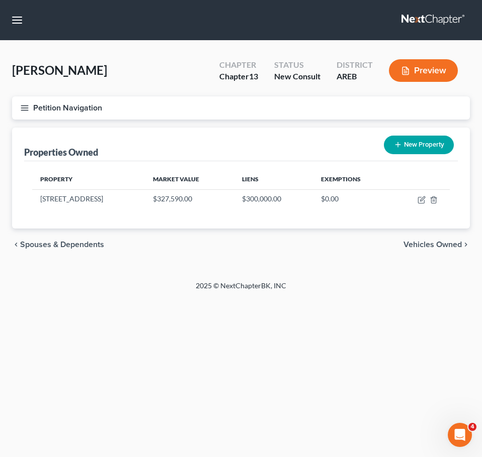
click at [443, 244] on span "Vehicles Owned" at bounding box center [432, 245] width 58 height 8
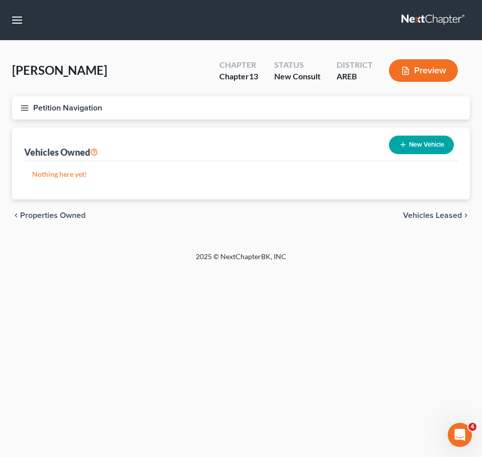
click at [411, 136] on button "New Vehicle" at bounding box center [421, 145] width 65 height 19
select select "0"
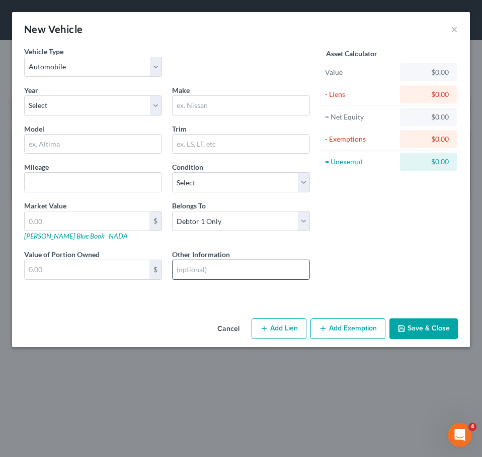
click at [225, 264] on input "text" at bounding box center [240, 269] width 137 height 19
click at [112, 100] on select "Select 2026 2025 2024 2023 2022 2021 2020 2019 2018 2017 2016 2015 2014 2013 20…" at bounding box center [93, 105] width 138 height 20
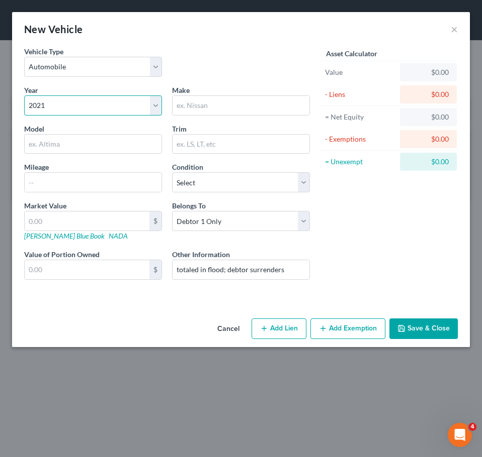
click at [24, 95] on select "Select 2026 2025 2024 2023 2022 2021 2020 2019 2018 2017 2016 2015 2014 2013 20…" at bounding box center [93, 105] width 138 height 20
click at [222, 101] on input "text" at bounding box center [240, 105] width 137 height 19
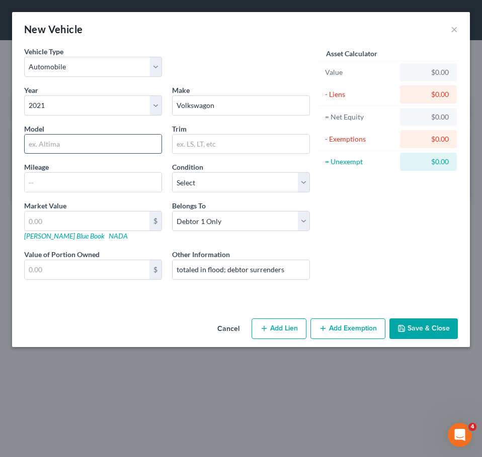
click at [116, 141] on input "text" at bounding box center [93, 144] width 137 height 19
click at [274, 322] on button "Add Lien" at bounding box center [278, 329] width 55 height 21
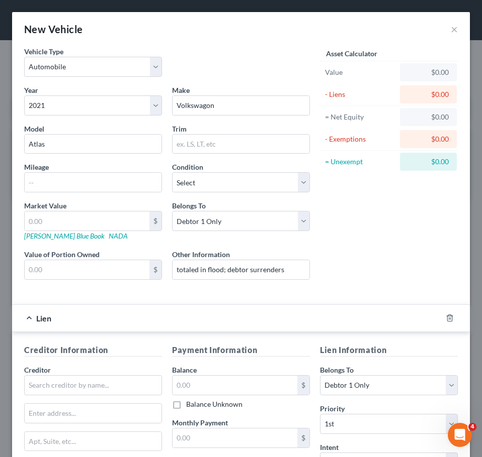
scroll to position [84, 0]
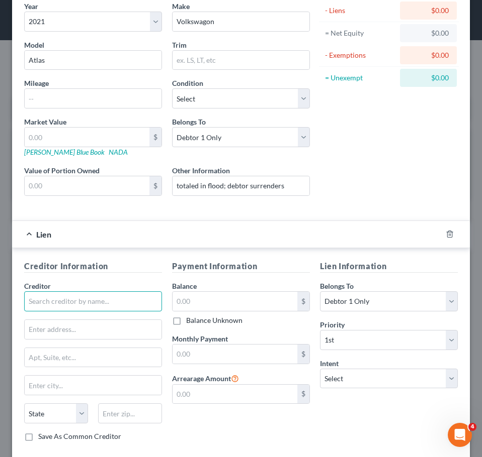
click at [133, 308] on input "text" at bounding box center [93, 302] width 138 height 20
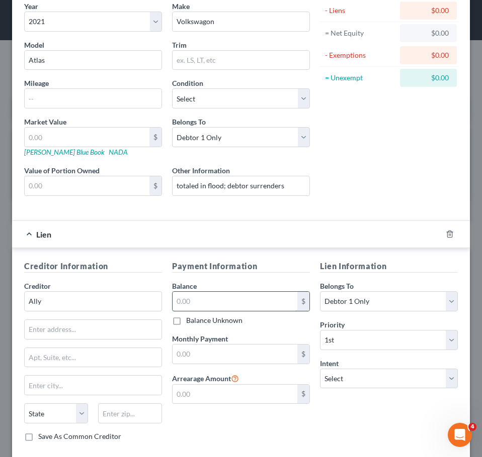
click at [185, 307] on input "text" at bounding box center [234, 301] width 125 height 19
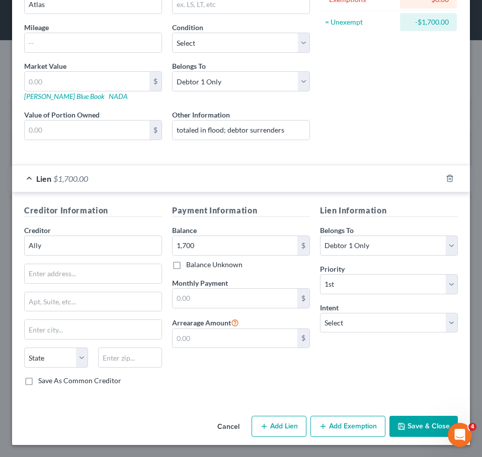
click at [414, 429] on button "Save & Close" at bounding box center [423, 426] width 68 height 21
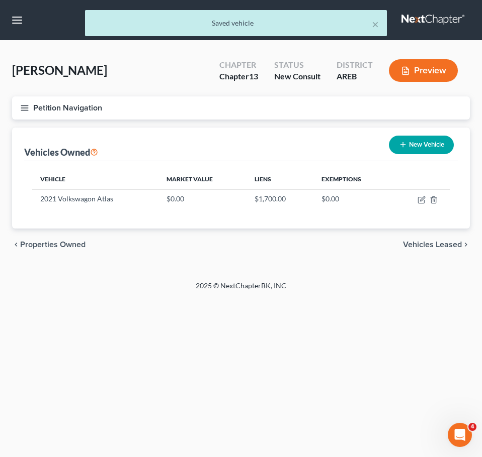
click at [415, 142] on button "New Vehicle" at bounding box center [421, 145] width 65 height 19
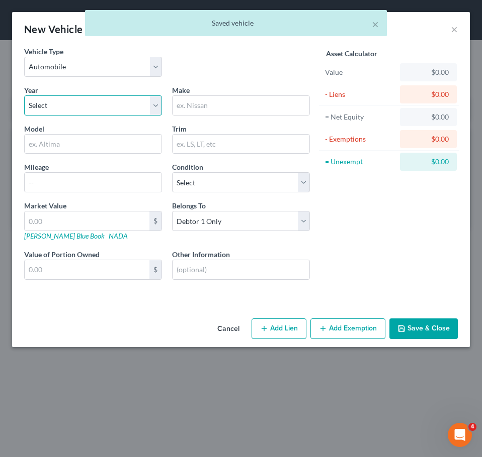
click at [124, 106] on select "Select 2026 2025 2024 2023 2022 2021 2020 2019 2018 2017 2016 2015 2014 2013 20…" at bounding box center [93, 105] width 138 height 20
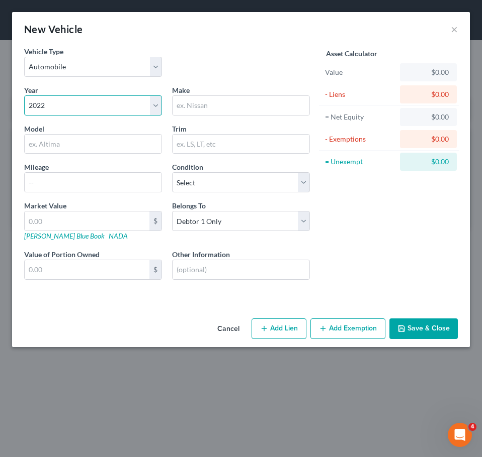
click at [24, 95] on select "Select 2026 2025 2024 2023 2022 2021 2020 2019 2018 2017 2016 2015 2014 2013 20…" at bounding box center [93, 105] width 138 height 20
click at [240, 106] on input "text" at bounding box center [240, 105] width 137 height 19
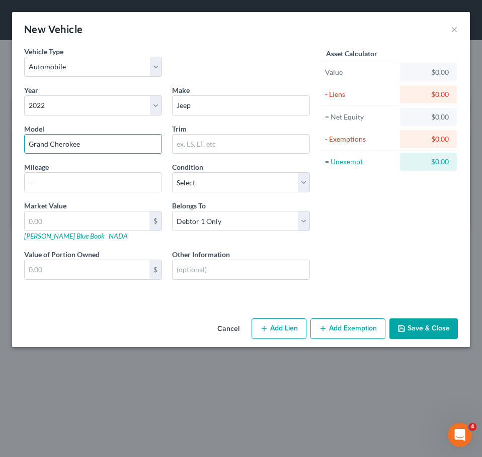
click at [294, 234] on div "Belongs To * Select Debtor 1 Only Debtor 2 Only Debtor 1 And Debtor 2 Only At L…" at bounding box center [241, 221] width 148 height 41
click at [284, 228] on select "Select Debtor 1 Only Debtor 2 Only Debtor 1 And Debtor 2 Only At Least One Of T…" at bounding box center [241, 221] width 138 height 20
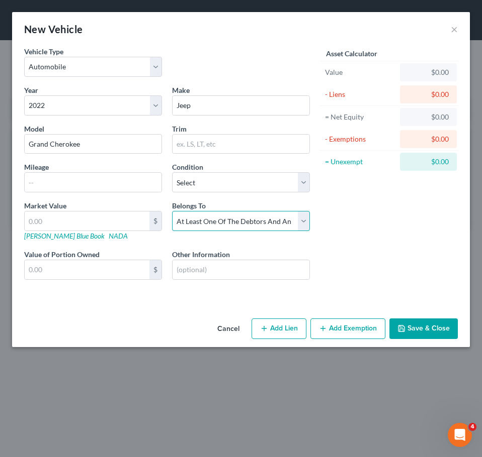
click at [172, 211] on select "Select Debtor 1 Only Debtor 2 Only Debtor 1 And Debtor 2 Only At Least One Of T…" at bounding box center [241, 221] width 138 height 20
click at [240, 269] on input "text" at bounding box center [240, 269] width 137 height 19
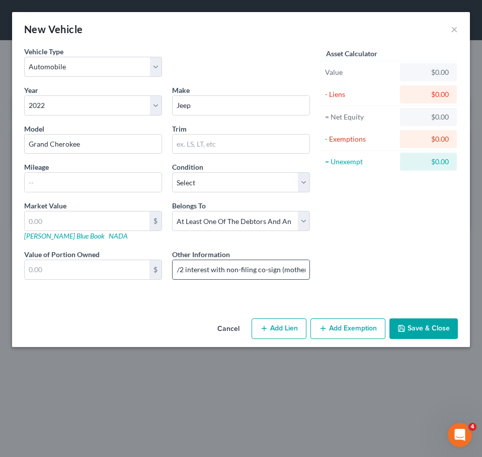
scroll to position [0, 6]
click at [288, 317] on div "Cancel Add Lien Add Lease Add Exemption Save & Close" at bounding box center [240, 331] width 457 height 33
click at [291, 325] on button "Add Lien" at bounding box center [278, 329] width 55 height 21
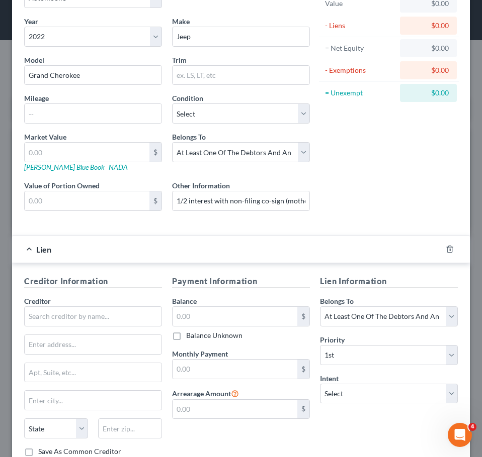
scroll to position [69, 0]
click at [67, 318] on input "text" at bounding box center [93, 316] width 138 height 20
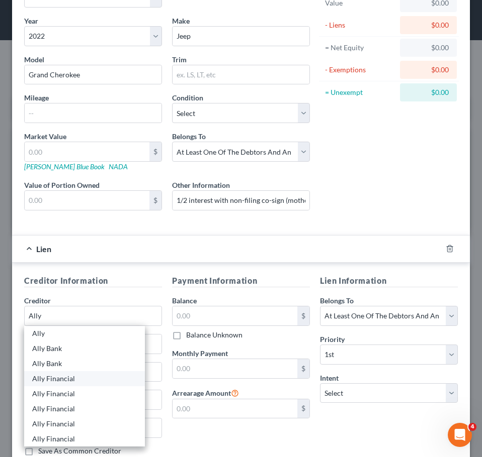
click at [90, 373] on div "Ally Financial" at bounding box center [84, 378] width 121 height 15
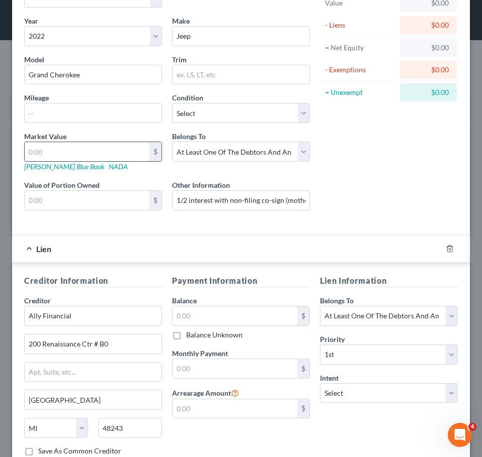
click at [70, 147] on input "text" at bounding box center [87, 151] width 125 height 19
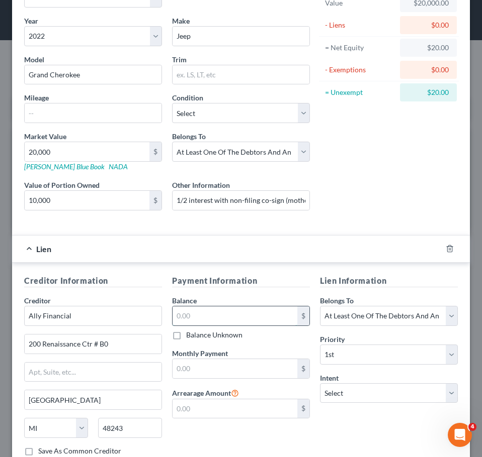
click at [207, 316] on input "text" at bounding box center [234, 316] width 125 height 19
click at [227, 315] on input "text" at bounding box center [234, 316] width 125 height 19
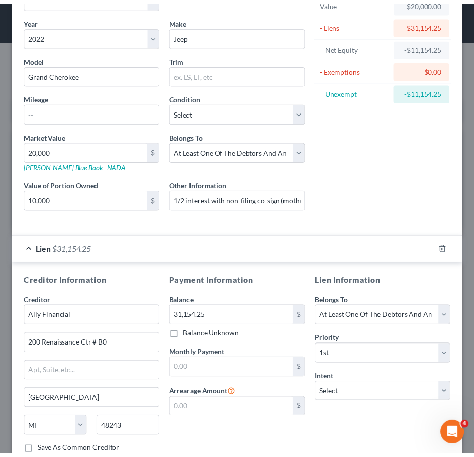
scroll to position [140, 0]
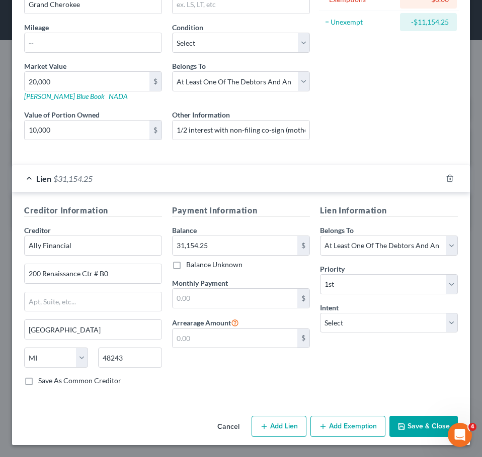
click at [419, 426] on button "Save & Close" at bounding box center [423, 426] width 68 height 21
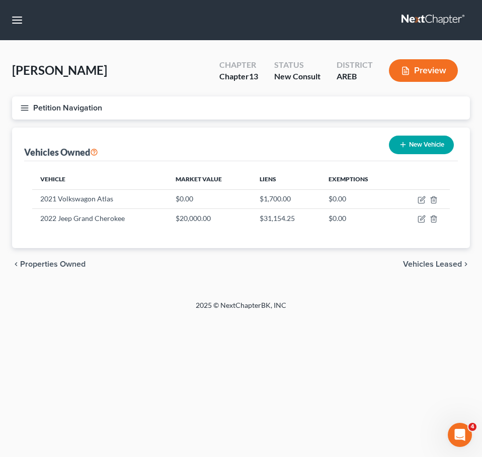
click at [433, 146] on button "New Vehicle" at bounding box center [421, 145] width 65 height 19
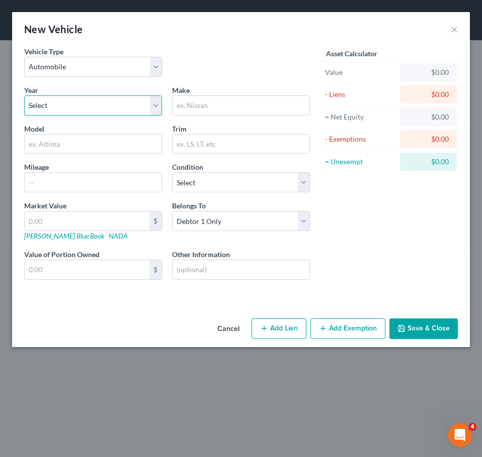
click at [120, 114] on select "Select 2026 2025 2024 2023 2022 2021 2020 2019 2018 2017 2016 2015 2014 2013 20…" at bounding box center [93, 105] width 138 height 20
click at [24, 95] on select "Select 2026 2025 2024 2023 2022 2021 2020 2019 2018 2017 2016 2015 2014 2013 20…" at bounding box center [93, 105] width 138 height 20
click at [219, 108] on input "text" at bounding box center [240, 105] width 137 height 19
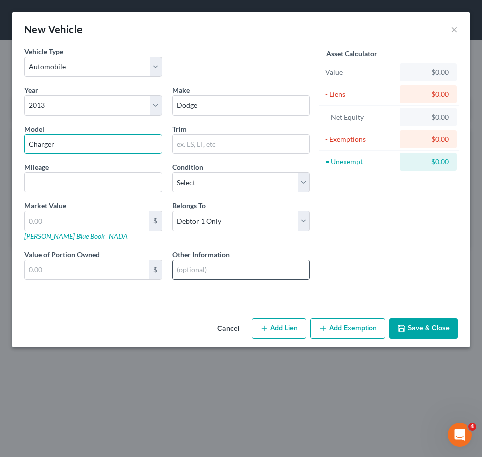
click at [231, 267] on input "text" at bounding box center [240, 269] width 137 height 19
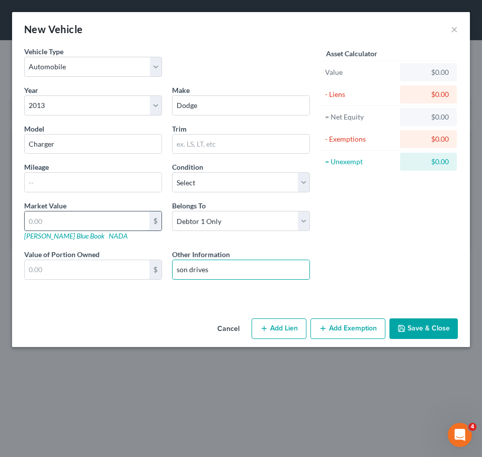
click at [90, 218] on input "text" at bounding box center [87, 221] width 125 height 19
click at [440, 320] on button "Save & Close" at bounding box center [423, 329] width 68 height 21
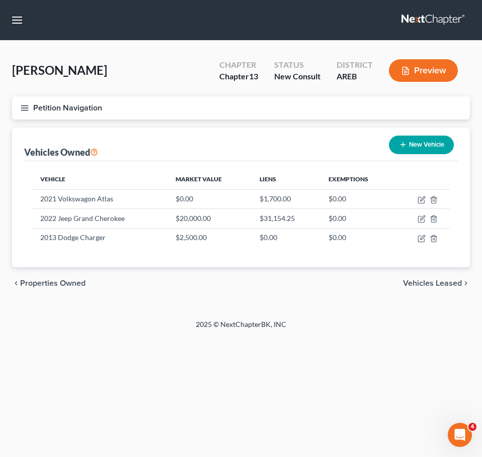
click at [439, 281] on span "Vehicles Leased" at bounding box center [432, 283] width 59 height 8
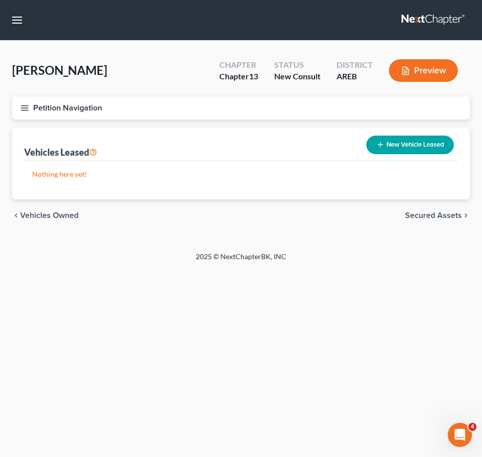
click at [433, 217] on span "Secured Assets" at bounding box center [433, 216] width 57 height 8
click at [426, 215] on span "Personal Items" at bounding box center [435, 216] width 54 height 8
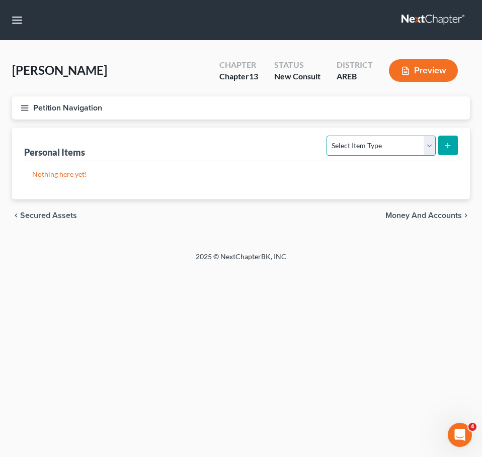
click at [393, 142] on select "Select Item Type Clothing Collectibles Of Value Electronics Firearms Household …" at bounding box center [380, 146] width 109 height 20
click at [328, 136] on select "Select Item Type Clothing Collectibles Of Value Electronics Firearms Household …" at bounding box center [380, 146] width 109 height 20
click at [441, 146] on button "submit" at bounding box center [448, 146] width 20 height 20
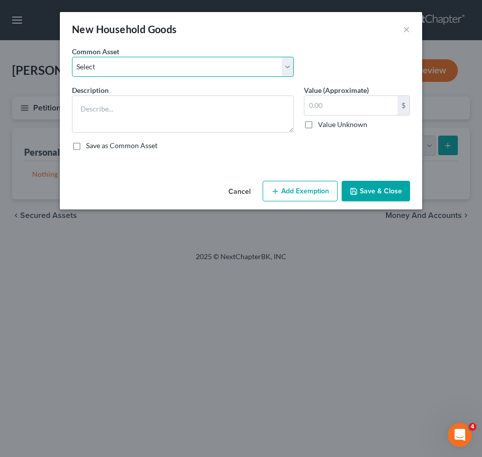
click at [245, 67] on select "Select Household goods and furnishings" at bounding box center [183, 67] width 222 height 20
click at [72, 57] on select "Select Household goods and furnishings" at bounding box center [183, 67] width 222 height 20
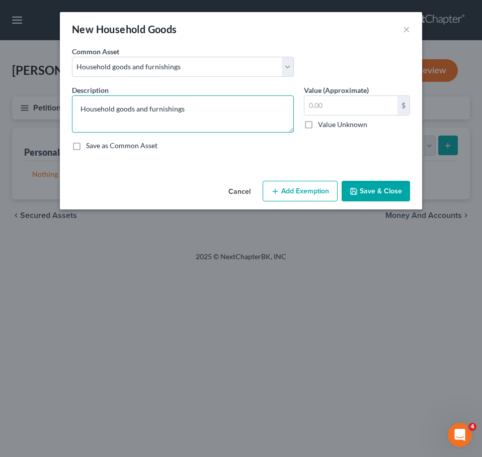
click at [257, 122] on textarea "Household goods and furnishings" at bounding box center [183, 113] width 222 height 37
click at [278, 119] on textarea "Household goods and furnishings 1/2 interest with non-filing spouse in total va…" at bounding box center [183, 113] width 222 height 37
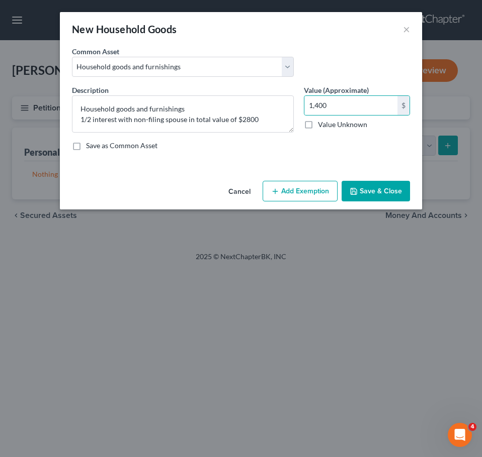
click at [384, 190] on button "Save & Close" at bounding box center [375, 191] width 68 height 21
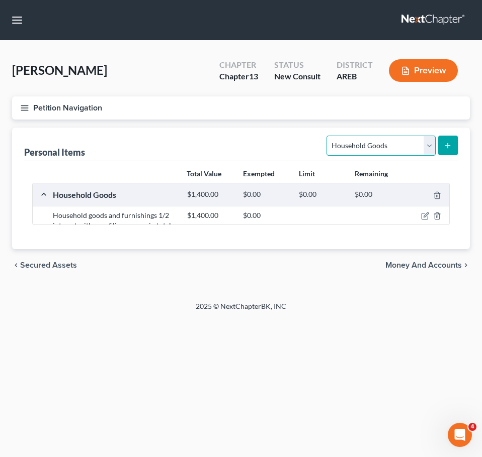
click at [398, 146] on select "Select Item Type Clothing Collectibles Of Value Electronics Firearms Household …" at bounding box center [380, 146] width 109 height 20
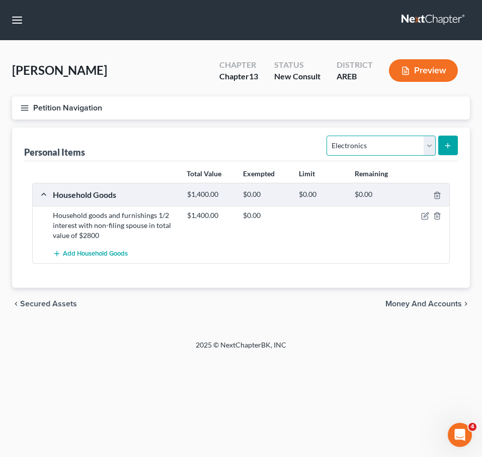
click at [328, 136] on select "Select Item Type Clothing Collectibles Of Value Electronics Firearms Household …" at bounding box center [380, 146] width 109 height 20
click at [443, 143] on icon "submit" at bounding box center [447, 146] width 8 height 8
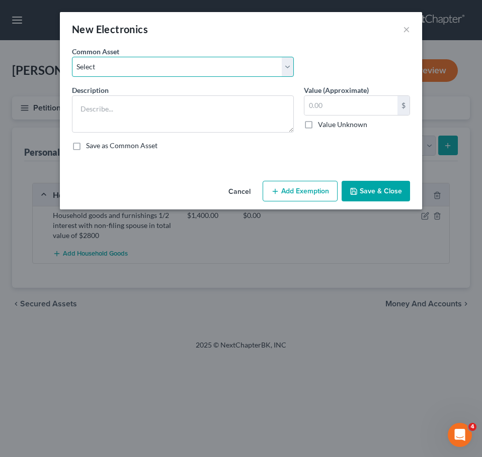
click at [182, 68] on select "Select Household electronics" at bounding box center [183, 67] width 222 height 20
click at [72, 57] on select "Select Household electronics" at bounding box center [183, 67] width 222 height 20
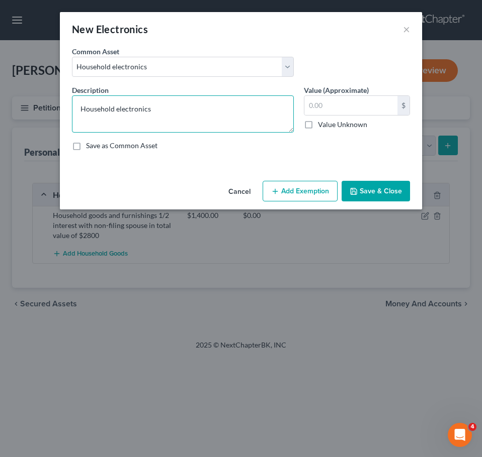
click at [175, 107] on textarea "Household electronics" at bounding box center [183, 113] width 222 height 37
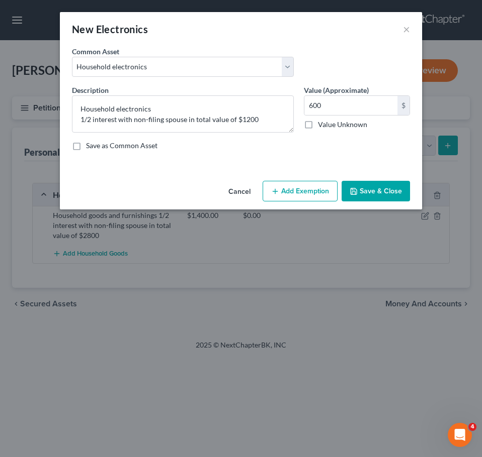
click at [372, 184] on button "Save & Close" at bounding box center [375, 191] width 68 height 21
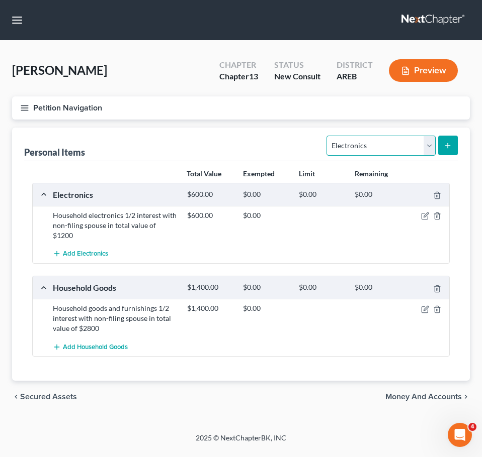
click at [389, 141] on select "Select Item Type Clothing Collectibles Of Value Electronics Firearms Household …" at bounding box center [380, 146] width 109 height 20
click at [328, 136] on select "Select Item Type Clothing Collectibles Of Value Electronics Firearms Household …" at bounding box center [380, 146] width 109 height 20
click at [453, 146] on button "submit" at bounding box center [448, 146] width 20 height 20
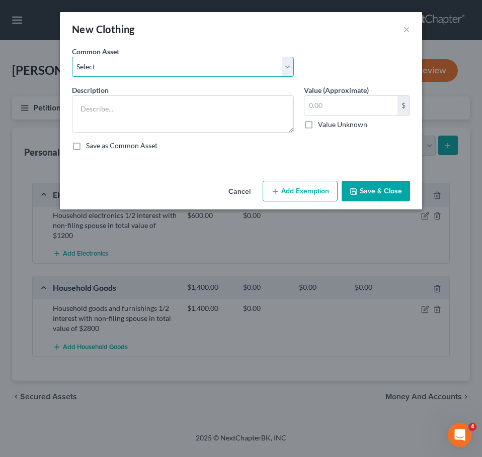
click at [172, 62] on select "Select Clothing" at bounding box center [183, 67] width 222 height 20
click at [72, 57] on select "Select Clothing" at bounding box center [183, 67] width 222 height 20
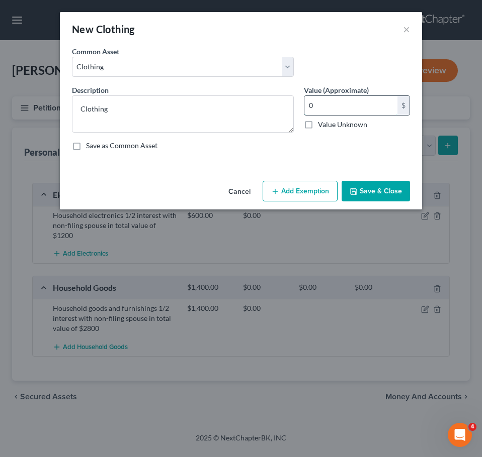
click at [340, 106] on input "0" at bounding box center [350, 105] width 93 height 19
click at [379, 192] on button "Save & Close" at bounding box center [375, 191] width 68 height 21
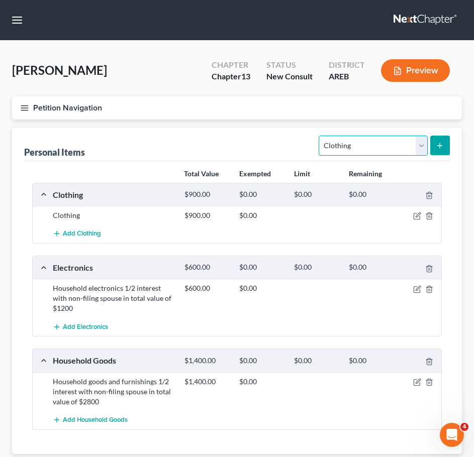
click at [367, 153] on select "Select Item Type Clothing Collectibles Of Value Electronics Firearms Household …" at bounding box center [373, 146] width 109 height 20
click at [320, 136] on select "Select Item Type Clothing Collectibles Of Value Electronics Firearms Household …" at bounding box center [373, 146] width 109 height 20
click at [439, 140] on button "submit" at bounding box center [440, 146] width 20 height 20
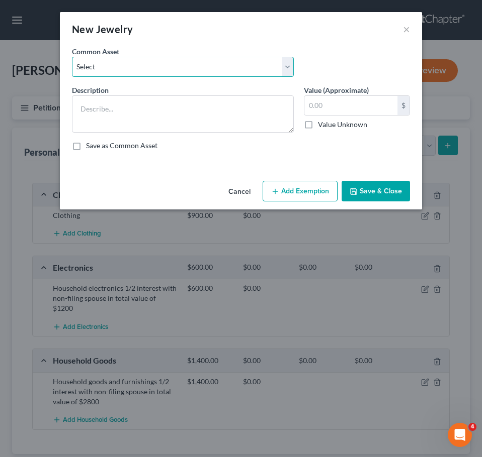
click at [159, 76] on select "Select Jewelry" at bounding box center [183, 67] width 222 height 20
click at [72, 57] on select "Select Jewelry" at bounding box center [183, 67] width 222 height 20
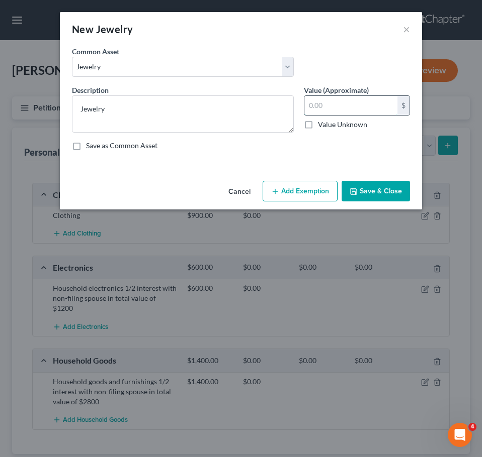
click at [351, 111] on input "text" at bounding box center [350, 105] width 93 height 19
click at [378, 203] on div "Cancel Add Exemption Save & Close" at bounding box center [241, 193] width 362 height 33
click at [378, 196] on button "Save & Close" at bounding box center [375, 191] width 68 height 21
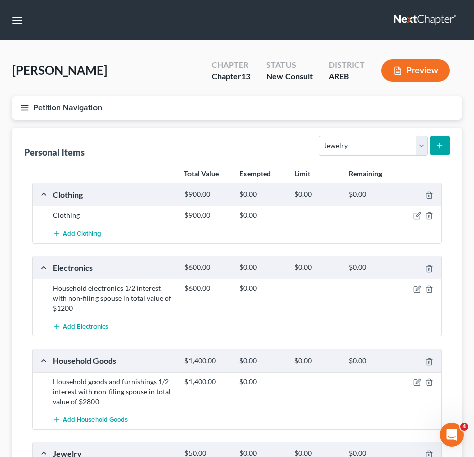
scroll to position [140, 0]
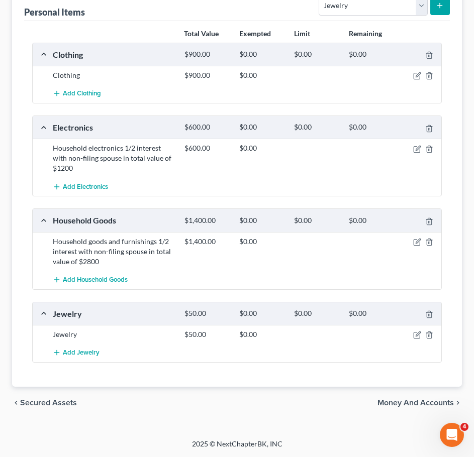
click at [422, 404] on span "Money and Accounts" at bounding box center [415, 403] width 76 height 8
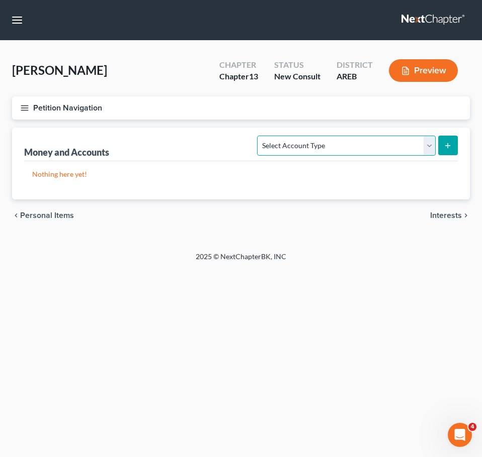
click at [403, 146] on select "Select Account Type Brokerage Cash on Hand Certificates of Deposit Checking Acc…" at bounding box center [346, 146] width 178 height 20
click at [259, 136] on select "Select Account Type Brokerage Cash on Hand Certificates of Deposit Checking Acc…" at bounding box center [346, 146] width 178 height 20
click at [442, 148] on button "submit" at bounding box center [448, 146] width 20 height 20
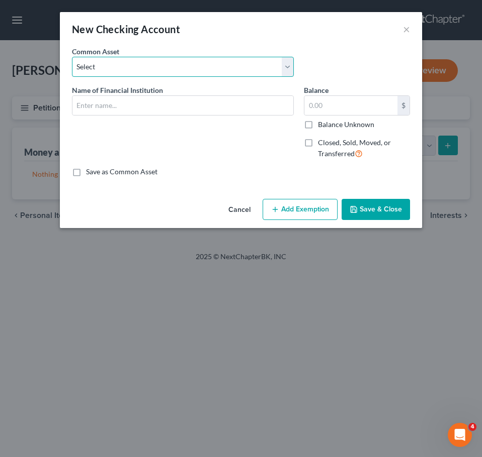
click at [199, 73] on select "Select Checking account" at bounding box center [183, 67] width 222 height 20
click at [72, 57] on select "Select Checking account" at bounding box center [183, 67] width 222 height 20
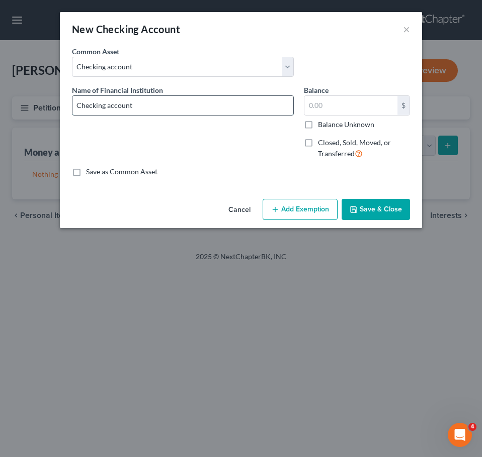
click at [221, 103] on input "Checking account" at bounding box center [182, 105] width 221 height 19
click at [367, 209] on button "Save & Close" at bounding box center [375, 209] width 68 height 21
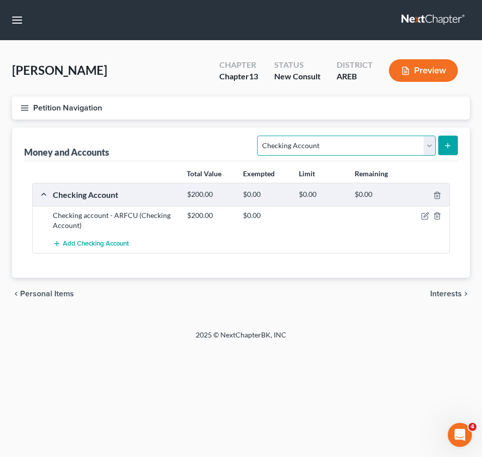
click at [417, 147] on select "Select Account Type Brokerage Cash on Hand Certificates of Deposit Checking Acc…" at bounding box center [346, 146] width 178 height 20
click at [259, 136] on select "Select Account Type Brokerage Cash on Hand Certificates of Deposit Checking Acc…" at bounding box center [346, 146] width 178 height 20
click at [444, 141] on button "submit" at bounding box center [448, 146] width 20 height 20
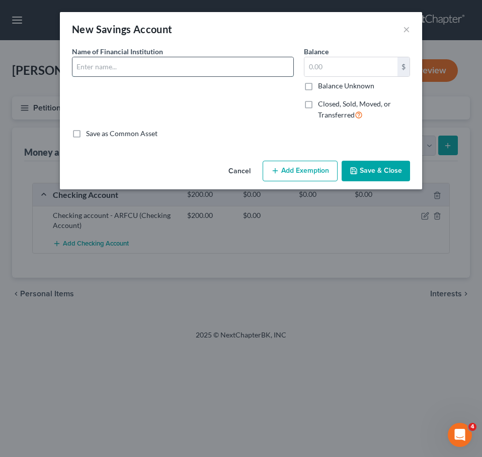
click at [179, 70] on input "text" at bounding box center [182, 66] width 221 height 19
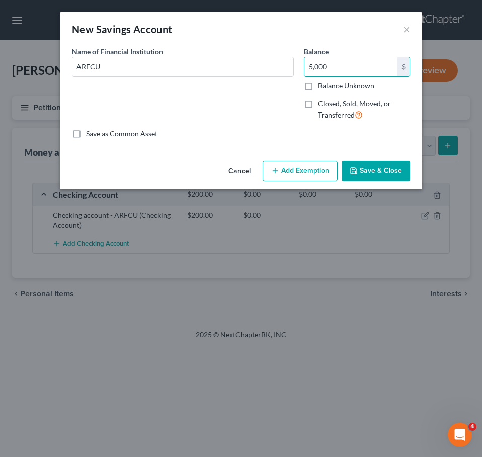
click at [369, 162] on button "Save & Close" at bounding box center [375, 171] width 68 height 21
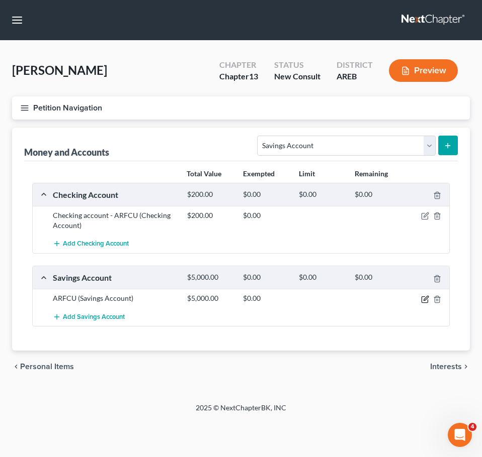
click at [424, 298] on icon "button" at bounding box center [425, 300] width 8 height 8
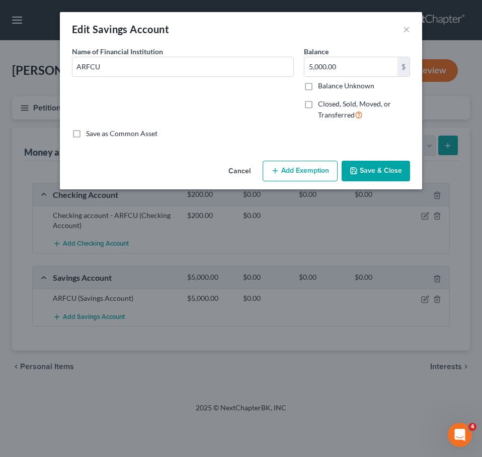
click at [286, 167] on button "Add Exemption" at bounding box center [299, 171] width 75 height 21
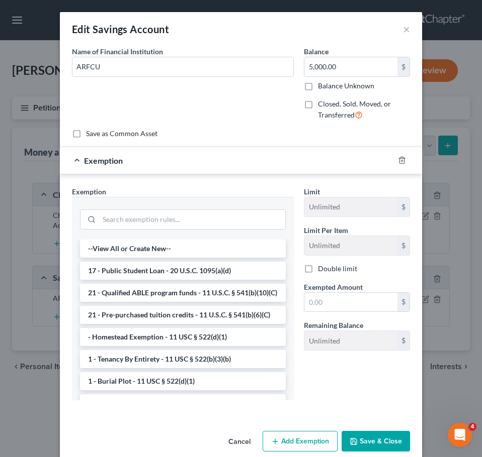
scroll to position [15, 0]
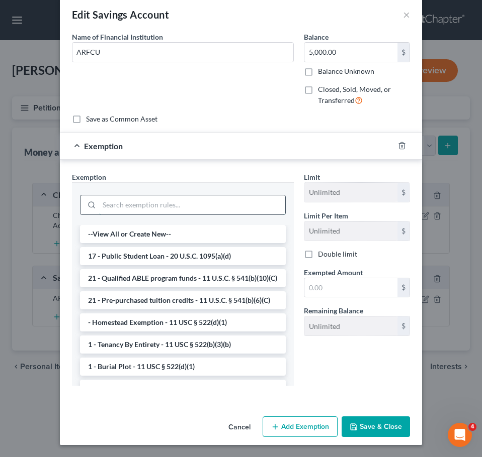
click at [157, 202] on input "search" at bounding box center [192, 205] width 186 height 19
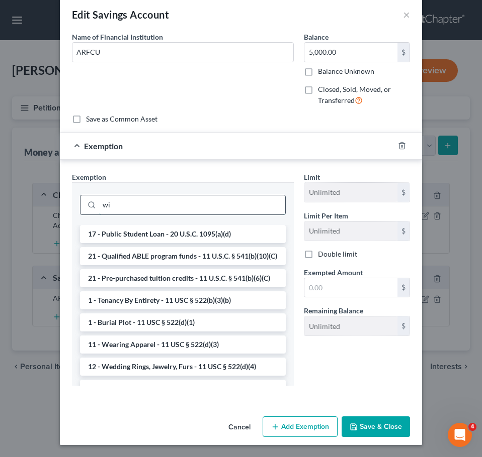
scroll to position [0, 0]
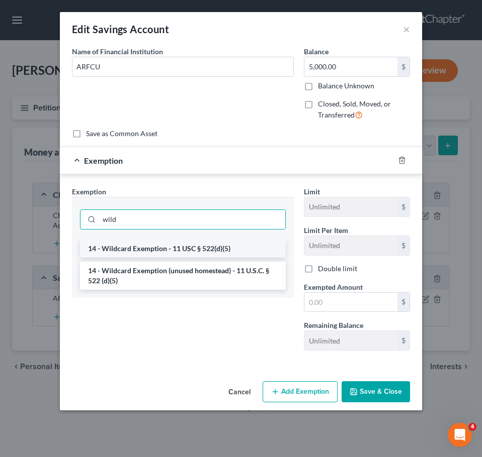
click at [203, 250] on li "14 - Wildcard Exemption - 11 USC § 522(d)(5)" at bounding box center [183, 249] width 206 height 18
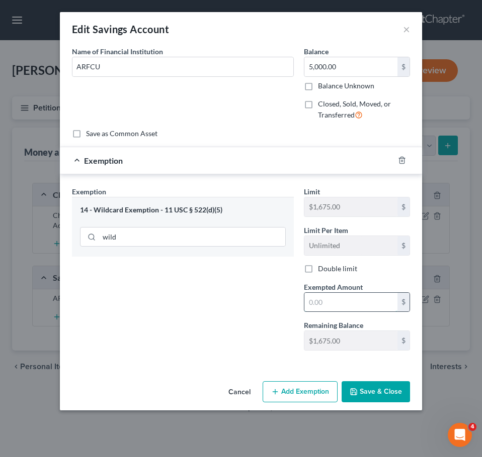
click at [315, 299] on input "text" at bounding box center [350, 302] width 93 height 19
click at [376, 392] on button "Save & Close" at bounding box center [375, 391] width 68 height 21
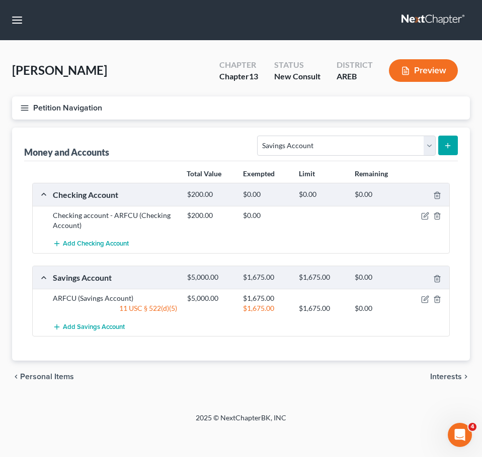
click at [420, 391] on div "chevron_left Personal Items Interests chevron_right" at bounding box center [240, 377] width 457 height 32
click at [448, 379] on span "Interests" at bounding box center [446, 377] width 32 height 8
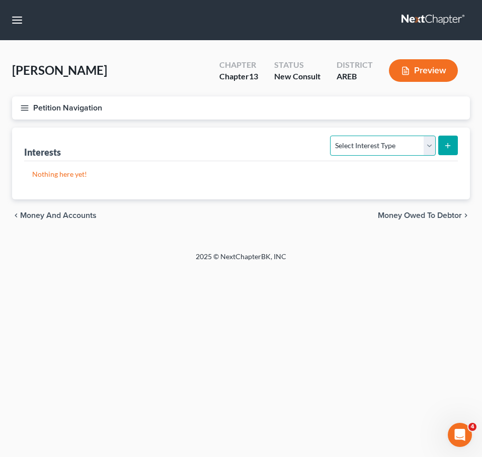
click at [387, 146] on select "Select Interest Type 401K Annuity Bond Education IRA Government Bond Government…" at bounding box center [382, 146] width 105 height 20
click at [331, 136] on select "Select Interest Type 401K Annuity Bond Education IRA Government Bond Government…" at bounding box center [382, 146] width 105 height 20
click at [438, 137] on button "submit" at bounding box center [448, 146] width 20 height 20
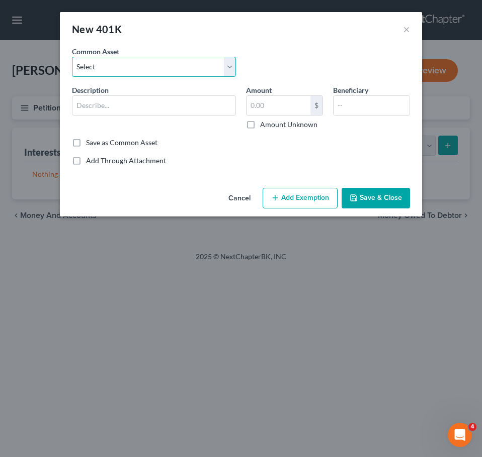
click at [162, 61] on select "Select 401k through work" at bounding box center [154, 67] width 164 height 20
click at [72, 57] on select "Select 401k through work" at bounding box center [154, 67] width 164 height 20
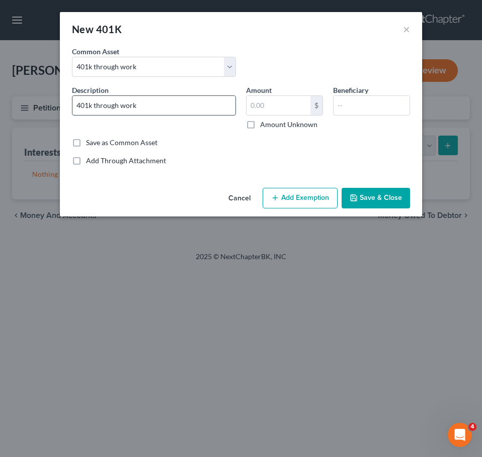
click at [180, 105] on input "401k through work" at bounding box center [153, 105] width 163 height 19
click at [257, 109] on input "text" at bounding box center [278, 105] width 64 height 19
click at [294, 189] on button "Add Exemption" at bounding box center [299, 198] width 75 height 21
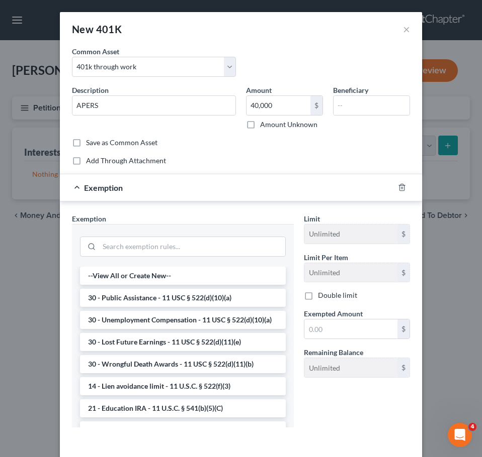
scroll to position [42, 0]
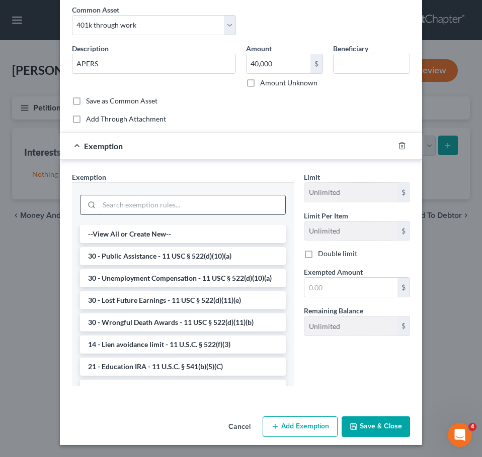
click at [200, 207] on input "search" at bounding box center [192, 205] width 186 height 19
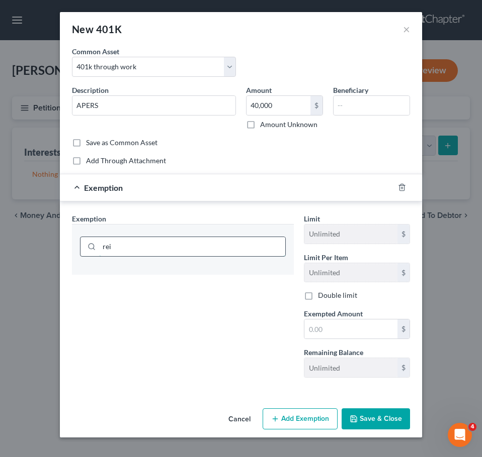
scroll to position [0, 0]
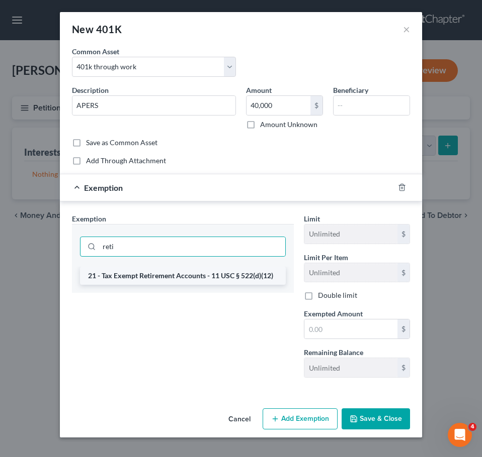
click at [231, 279] on li "21 - Tax Exempt Retirement Accounts - 11 USC § 522(d)(12)" at bounding box center [183, 276] width 206 height 18
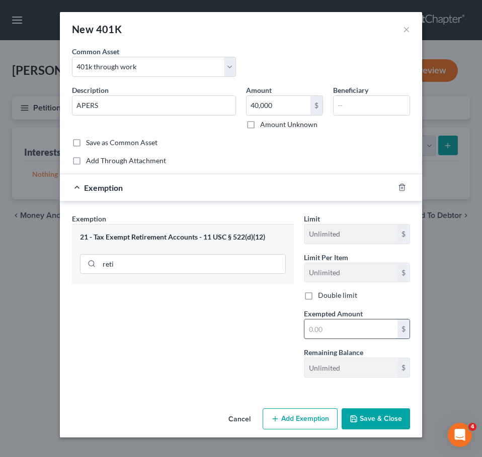
click at [333, 328] on input "text" at bounding box center [350, 329] width 93 height 19
click at [365, 420] on button "Save & Close" at bounding box center [375, 419] width 68 height 21
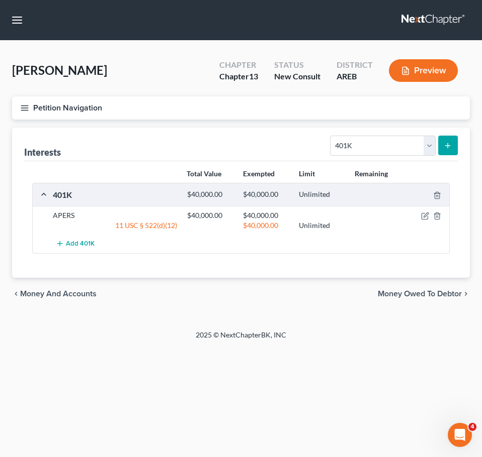
click at [22, 107] on icon "button" at bounding box center [24, 108] width 9 height 9
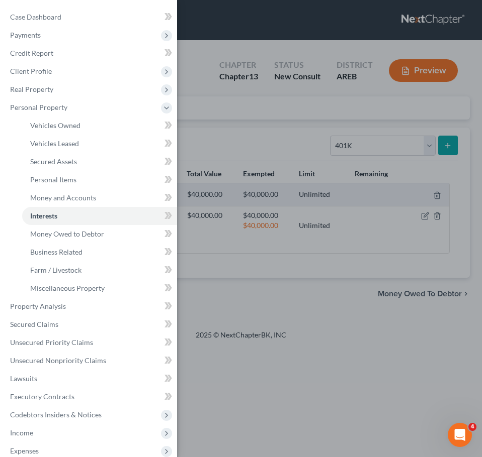
click at [410, 147] on div "Case Dashboard Payments Invoices Payments Payments Credit Report Client Profile" at bounding box center [241, 228] width 482 height 457
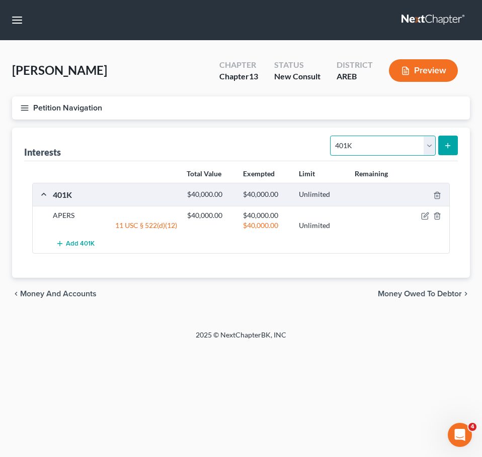
click at [410, 147] on select "Select Interest Type 401K Annuity Bond Education IRA Government Bond Government…" at bounding box center [382, 146] width 105 height 20
click at [331, 136] on select "Select Interest Type 401K Annuity Bond Education IRA Government Bond Government…" at bounding box center [382, 146] width 105 height 20
click at [443, 147] on button "submit" at bounding box center [448, 146] width 20 height 20
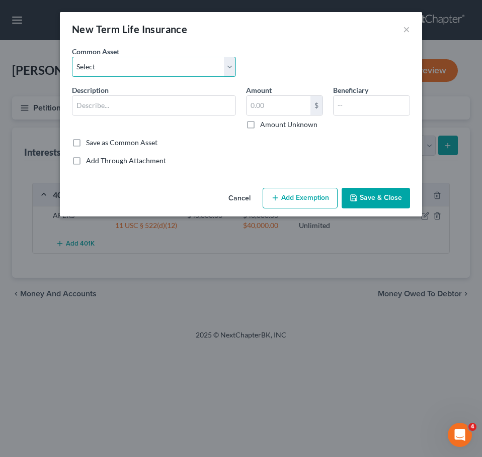
click at [153, 67] on select "Select Term life insurance" at bounding box center [154, 67] width 164 height 20
click at [72, 57] on select "Select Term life insurance" at bounding box center [154, 67] width 164 height 20
click at [391, 201] on button "Save & Close" at bounding box center [375, 198] width 68 height 21
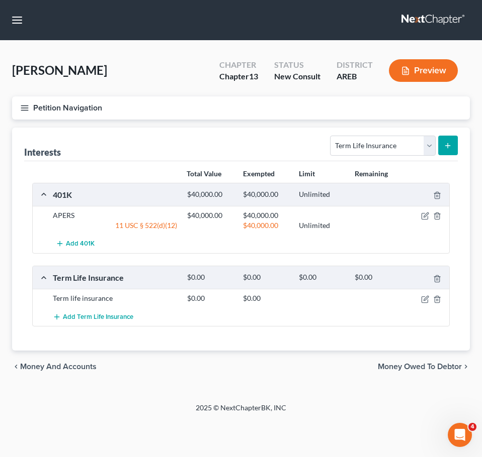
click at [21, 106] on icon "button" at bounding box center [24, 108] width 9 height 9
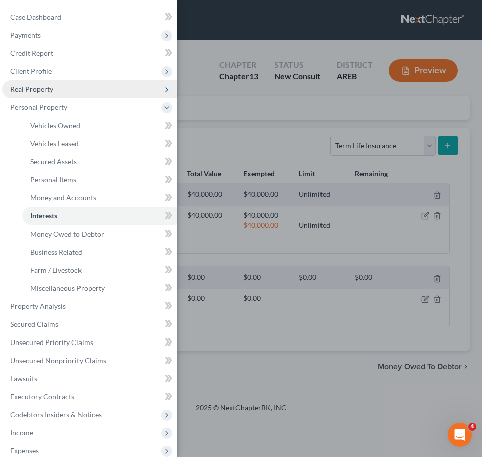
click at [23, 93] on span "Real Property" at bounding box center [31, 89] width 43 height 9
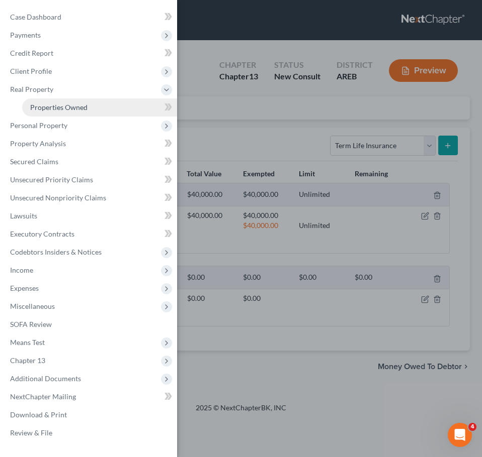
click at [42, 101] on link "Properties Owned" at bounding box center [99, 108] width 155 height 18
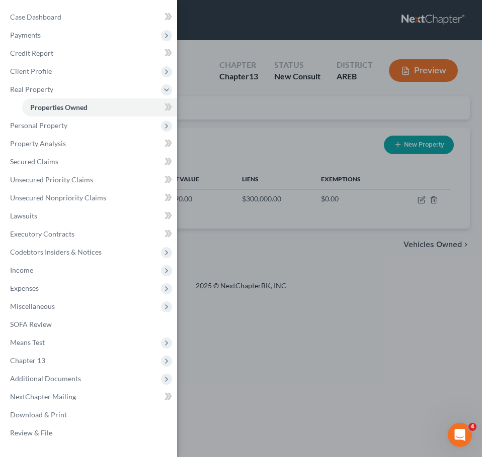
click at [319, 159] on div "Case Dashboard Payments Invoices Payments Payments Credit Report Client Profile" at bounding box center [241, 228] width 482 height 457
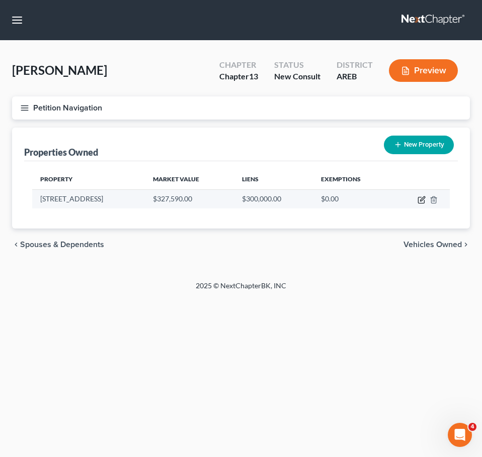
click at [421, 199] on icon "button" at bounding box center [422, 199] width 5 height 5
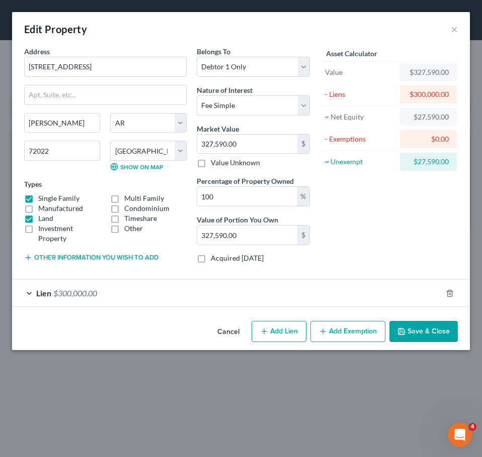
click at [357, 334] on button "Add Exemption" at bounding box center [347, 331] width 75 height 21
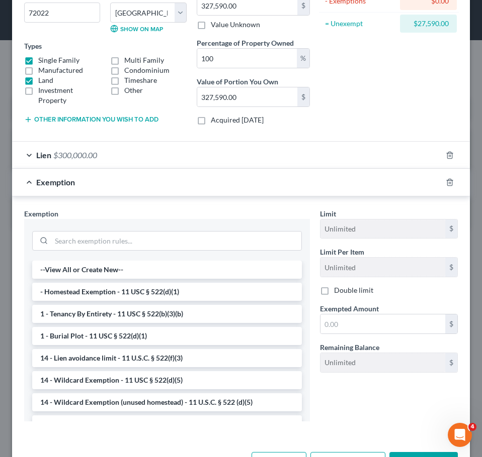
scroll to position [151, 0]
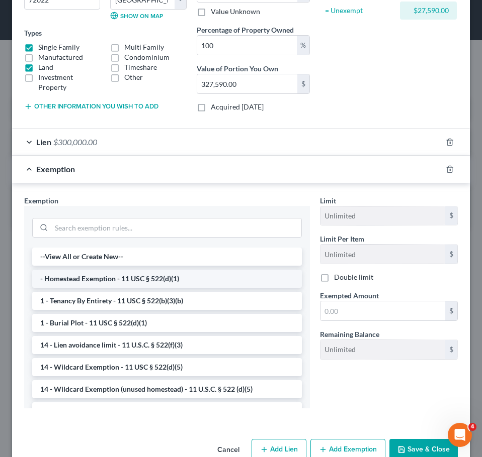
click at [187, 279] on li "- Homestead Exemption - 11 USC § 522(d)(1)" at bounding box center [166, 279] width 269 height 18
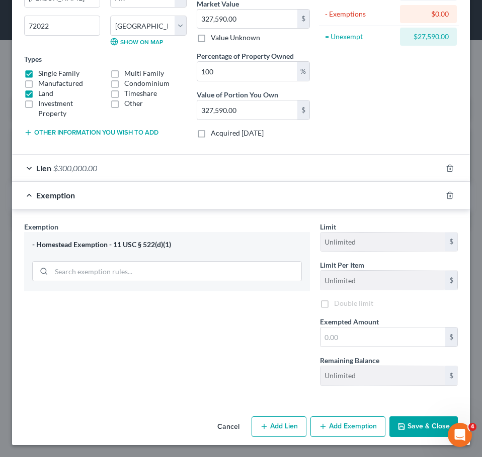
scroll to position [125, 0]
click at [345, 332] on input "text" at bounding box center [382, 337] width 125 height 19
click at [408, 418] on button "Save & Close" at bounding box center [423, 427] width 68 height 21
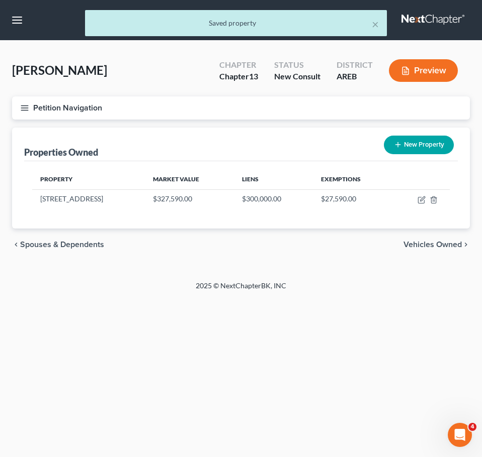
click at [426, 248] on span "Vehicles Owned" at bounding box center [432, 245] width 58 height 8
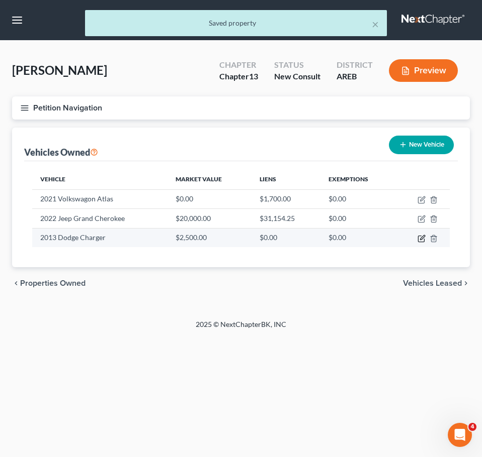
click at [421, 240] on icon "button" at bounding box center [421, 239] width 8 height 8
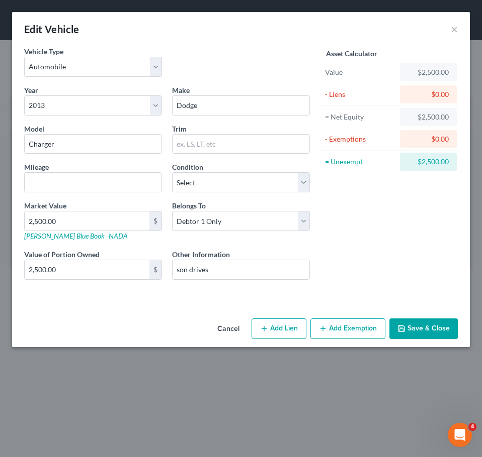
click at [281, 328] on button "Add Lien" at bounding box center [278, 329] width 55 height 21
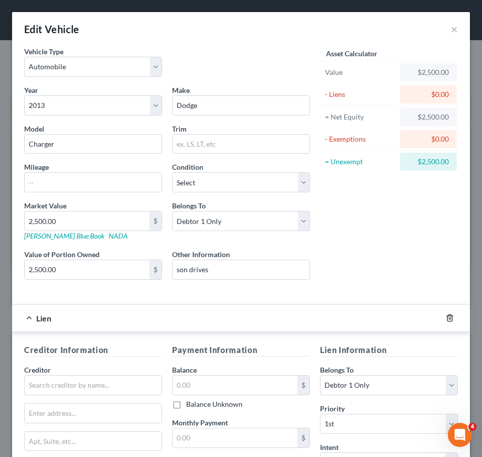
click at [445, 315] on icon "button" at bounding box center [449, 318] width 8 height 8
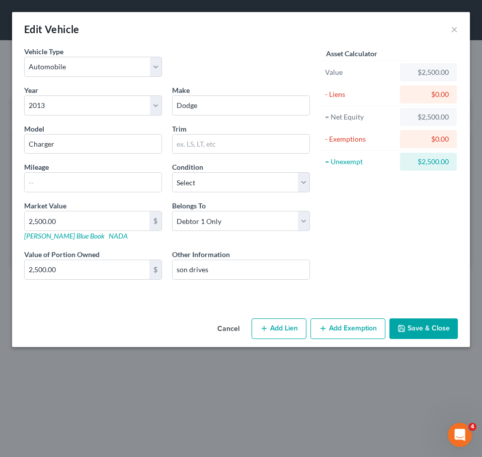
click at [337, 329] on button "Add Exemption" at bounding box center [347, 329] width 75 height 21
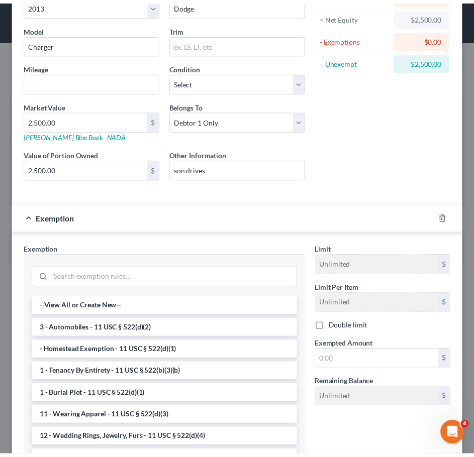
scroll to position [102, 0]
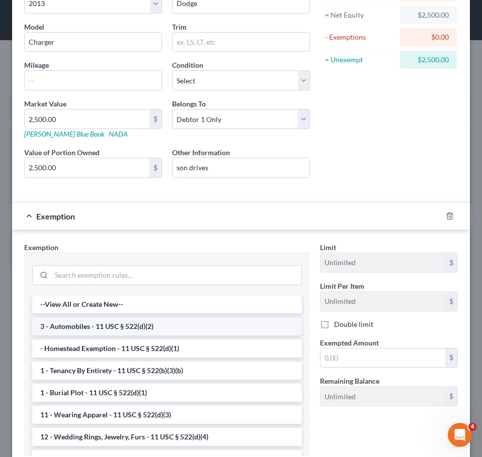
click at [159, 328] on li "3 - Automobiles - 11 USC § 522(d)(2)" at bounding box center [166, 327] width 269 height 18
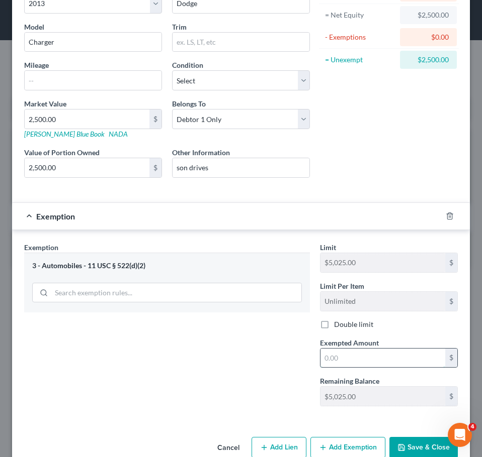
click at [361, 355] on input "text" at bounding box center [382, 358] width 125 height 19
click at [408, 445] on button "Save & Close" at bounding box center [423, 447] width 68 height 21
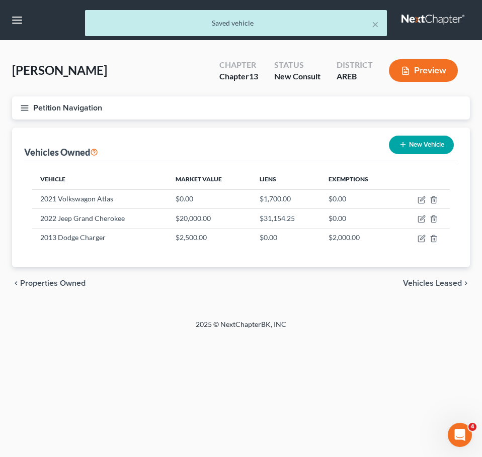
click at [430, 289] on div "chevron_left Properties Owned Vehicles Leased chevron_right" at bounding box center [240, 283] width 457 height 32
click at [429, 289] on div "chevron_left Properties Owned Vehicles Leased chevron_right" at bounding box center [240, 283] width 457 height 32
click at [425, 285] on span "Vehicles Leased" at bounding box center [432, 283] width 59 height 8
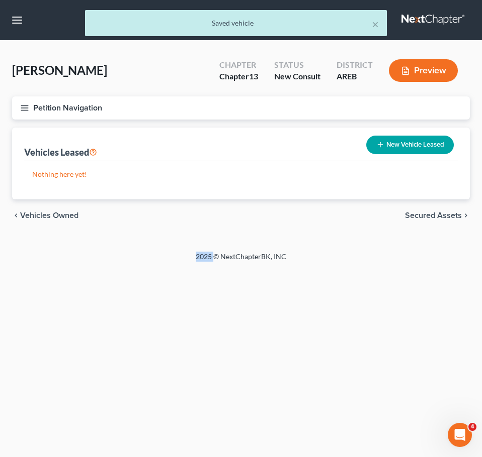
click at [435, 212] on span "Secured Assets" at bounding box center [433, 216] width 57 height 8
click at [431, 214] on span "Personal Items" at bounding box center [435, 216] width 54 height 8
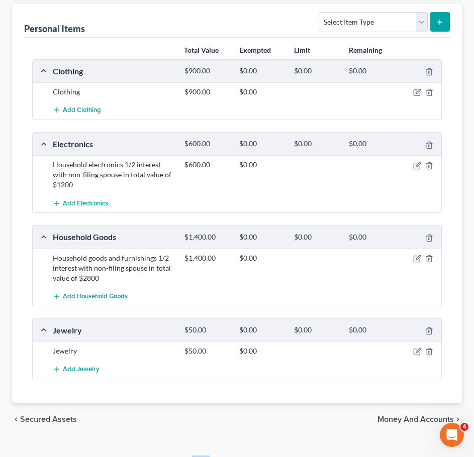
scroll to position [126, 0]
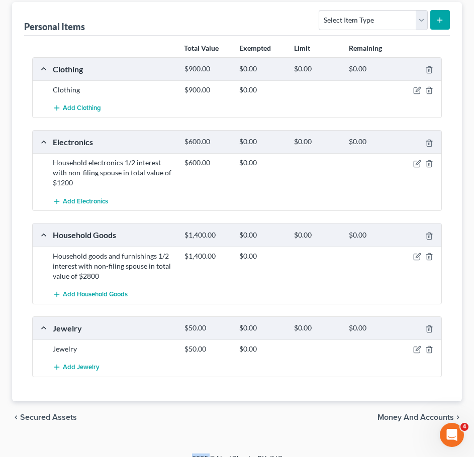
click at [415, 420] on span "Money and Accounts" at bounding box center [415, 418] width 76 height 8
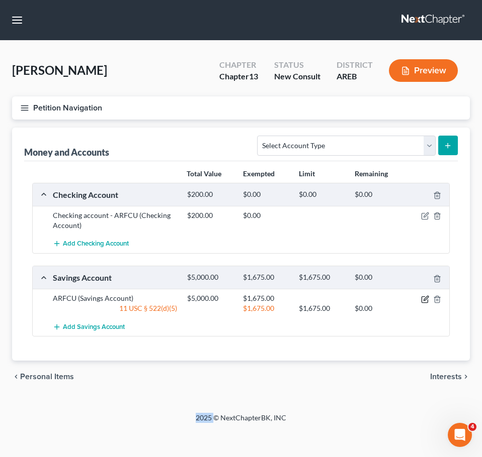
click at [425, 303] on icon "button" at bounding box center [424, 300] width 6 height 6
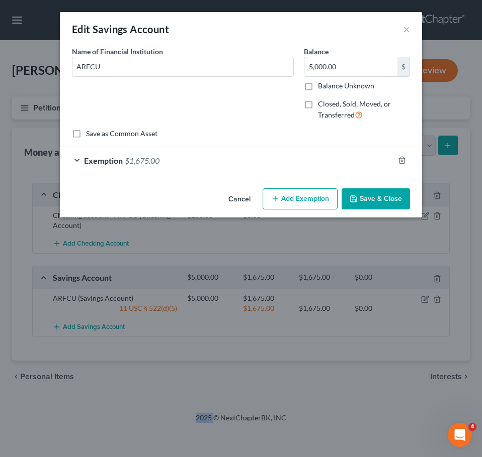
click at [298, 200] on button "Add Exemption" at bounding box center [299, 198] width 75 height 21
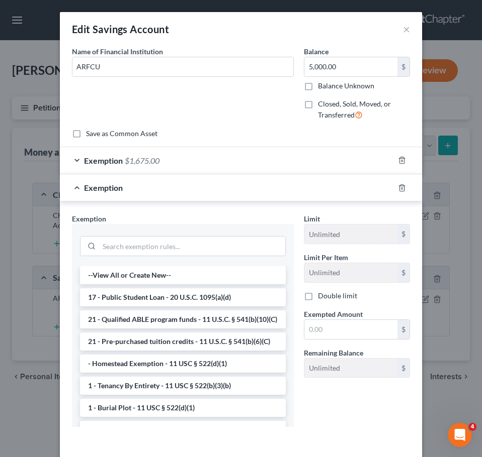
scroll to position [42, 0]
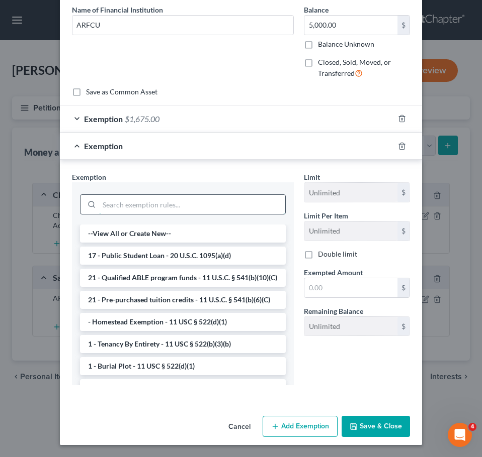
click at [189, 201] on input "search" at bounding box center [192, 204] width 186 height 19
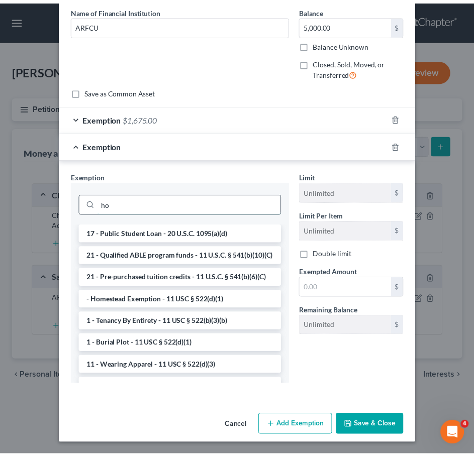
scroll to position [0, 0]
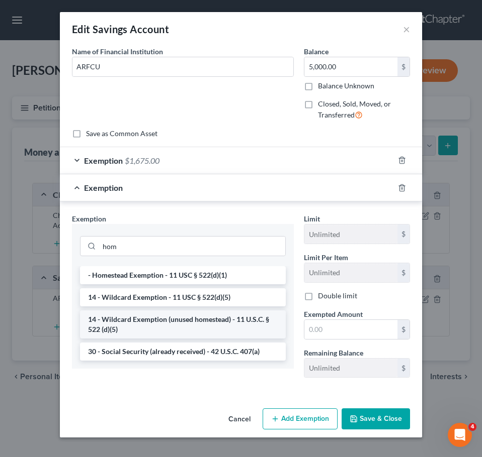
click at [219, 324] on li "14 - Wildcard Exemption (unused homestead) - 11 U.S.C. § 522 (d)(5)" at bounding box center [183, 325] width 206 height 28
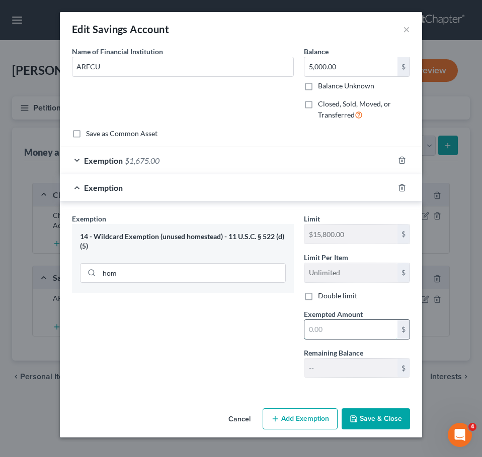
click at [337, 332] on input "text" at bounding box center [350, 329] width 93 height 19
click at [361, 328] on input "text" at bounding box center [350, 329] width 93 height 19
click at [380, 423] on button "Save & Close" at bounding box center [375, 419] width 68 height 21
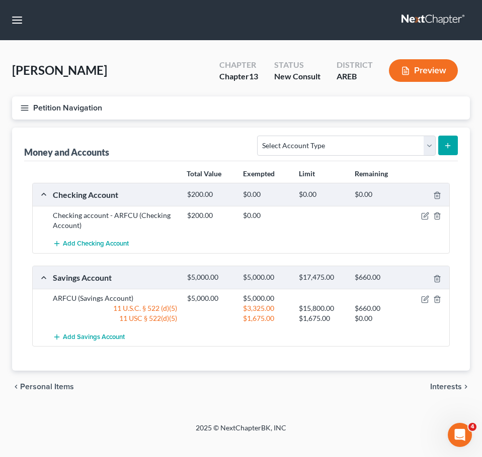
click at [447, 386] on span "Interests" at bounding box center [446, 387] width 32 height 8
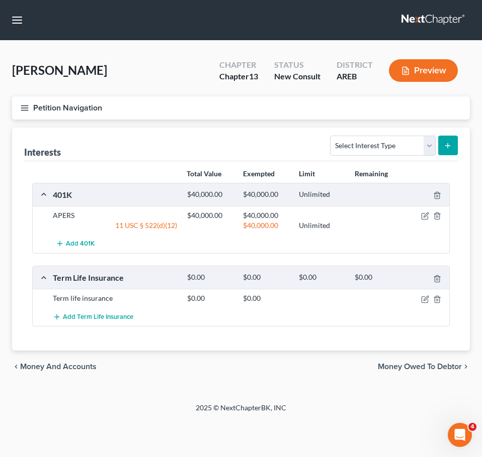
click at [438, 367] on span "Money Owed to Debtor" at bounding box center [419, 367] width 84 height 8
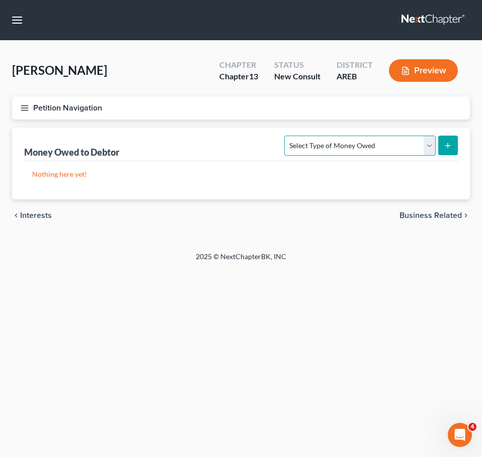
click at [392, 144] on select "Select Type of Money Owed Accounts Receivable Alimony Child Support Claims Agai…" at bounding box center [359, 146] width 151 height 20
click at [286, 136] on select "Select Type of Money Owed Accounts Receivable Alimony Child Support Claims Agai…" at bounding box center [359, 146] width 151 height 20
click at [455, 143] on button "submit" at bounding box center [448, 146] width 20 height 20
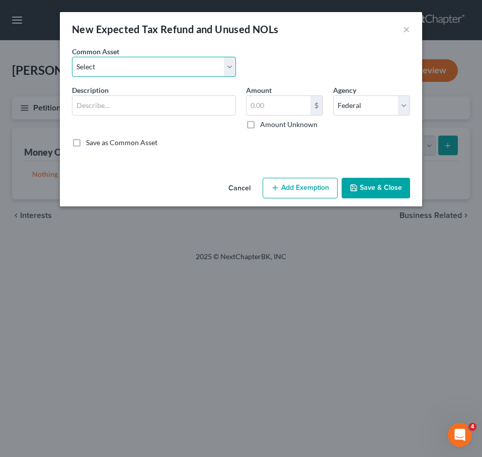
click at [183, 63] on select "Select Expected refund for 2024 tax refund" at bounding box center [154, 67] width 164 height 20
click at [72, 57] on select "Select Expected refund for 2024 tax refund" at bounding box center [154, 67] width 164 height 20
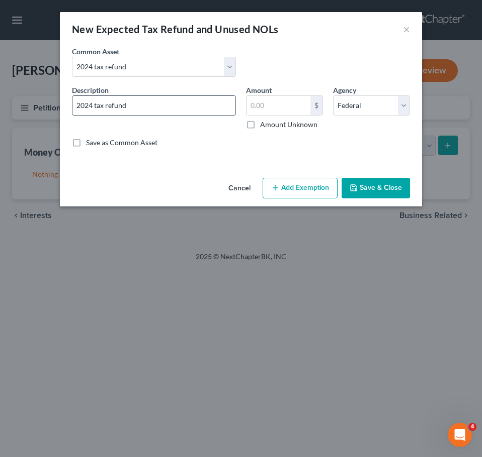
click at [196, 107] on input "2024 tax refund" at bounding box center [153, 105] width 163 height 19
click at [373, 187] on button "Save & Close" at bounding box center [375, 188] width 68 height 21
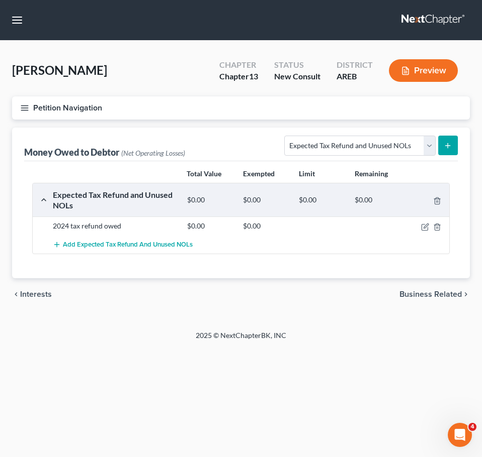
click at [442, 293] on span "Business Related" at bounding box center [430, 295] width 62 height 8
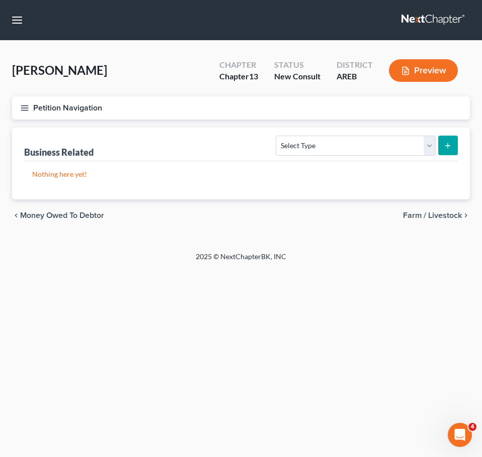
click at [433, 222] on div "chevron_left Money Owed to Debtor Farm / Livestock chevron_right" at bounding box center [240, 216] width 457 height 32
click at [428, 216] on span "Farm / Livestock" at bounding box center [432, 216] width 59 height 8
click at [432, 212] on span "Miscellaneous Property" at bounding box center [418, 216] width 85 height 8
click at [428, 215] on span "Property Analysis" at bounding box center [430, 216] width 64 height 8
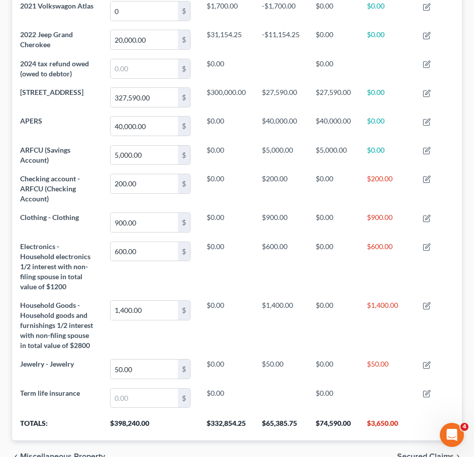
scroll to position [425, 0]
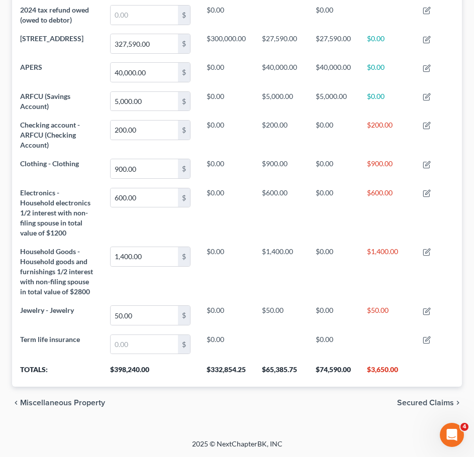
click at [428, 404] on span "Secured Claims" at bounding box center [425, 403] width 57 height 8
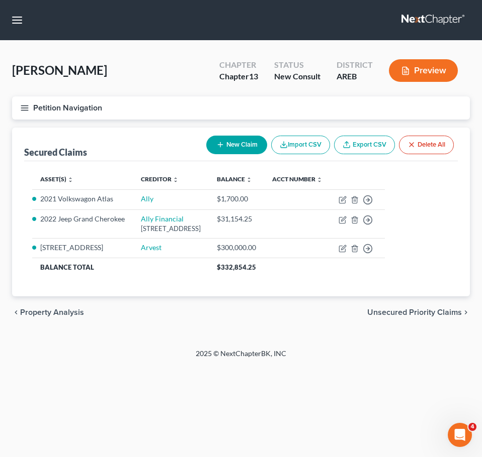
click at [409, 317] on span "Unsecured Priority Claims" at bounding box center [414, 313] width 94 height 8
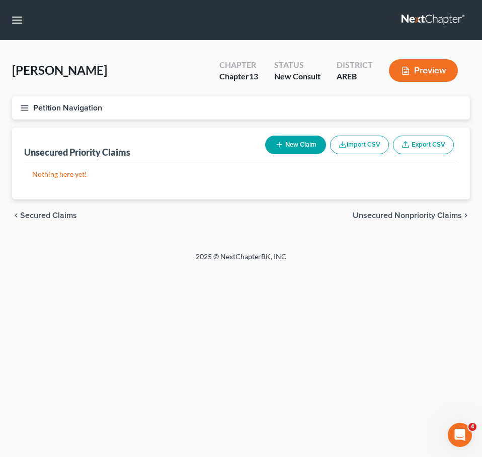
click at [422, 212] on span "Unsecured Nonpriority Claims" at bounding box center [406, 216] width 109 height 8
click at [435, 219] on span "Lawsuits" at bounding box center [446, 216] width 32 height 8
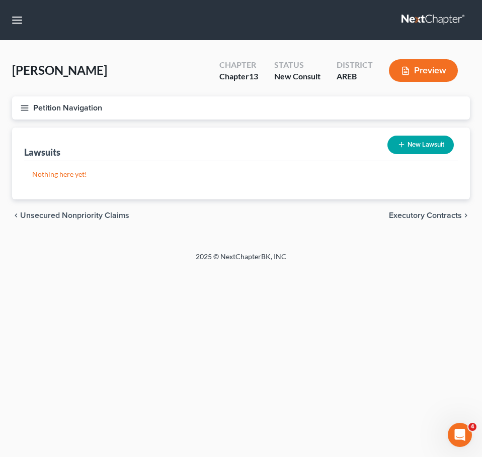
click at [421, 139] on button "New Lawsuit" at bounding box center [420, 145] width 66 height 19
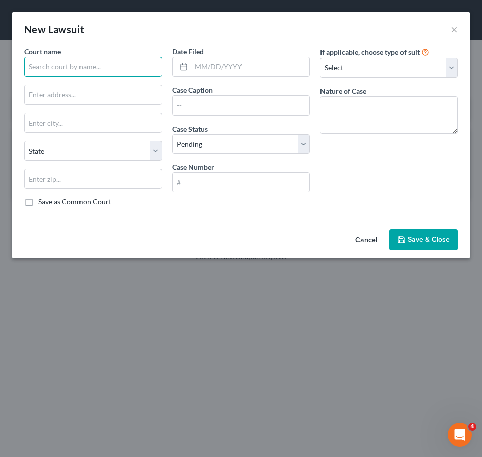
click at [90, 69] on input "text" at bounding box center [93, 67] width 138 height 20
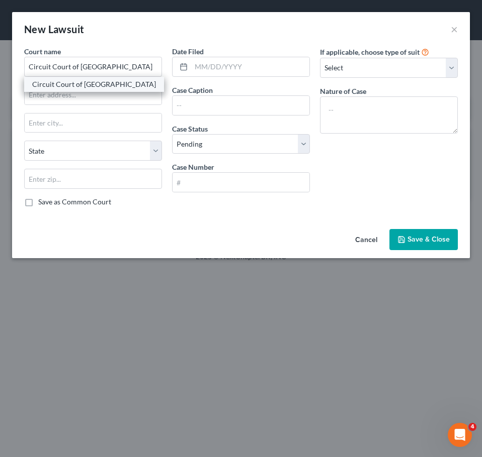
click at [112, 85] on div "Circuit Court of Saline County" at bounding box center [94, 84] width 124 height 10
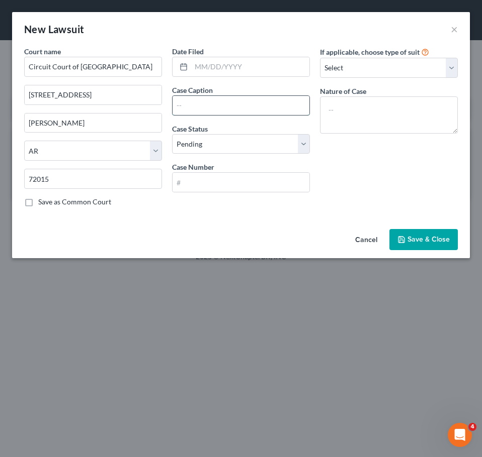
click at [215, 107] on input "text" at bounding box center [240, 105] width 137 height 19
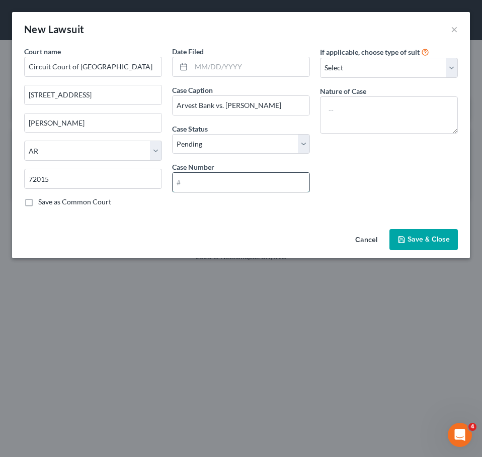
click at [216, 179] on input "text" at bounding box center [240, 182] width 137 height 19
click at [431, 242] on span "Save & Close" at bounding box center [428, 239] width 42 height 9
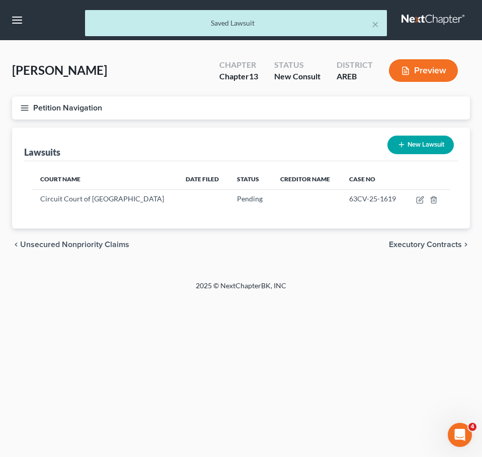
click at [449, 243] on span "Executory Contracts" at bounding box center [425, 245] width 73 height 8
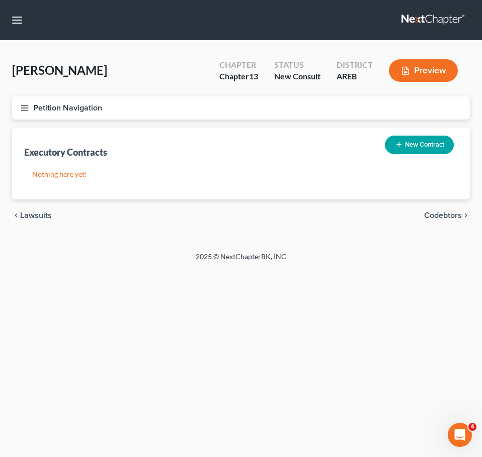
click at [381, 286] on div "Home New Case Client Portal Directory Cases DebtorCC Payments Lambert & Perry L…" at bounding box center [241, 228] width 482 height 457
click at [446, 220] on span "Codebtors" at bounding box center [443, 216] width 38 height 8
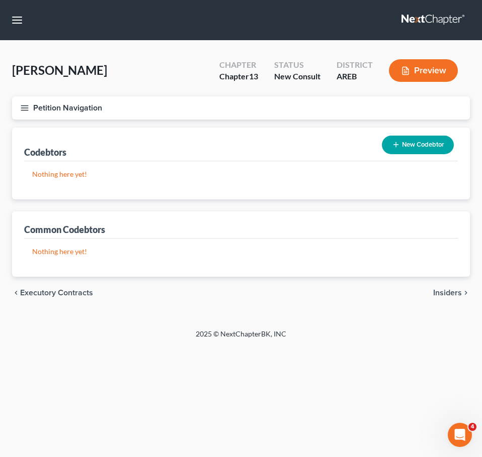
click at [446, 298] on div "chevron_left Executory Contracts Insiders chevron_right" at bounding box center [240, 293] width 457 height 32
click at [444, 293] on span "Insiders" at bounding box center [447, 293] width 29 height 8
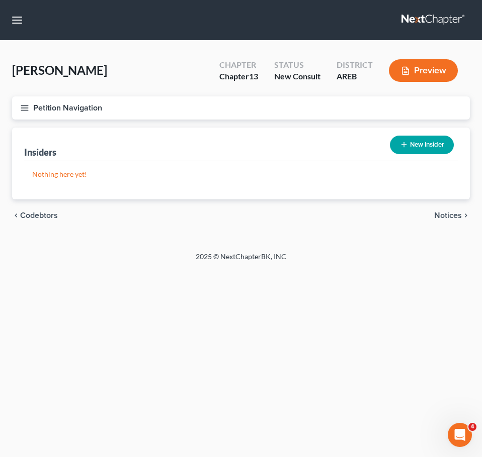
click at [451, 216] on span "Notices" at bounding box center [448, 216] width 28 height 8
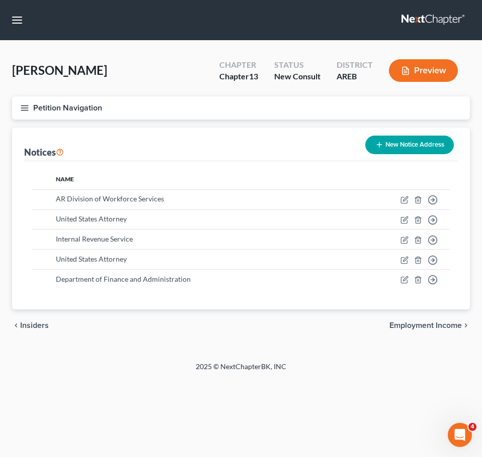
click at [442, 325] on span "Employment Income" at bounding box center [425, 326] width 72 height 8
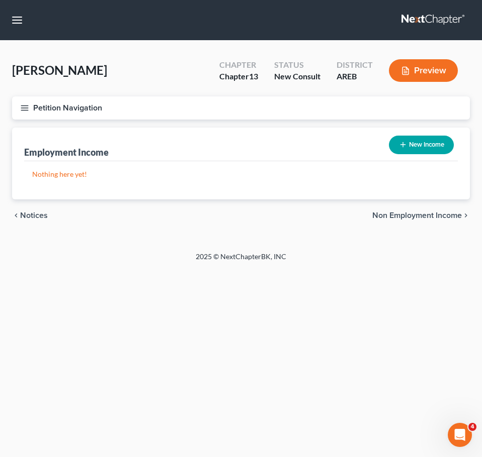
click at [425, 141] on button "New Income" at bounding box center [421, 145] width 65 height 19
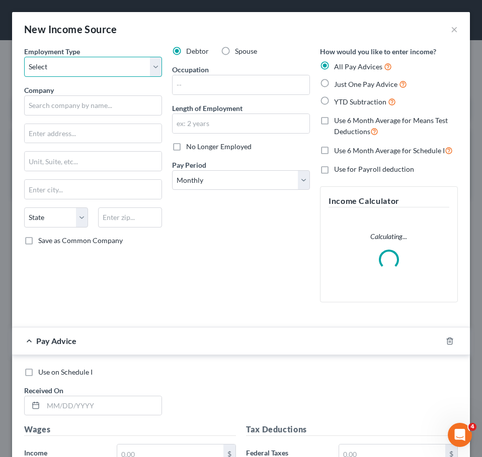
click at [132, 70] on select "Select Full or Part Time Employment Self Employment" at bounding box center [93, 67] width 138 height 20
click at [24, 57] on select "Select Full or Part Time Employment Self Employment" at bounding box center [93, 67] width 138 height 20
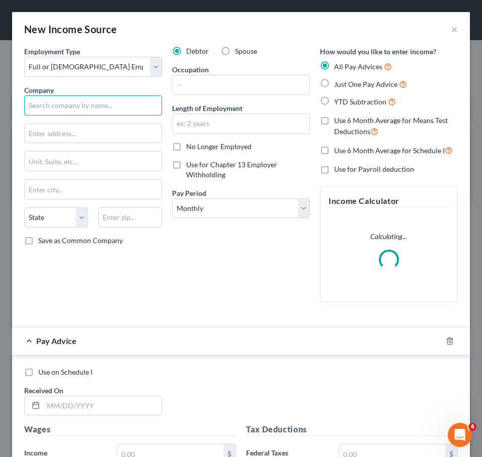
click at [103, 100] on input "text" at bounding box center [93, 105] width 138 height 20
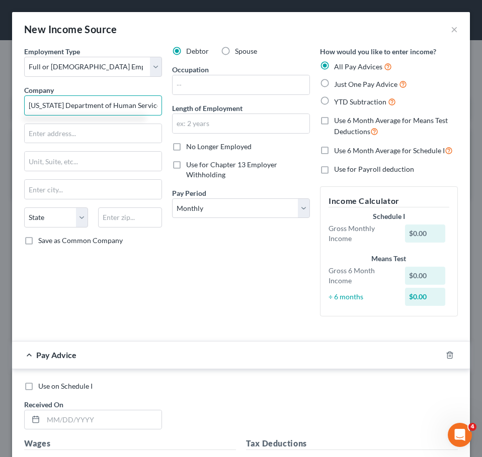
scroll to position [0, 1]
click at [195, 86] on input "text" at bounding box center [240, 84] width 137 height 19
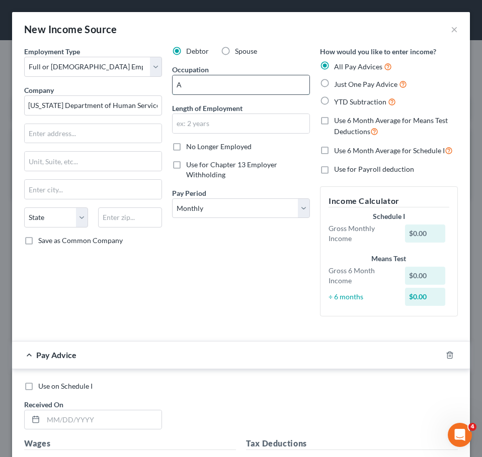
scroll to position [0, 0]
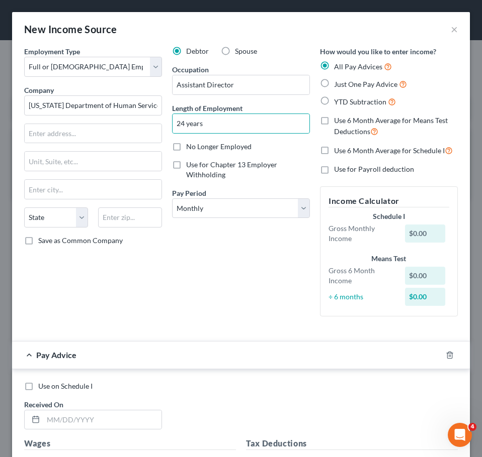
click at [346, 84] on span "Just One Pay Advice" at bounding box center [365, 84] width 63 height 9
click at [344, 84] on input "Just One Pay Advice" at bounding box center [341, 81] width 7 height 7
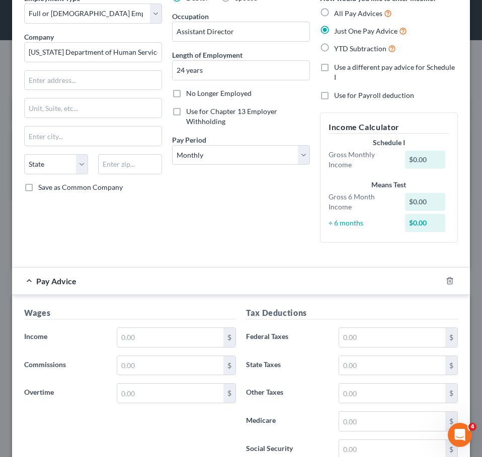
scroll to position [54, 0]
click at [270, 153] on select "Select Monthly Twice Monthly Every Other Week Weekly" at bounding box center [241, 155] width 138 height 20
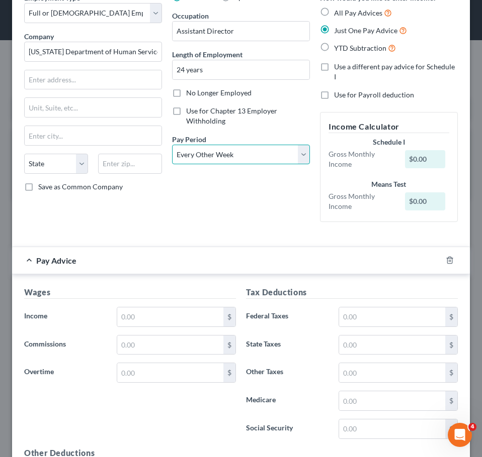
click at [172, 145] on select "Select Monthly Twice Monthly Every Other Week Weekly" at bounding box center [241, 155] width 138 height 20
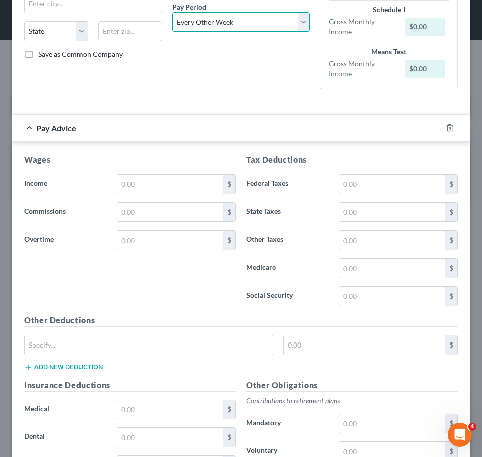
scroll to position [187, 0]
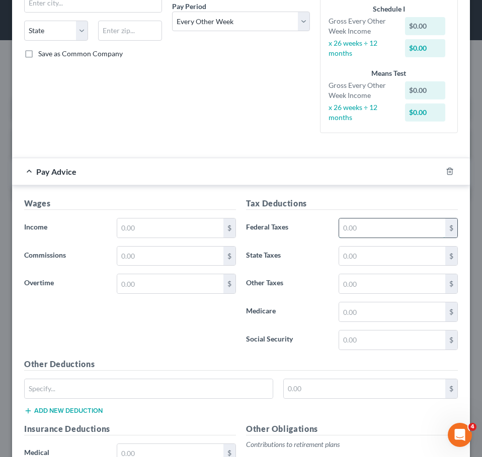
click at [354, 222] on input "text" at bounding box center [392, 228] width 106 height 19
click at [197, 225] on input "text" at bounding box center [170, 228] width 106 height 19
click at [385, 229] on input "3,300" at bounding box center [392, 228] width 106 height 19
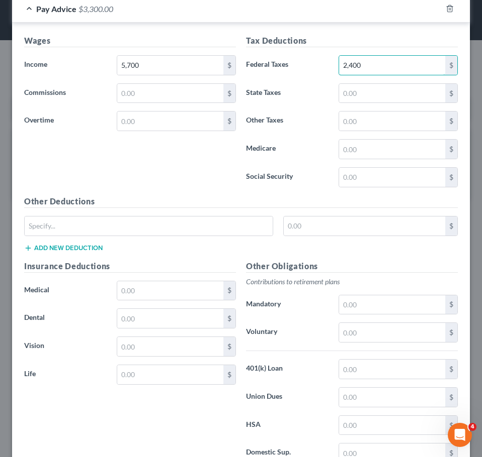
scroll to position [427, 0]
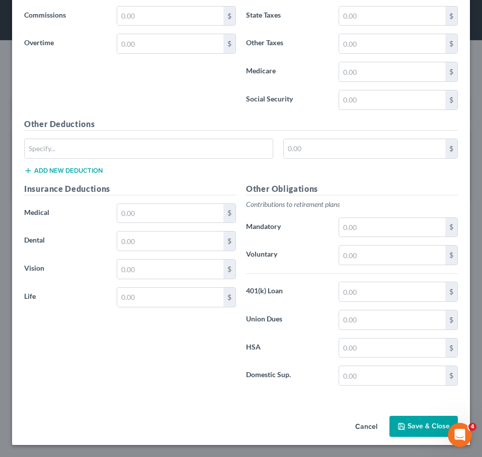
click at [424, 428] on button "Save & Close" at bounding box center [423, 426] width 68 height 21
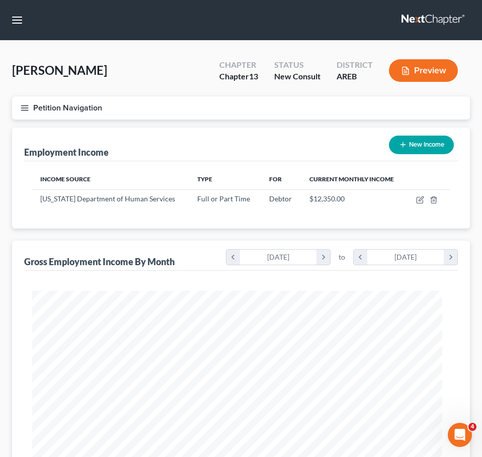
scroll to position [502424, 502199]
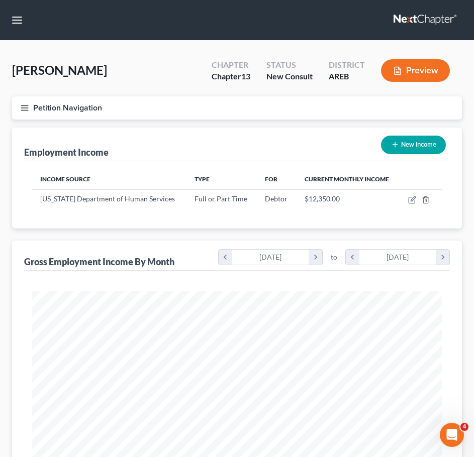
click at [423, 144] on button "New Income" at bounding box center [413, 145] width 65 height 19
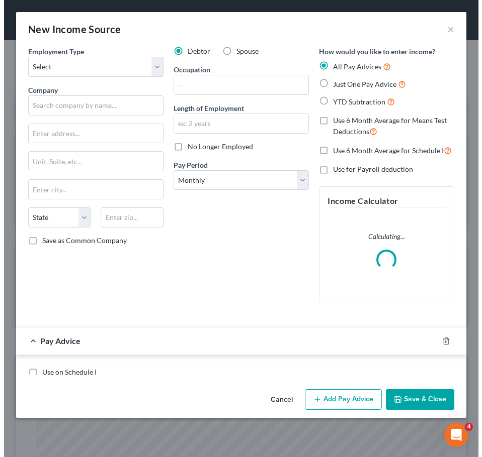
scroll to position [209, 437]
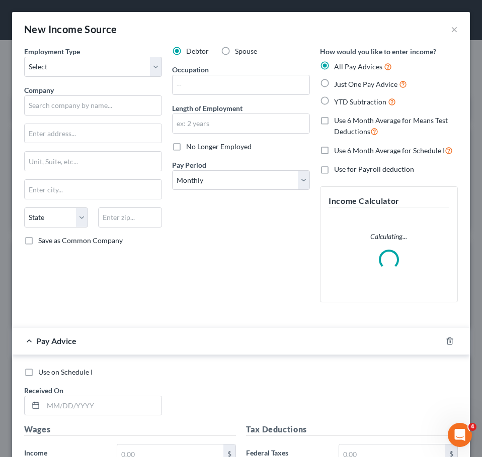
click at [235, 52] on label "Spouse" at bounding box center [246, 51] width 22 height 10
click at [239, 52] on input "Spouse" at bounding box center [242, 49] width 7 height 7
click at [115, 71] on select "Select Full or Part Time Employment Self Employment" at bounding box center [93, 67] width 138 height 20
click at [24, 57] on select "Select Full or Part Time Employment Self Employment" at bounding box center [93, 67] width 138 height 20
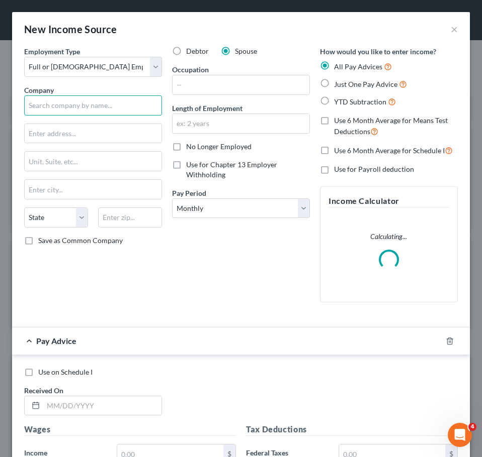
click at [97, 105] on input "text" at bounding box center [93, 105] width 138 height 20
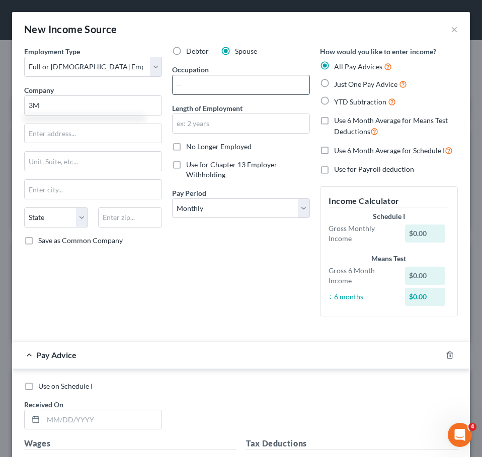
click at [195, 83] on input "text" at bounding box center [240, 84] width 137 height 19
click at [228, 119] on input "text" at bounding box center [240, 123] width 137 height 19
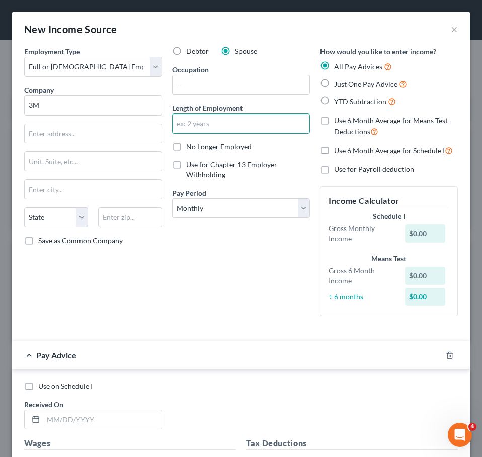
click at [339, 86] on span "Just One Pay Advice" at bounding box center [365, 84] width 63 height 9
click at [339, 85] on input "Just One Pay Advice" at bounding box center [341, 81] width 7 height 7
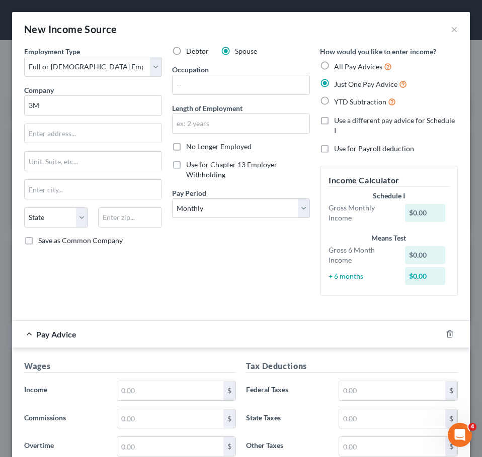
click at [271, 139] on div "Debtor Spouse Occupation Length of Employment No Longer Employed Use for Chapte…" at bounding box center [241, 175] width 148 height 258
click at [251, 123] on input "text" at bounding box center [240, 123] width 137 height 19
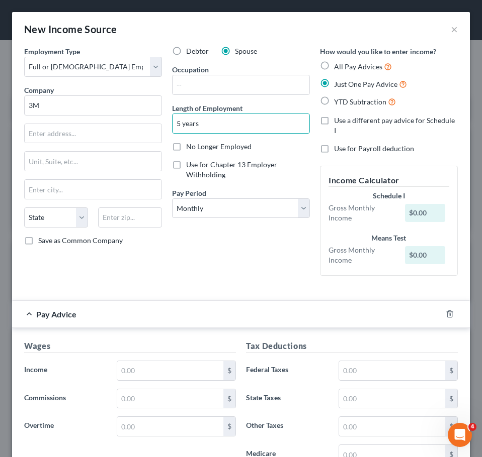
click at [261, 222] on div "Debtor Spouse Occupation Length of Employment 5 years No Longer Employed Use fo…" at bounding box center [241, 165] width 148 height 238
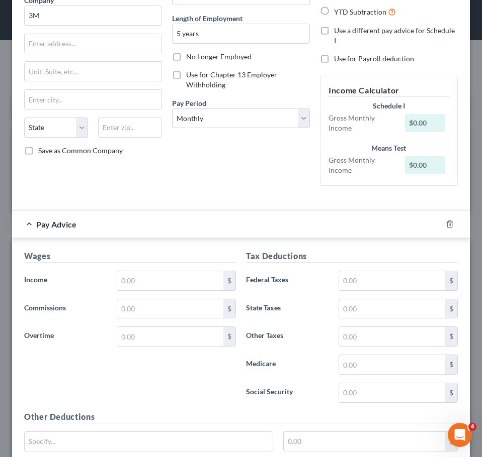
scroll to position [91, 0]
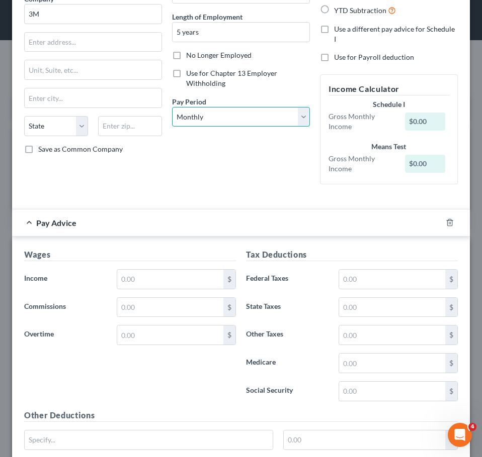
click at [236, 116] on select "Select Monthly Twice Monthly Every Other Week Weekly" at bounding box center [241, 117] width 138 height 20
click at [172, 107] on select "Select Monthly Twice Monthly Every Other Week Weekly" at bounding box center [241, 117] width 138 height 20
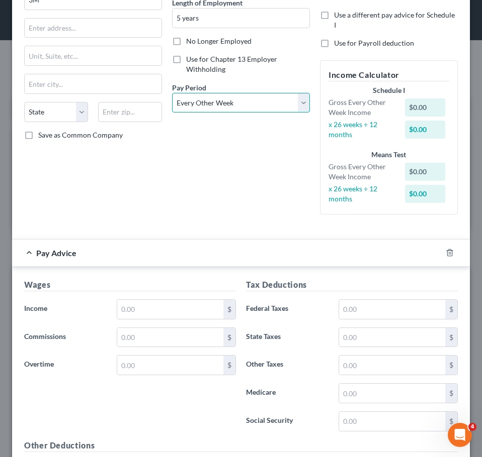
scroll to position [106, 0]
click at [149, 305] on input "text" at bounding box center [170, 309] width 106 height 19
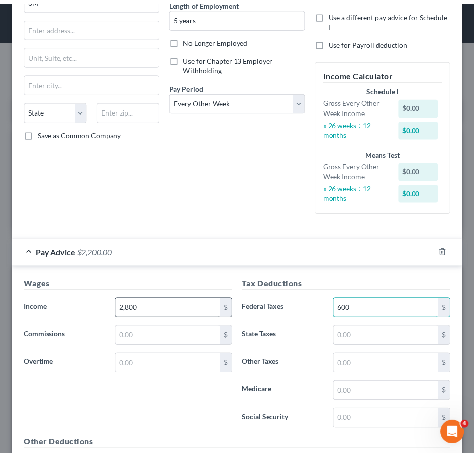
scroll to position [427, 0]
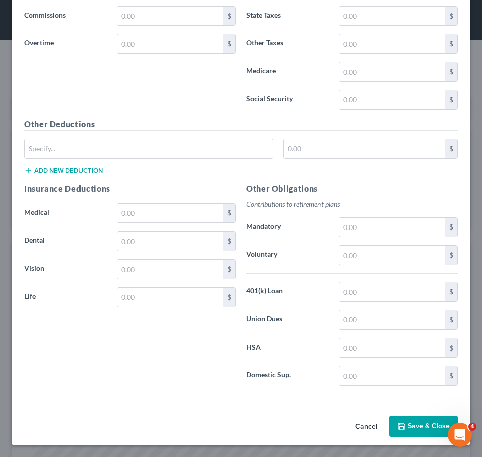
click at [415, 425] on button "Save & Close" at bounding box center [423, 426] width 68 height 21
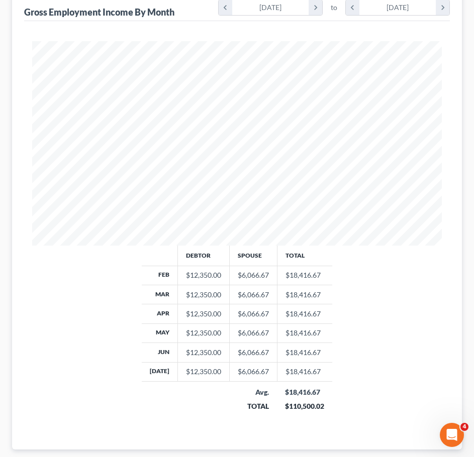
scroll to position [332, 0]
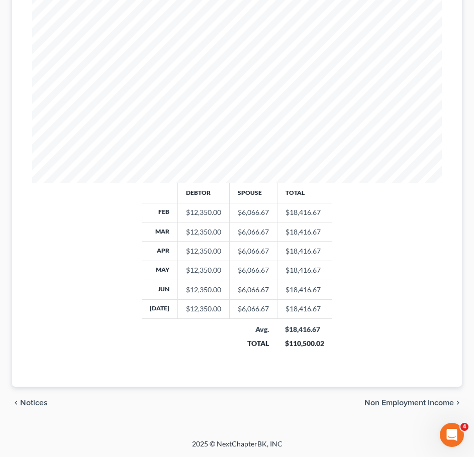
click at [416, 394] on div "chevron_left Notices Non Employment Income chevron_right" at bounding box center [237, 403] width 450 height 32
click at [408, 399] on span "Non Employment Income" at bounding box center [408, 403] width 89 height 8
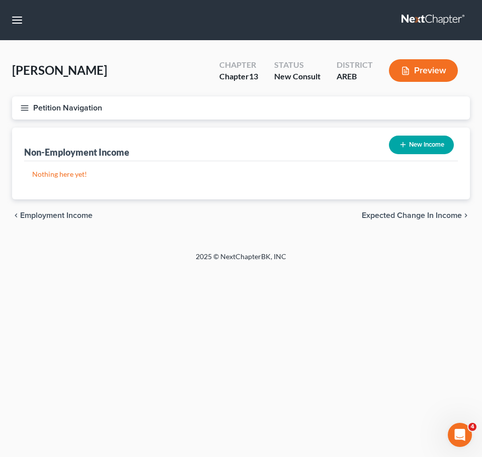
click at [426, 214] on span "Expected Change in Income" at bounding box center [411, 216] width 100 height 8
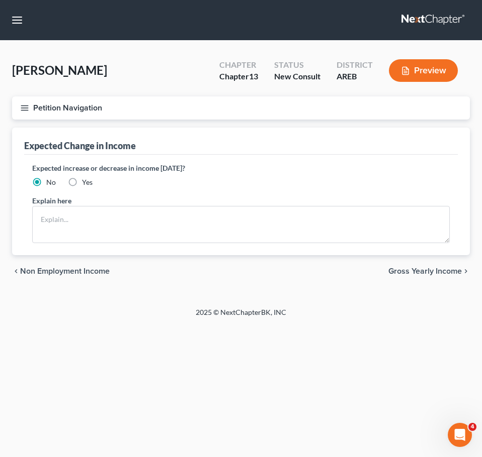
click at [433, 276] on div "chevron_left Non Employment Income Gross Yearly Income chevron_right" at bounding box center [240, 271] width 457 height 32
click at [428, 272] on span "Gross Yearly Income" at bounding box center [424, 271] width 73 height 8
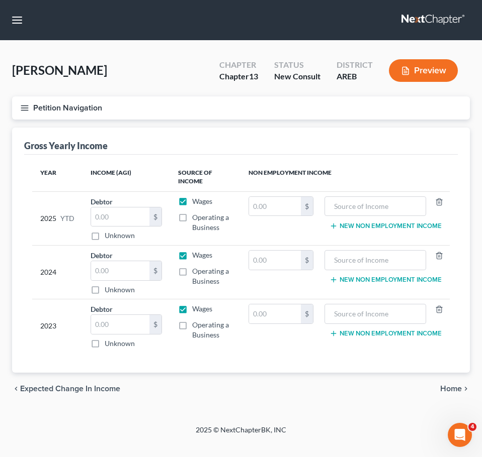
click at [451, 390] on span "Home" at bounding box center [451, 389] width 22 height 8
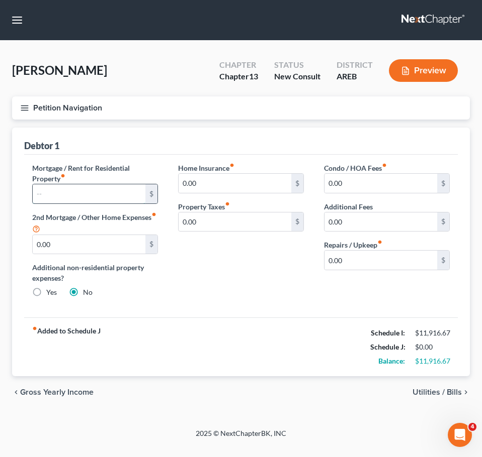
click at [64, 195] on input "text" at bounding box center [89, 193] width 113 height 19
click at [227, 235] on div "Home Insurance fiber_manual_record 0.00 $ Property Taxes fiber_manual_record 0.…" at bounding box center [241, 234] width 146 height 143
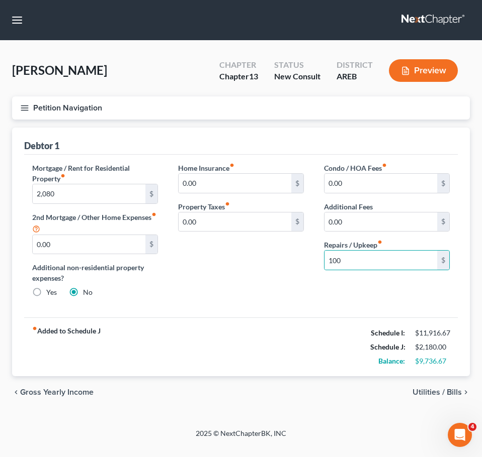
click at [338, 304] on div "Condo / HOA Fees fiber_manual_record 0.00 $ Additional Fees 0.00 $ Repairs / Up…" at bounding box center [387, 234] width 146 height 143
click at [354, 179] on input "0.00" at bounding box center [380, 183] width 113 height 19
click at [433, 391] on span "Utilities / Bills" at bounding box center [436, 393] width 49 height 8
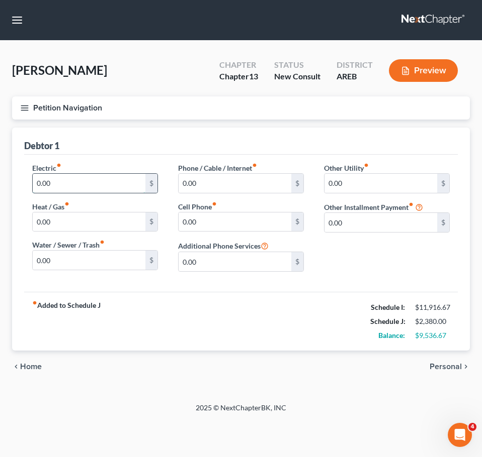
click at [66, 190] on input "0.00" at bounding box center [89, 183] width 113 height 19
click at [67, 229] on input "0.00" at bounding box center [89, 222] width 113 height 19
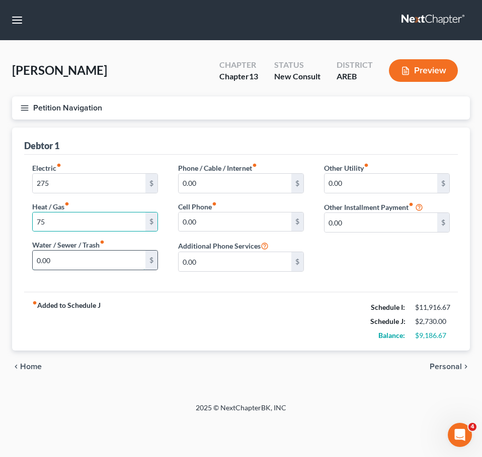
click at [50, 260] on input "0.00" at bounding box center [89, 260] width 113 height 19
click at [204, 220] on input "0.00" at bounding box center [234, 222] width 113 height 19
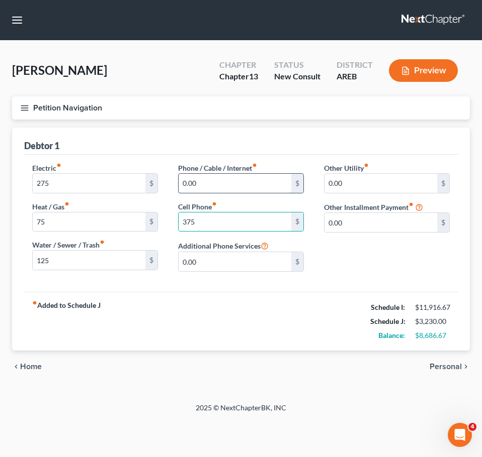
click at [201, 175] on input "0.00" at bounding box center [234, 183] width 113 height 19
click at [418, 267] on div "Other Utility fiber_manual_record 0.00 $ Other Installment Payment fiber_manual…" at bounding box center [387, 221] width 146 height 117
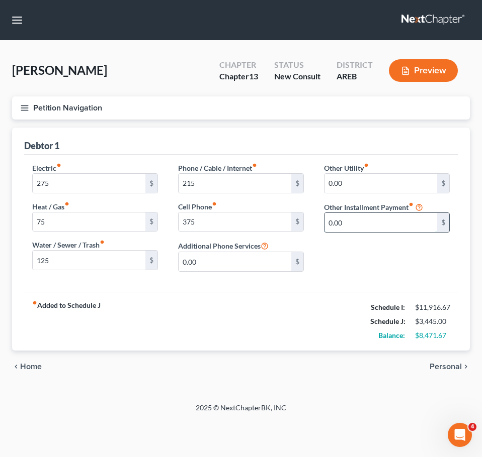
click at [365, 229] on input "0.00" at bounding box center [380, 222] width 113 height 19
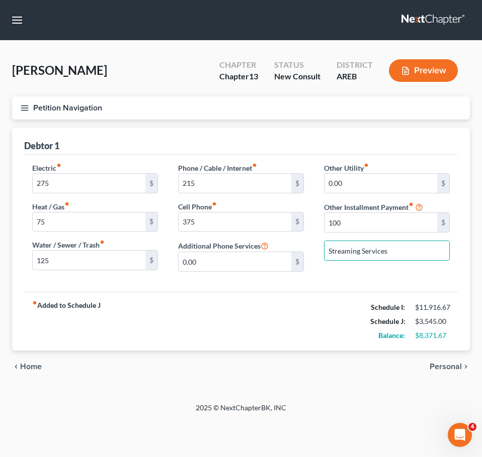
click at [441, 368] on span "Personal" at bounding box center [445, 367] width 32 height 8
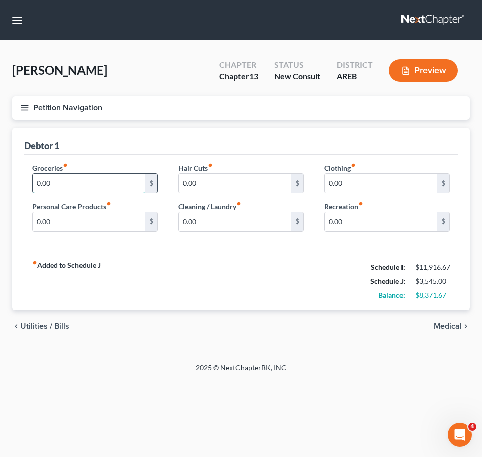
click at [81, 182] on input "0.00" at bounding box center [89, 183] width 113 height 19
click at [461, 328] on icon "chevron_right" at bounding box center [465, 327] width 8 height 8
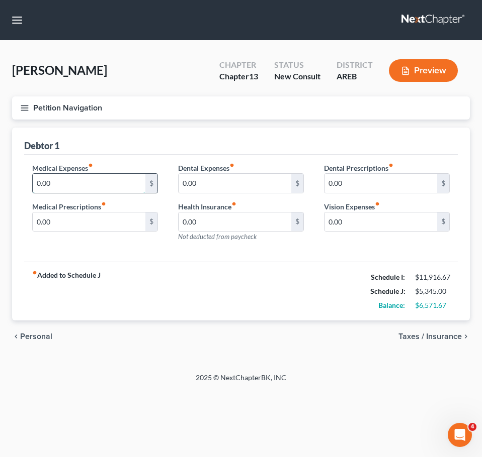
click at [71, 184] on input "0.00" at bounding box center [89, 183] width 113 height 19
drag, startPoint x: 422, startPoint y: 336, endPoint x: 441, endPoint y: 331, distance: 19.8
click at [422, 336] on span "Taxes / Insurance" at bounding box center [429, 337] width 63 height 8
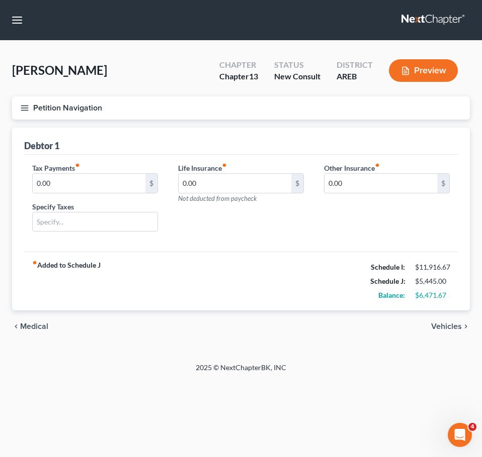
click at [441, 333] on div "chevron_left Medical Vehicles chevron_right" at bounding box center [240, 327] width 457 height 32
click at [447, 326] on span "Vehicles" at bounding box center [446, 327] width 31 height 8
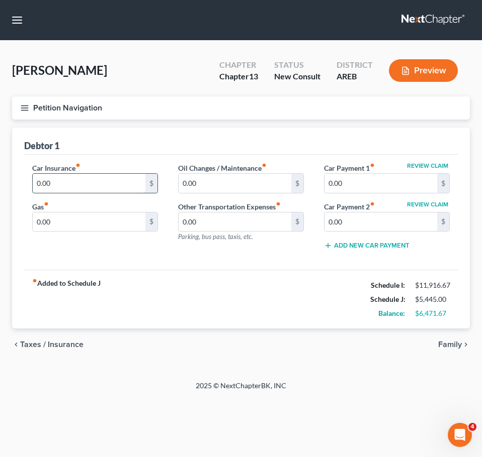
click at [68, 177] on input "0.00" at bounding box center [89, 183] width 113 height 19
click at [84, 228] on input "0.00" at bounding box center [89, 222] width 113 height 19
click at [445, 344] on span "Family" at bounding box center [450, 345] width 24 height 8
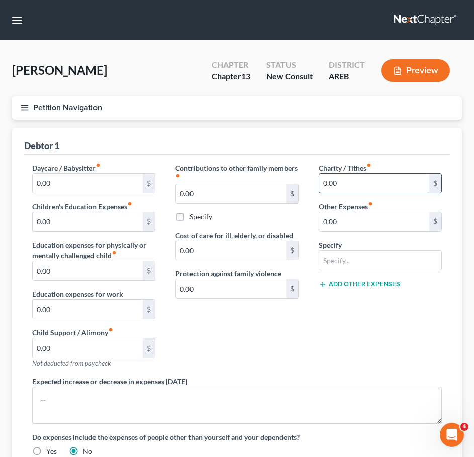
click at [380, 174] on input "0.00" at bounding box center [374, 183] width 110 height 19
click at [359, 122] on div "Petition Navigation Case Dashboard Payments Invoices Payments Payments Credit R…" at bounding box center [237, 112] width 460 height 31
click at [352, 263] on input "text" at bounding box center [380, 260] width 122 height 19
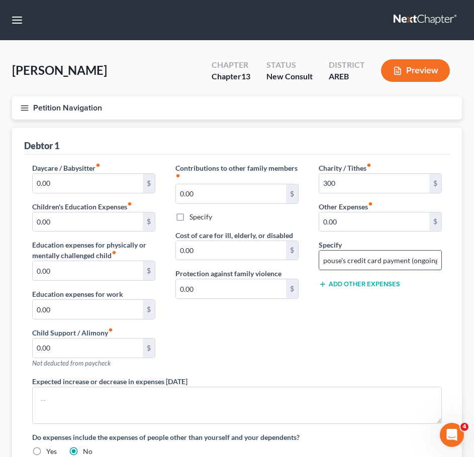
scroll to position [0, 6]
click at [349, 228] on input "0.00" at bounding box center [374, 222] width 110 height 19
click at [374, 338] on div "Charity / Tithes fiber_manual_record 300 $ Other Expenses fiber_manual_record 2…" at bounding box center [380, 270] width 143 height 214
click at [25, 104] on icon "button" at bounding box center [24, 108] width 9 height 9
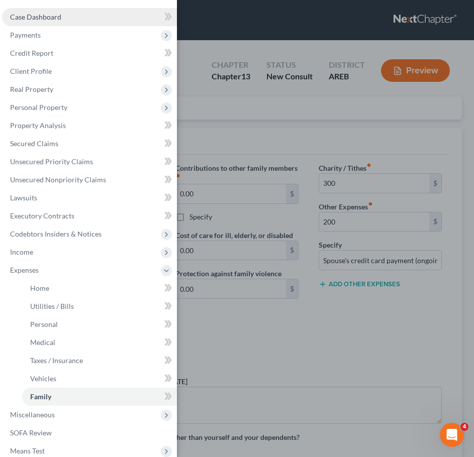
click at [36, 9] on link "Case Dashboard" at bounding box center [89, 17] width 175 height 18
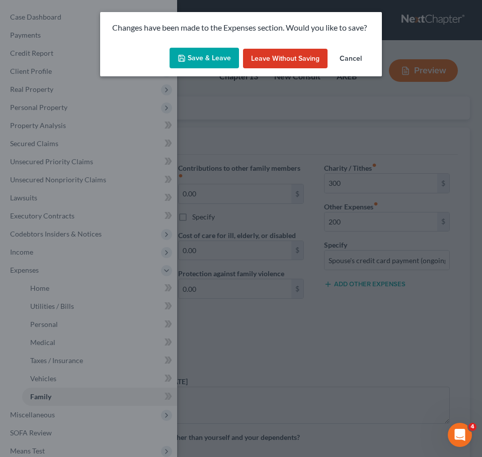
click at [217, 56] on button "Save & Leave" at bounding box center [203, 58] width 69 height 21
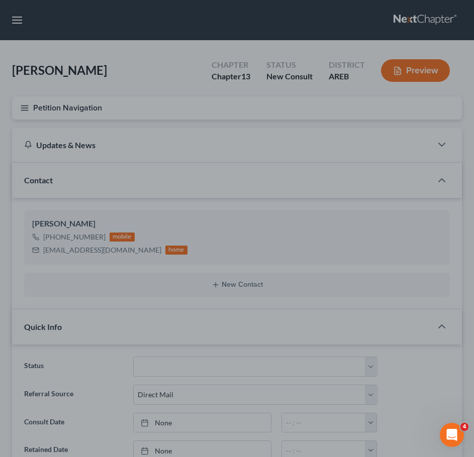
click at [286, 83] on div at bounding box center [237, 228] width 474 height 457
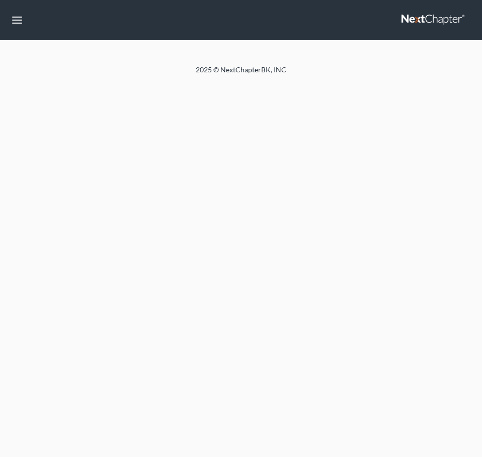
select select "2"
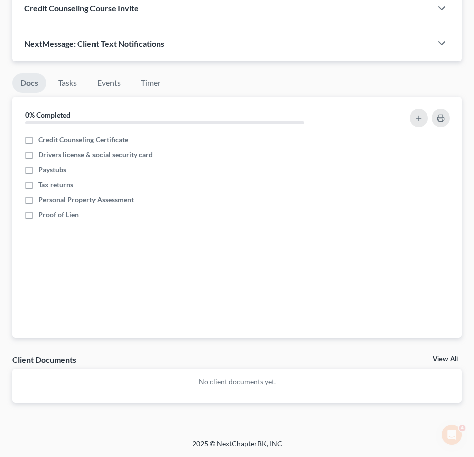
click at [454, 359] on link "View All" at bounding box center [445, 359] width 25 height 7
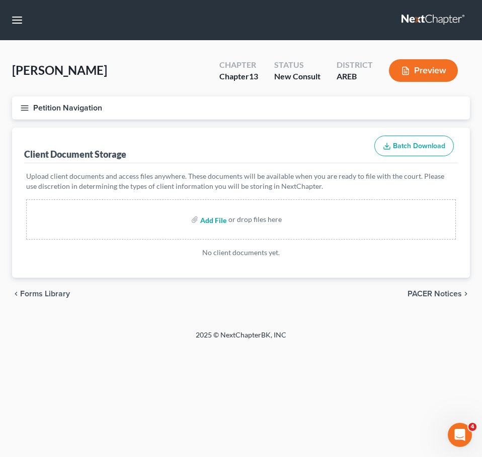
click at [213, 222] on input "file" at bounding box center [212, 220] width 24 height 18
type input "C:\fakepath\Consultation Worksheet M Palmer.docx"
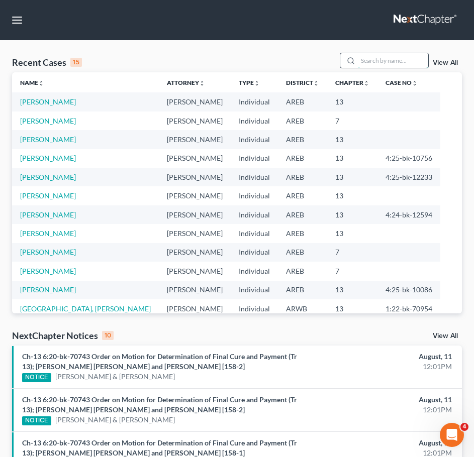
click at [385, 63] on input "search" at bounding box center [393, 60] width 70 height 15
type input "warren"
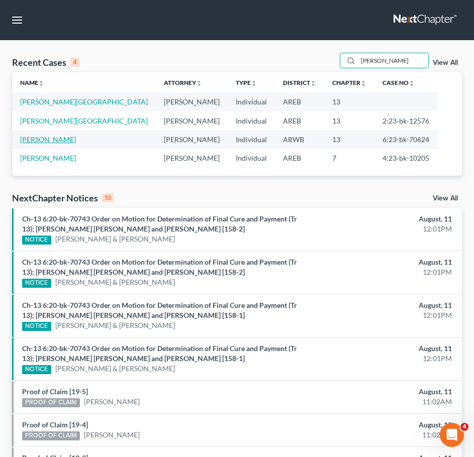
click at [49, 141] on link "Warren, William" at bounding box center [48, 139] width 56 height 9
select select "2"
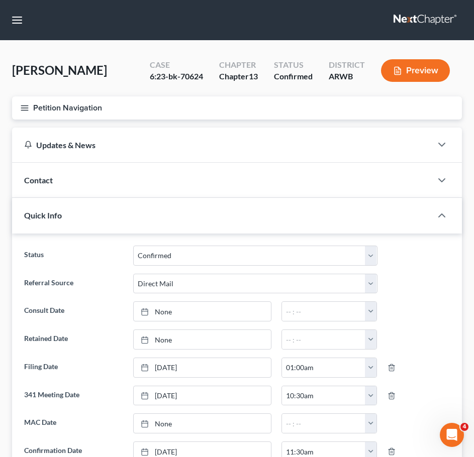
click at [23, 110] on icon "button" at bounding box center [24, 108] width 9 height 9
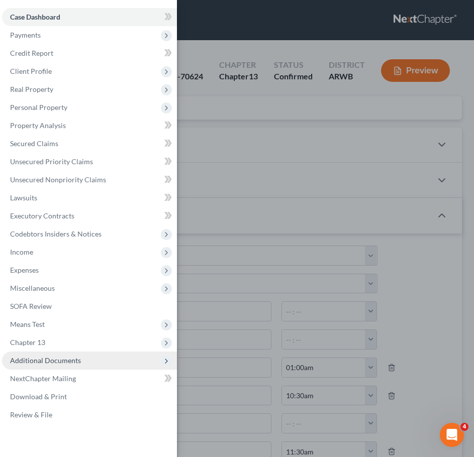
click at [74, 360] on span "Additional Documents" at bounding box center [45, 360] width 71 height 9
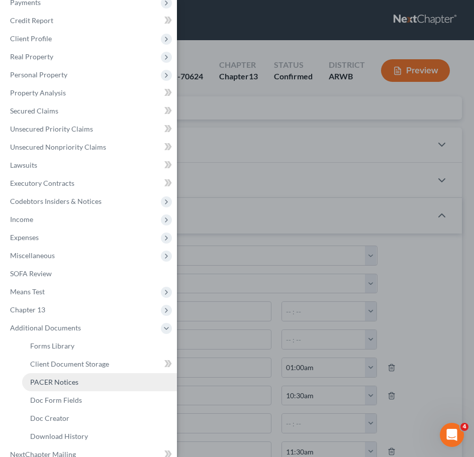
click at [47, 374] on link "PACER Notices" at bounding box center [99, 382] width 155 height 18
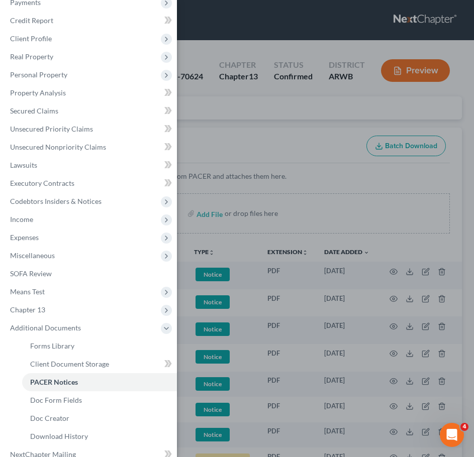
click at [258, 119] on div "Case Dashboard Payments Invoices Payments Payments Credit Report Client Profile" at bounding box center [237, 228] width 474 height 457
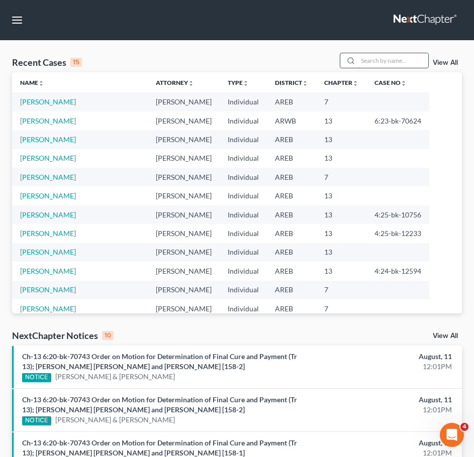
click at [375, 58] on input "search" at bounding box center [393, 60] width 70 height 15
type input "freeman"
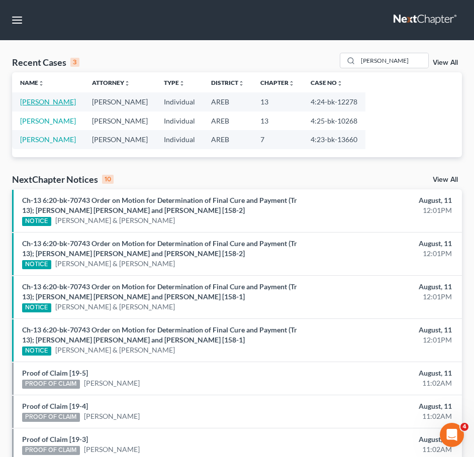
click at [62, 105] on link "Freeman, Candace" at bounding box center [48, 102] width 56 height 9
select select "6"
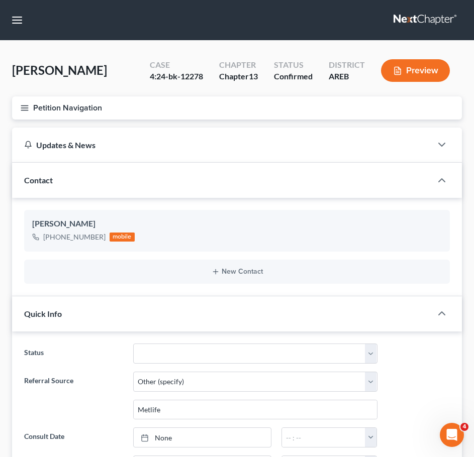
click at [19, 102] on button "Petition Navigation" at bounding box center [237, 108] width 450 height 23
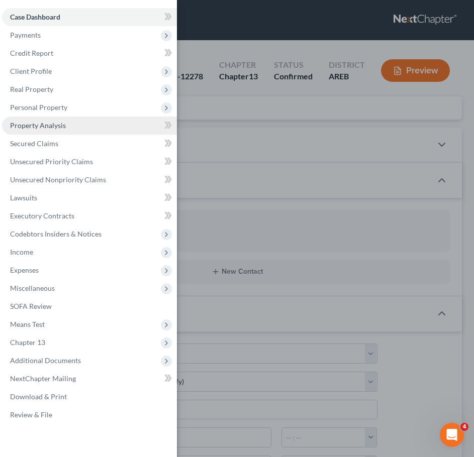
click at [79, 122] on link "Property Analysis" at bounding box center [89, 126] width 175 height 18
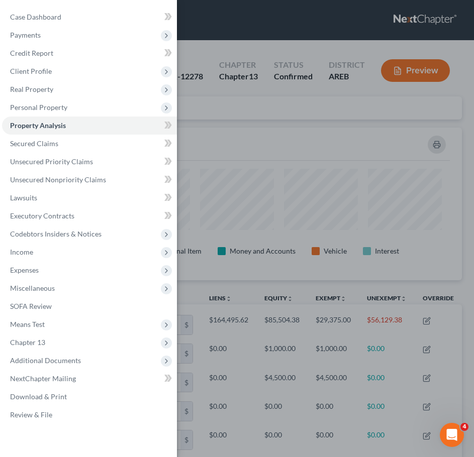
scroll to position [153, 450]
click at [316, 138] on div "Case Dashboard Payments Invoices Payments Payments Credit Report Client Profile" at bounding box center [237, 228] width 474 height 457
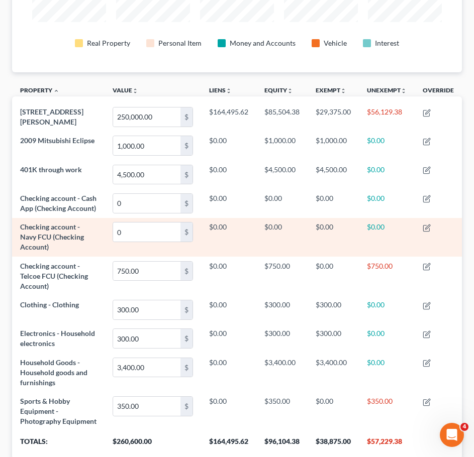
scroll to position [301, 0]
